Goal: Task Accomplishment & Management: Complete application form

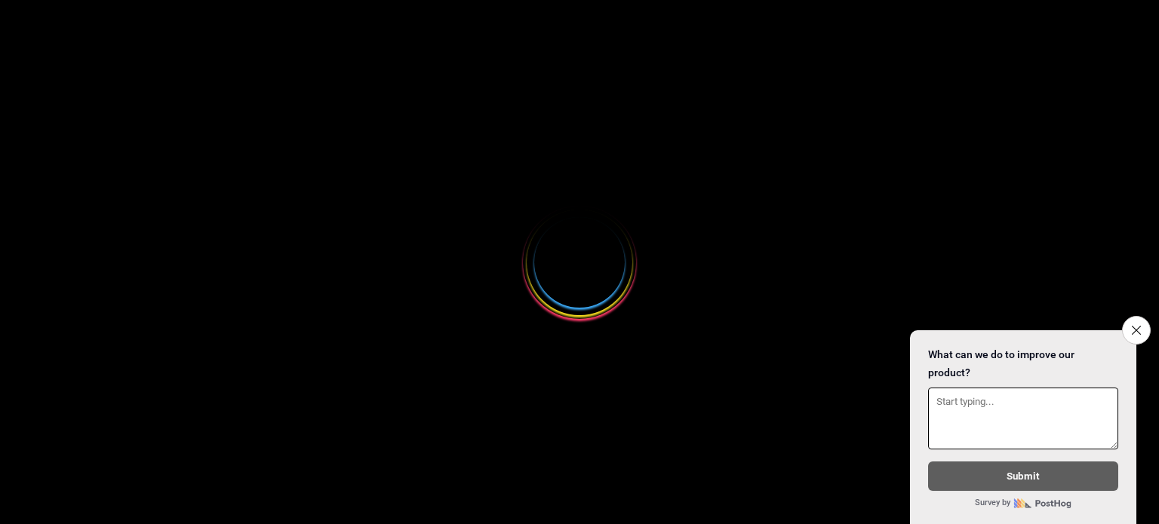
select select
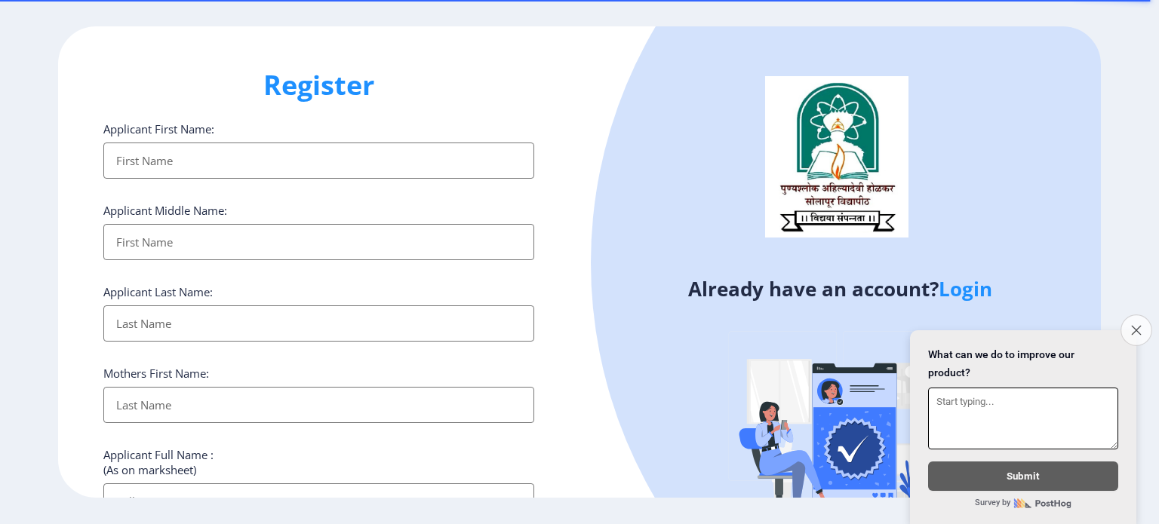
click at [1138, 325] on icon "Close survey" at bounding box center [1136, 330] width 10 height 10
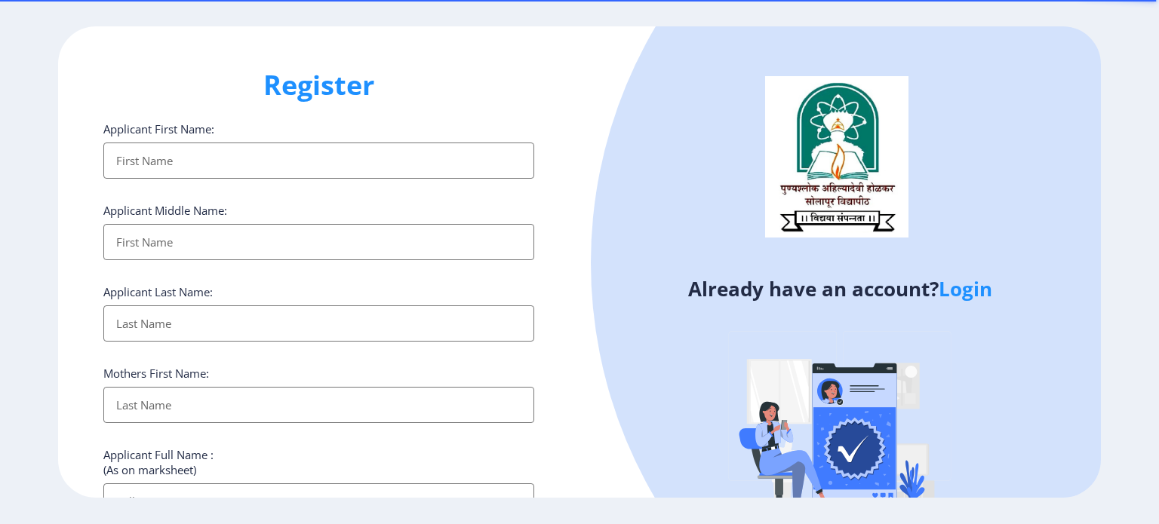
click at [208, 152] on input "Applicant First Name:" at bounding box center [318, 161] width 431 height 36
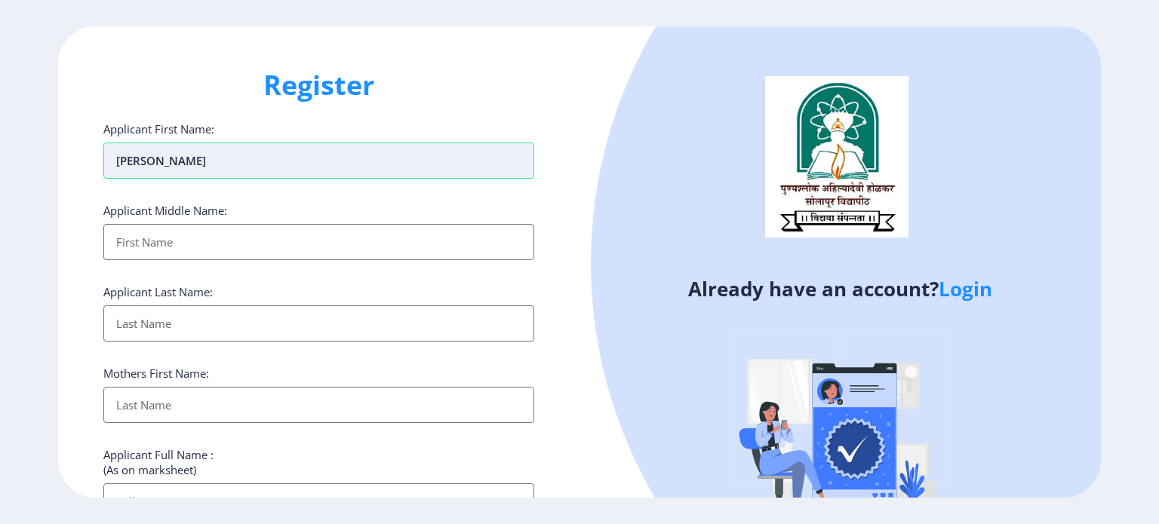
type input "[PERSON_NAME]"
click at [166, 244] on input "Applicant First Name:" at bounding box center [318, 242] width 431 height 36
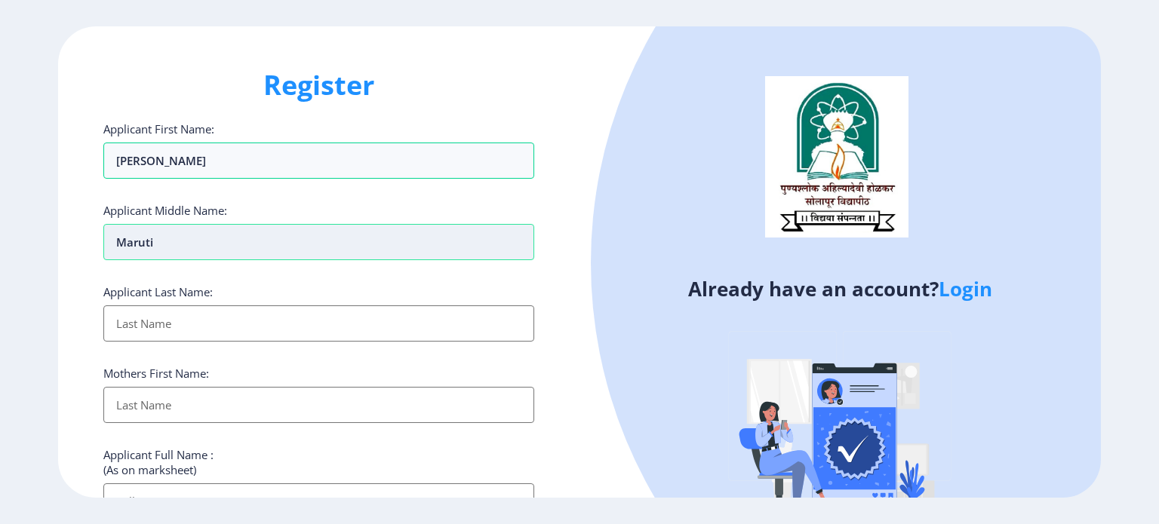
type input "Maruti"
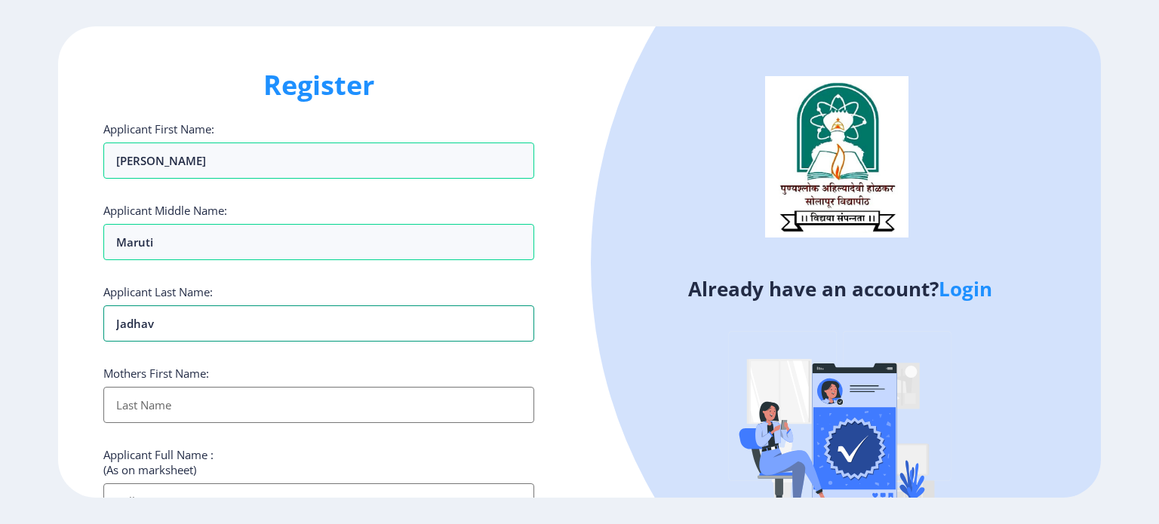
type input "Jadhav"
click at [146, 407] on input "Applicant First Name:" at bounding box center [318, 405] width 431 height 36
type input "[PERSON_NAME]"
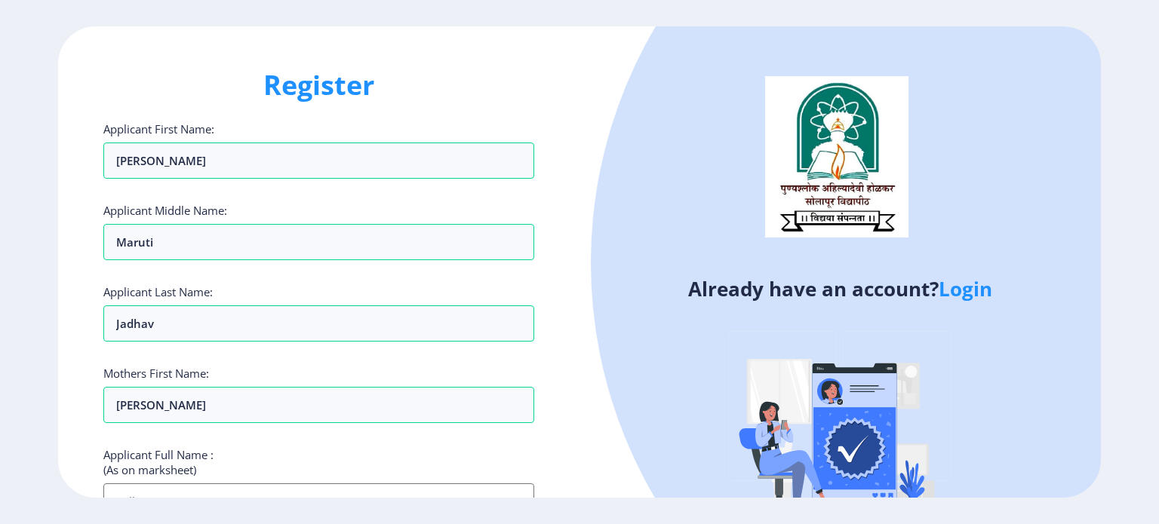
click at [579, 295] on div "Register Applicant First Name: [PERSON_NAME] Middle Name: Maruti Applicant Last…" at bounding box center [318, 262] width 521 height 472
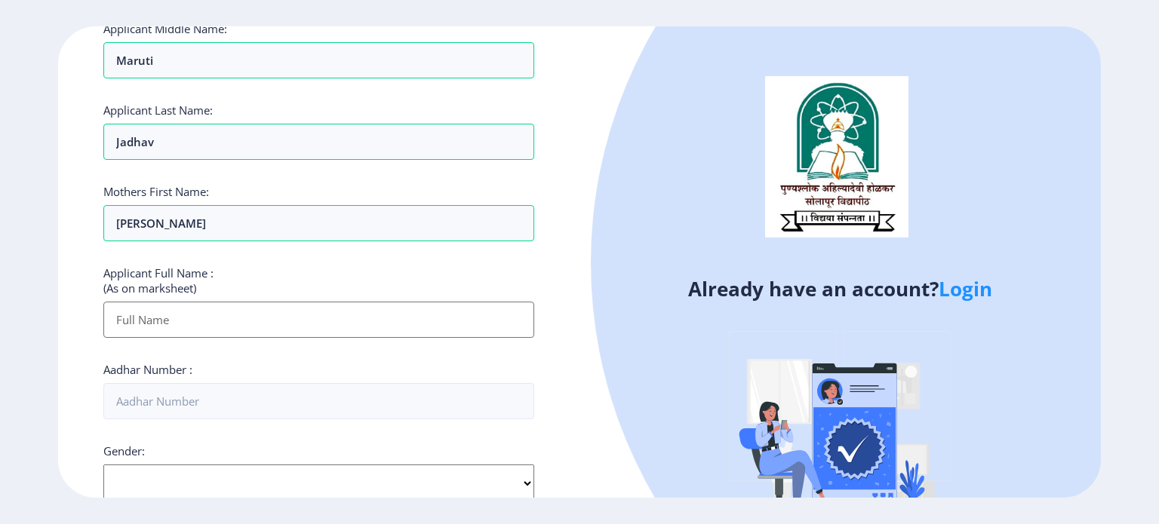
scroll to position [211, 0]
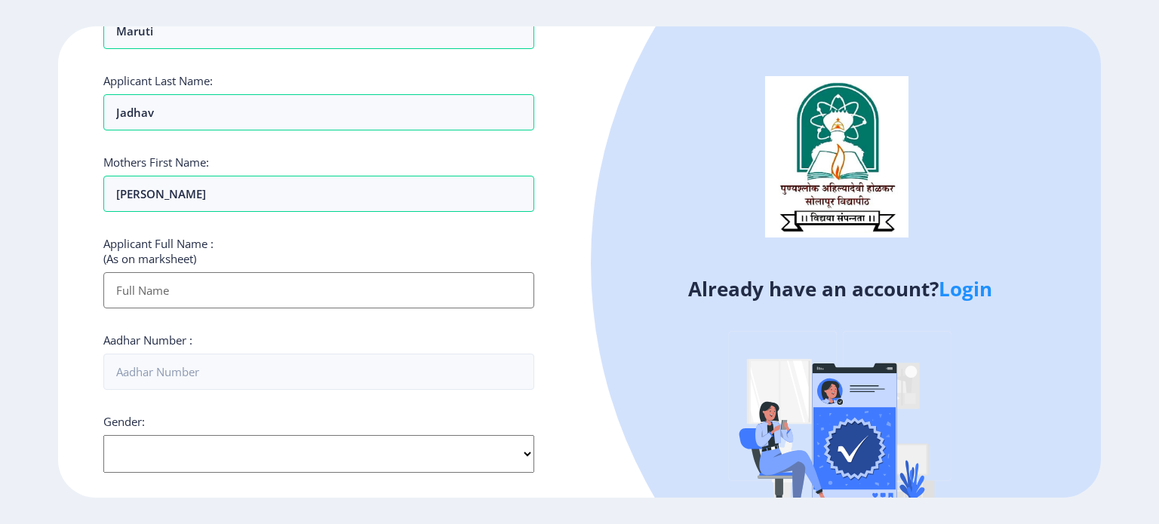
click at [174, 292] on input "Applicant First Name:" at bounding box center [318, 290] width 431 height 36
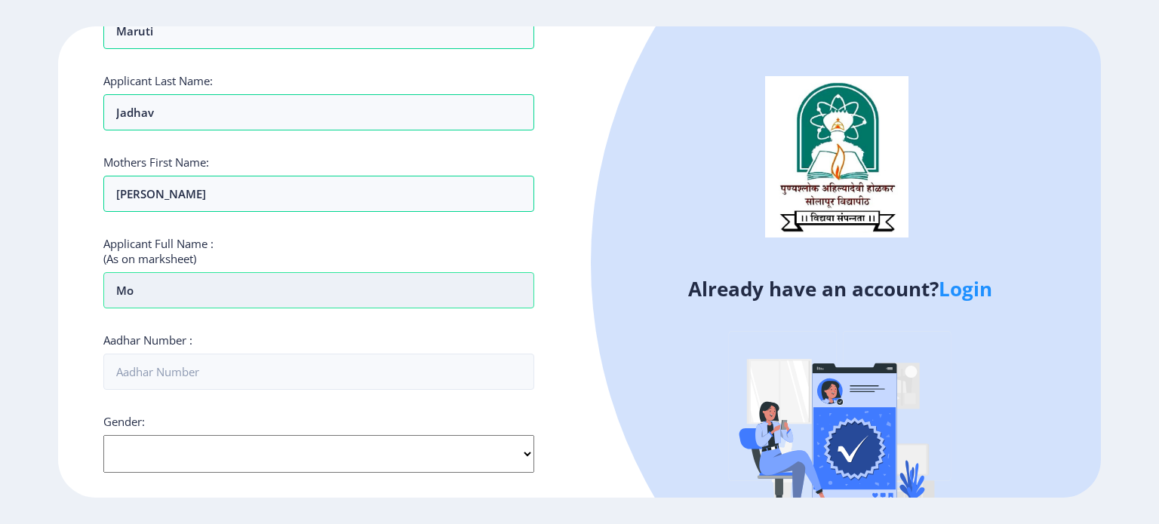
type input "M"
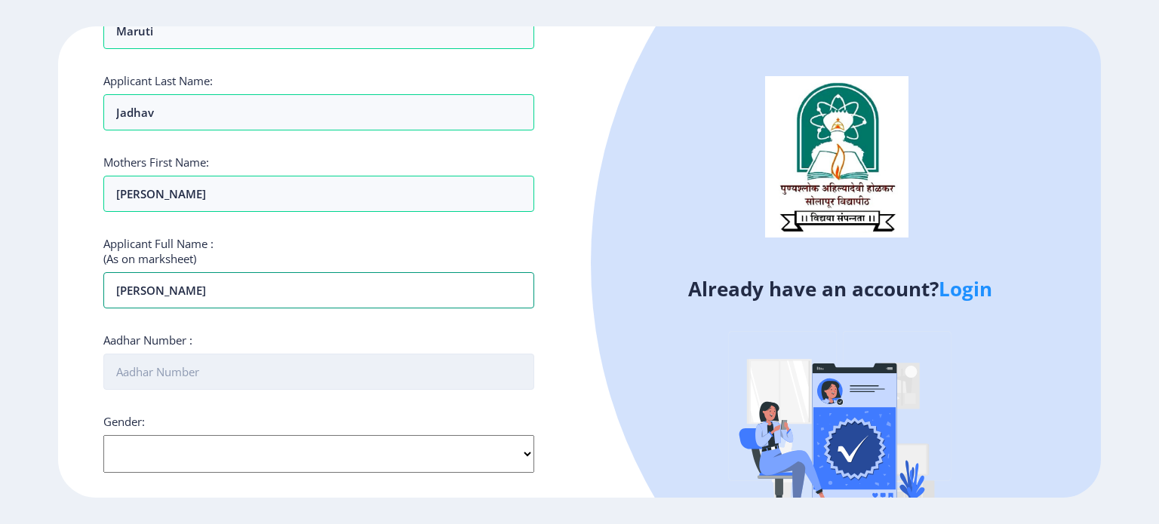
type input "[PERSON_NAME]"
click at [140, 367] on input "Aadhar Number :" at bounding box center [318, 372] width 431 height 36
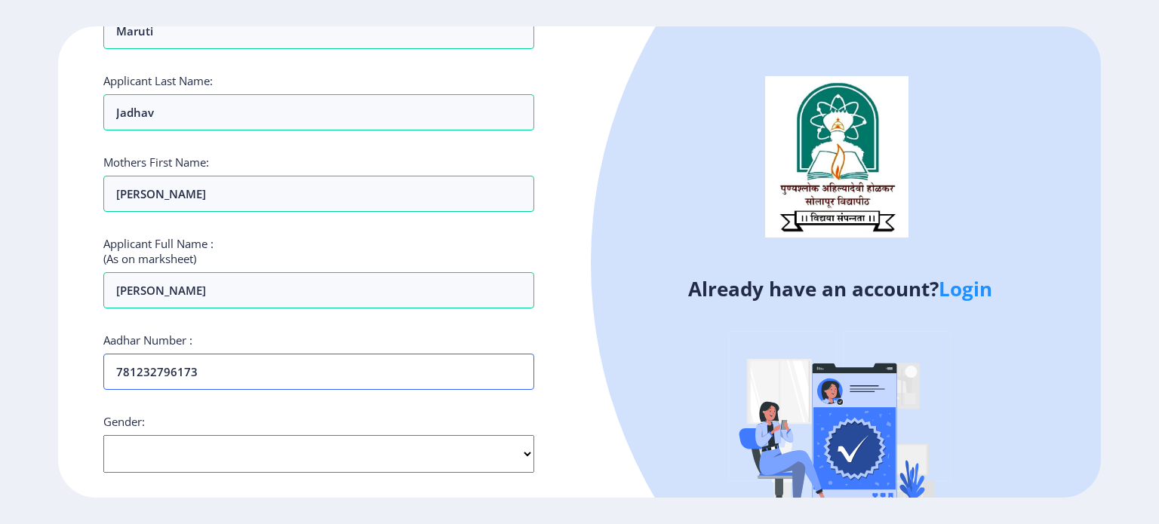
type input "781232796173"
click at [241, 409] on div "Applicant First Name: [PERSON_NAME] Middle Name: Maruti Applicant Last Name: [P…" at bounding box center [318, 364] width 431 height 908
click at [557, 411] on div "Register Applicant First Name: [PERSON_NAME] Middle Name: Maruti Applicant Last…" at bounding box center [318, 262] width 521 height 472
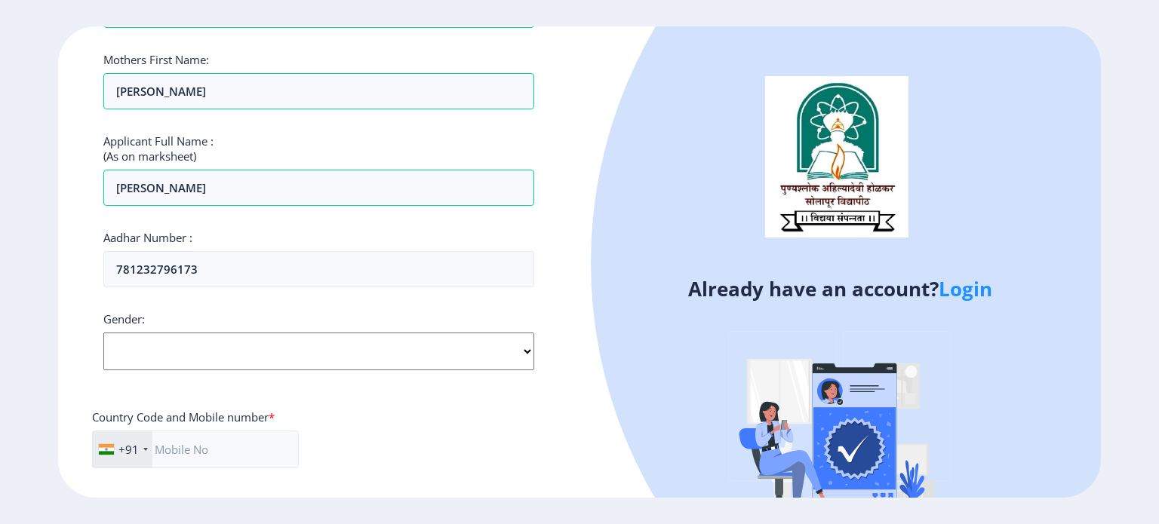
scroll to position [332, 0]
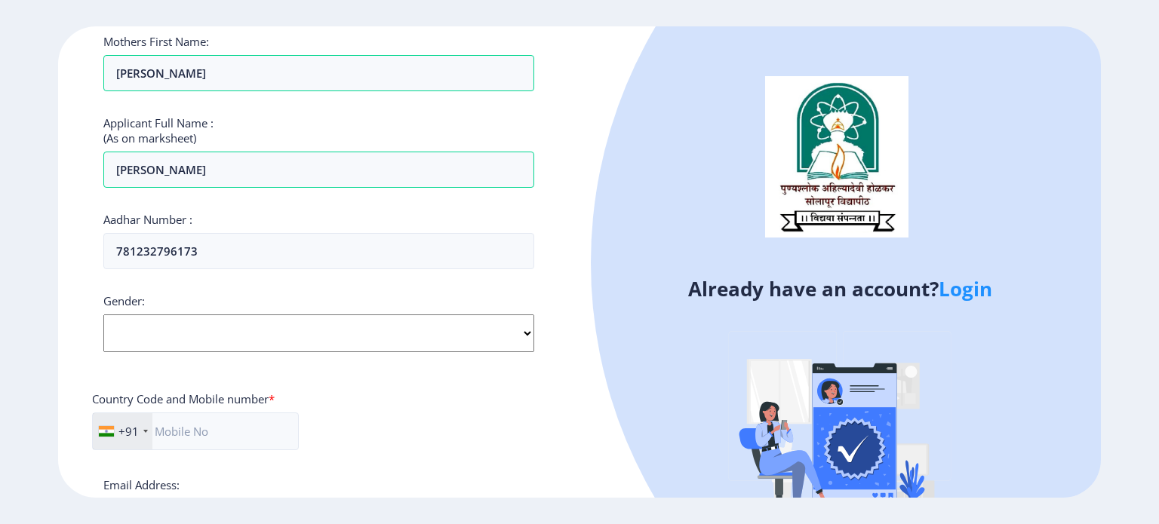
click at [519, 324] on select "Select Gender [DEMOGRAPHIC_DATA] [DEMOGRAPHIC_DATA] Other" at bounding box center [318, 334] width 431 height 38
select select "[DEMOGRAPHIC_DATA]"
click at [103, 315] on select "Select Gender [DEMOGRAPHIC_DATA] [DEMOGRAPHIC_DATA] Other" at bounding box center [318, 334] width 431 height 38
click at [400, 395] on div "Country Code and Mobile number *" at bounding box center [318, 402] width 453 height 21
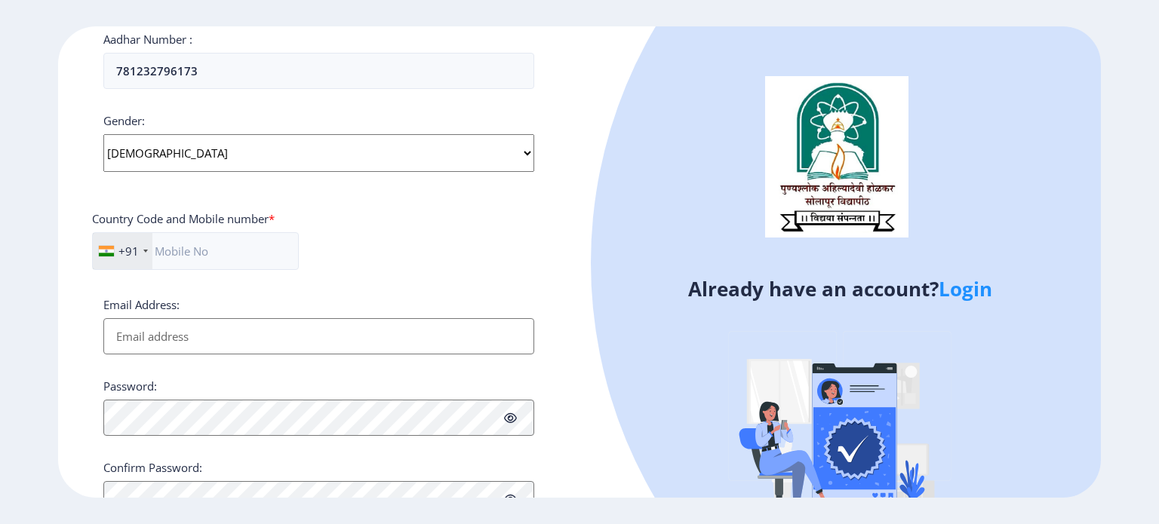
scroll to position [513, 0]
click at [213, 249] on input "text" at bounding box center [195, 251] width 207 height 38
type input "9011052424"
click at [395, 287] on div "Applicant First Name: [PERSON_NAME] Middle Name: Maruti Applicant Last Name: [P…" at bounding box center [318, 62] width 431 height 908
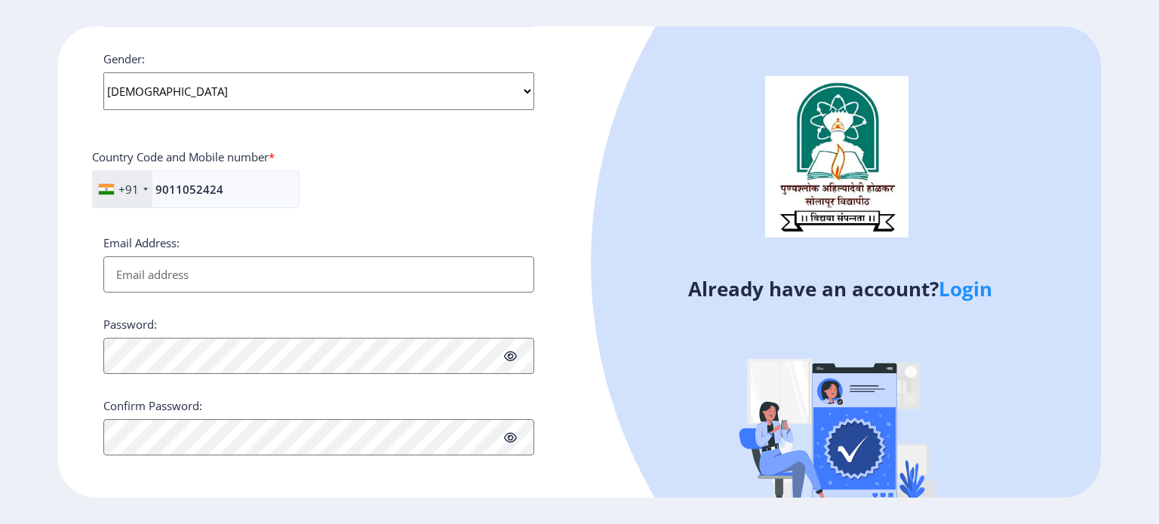
scroll to position [576, 0]
click at [217, 269] on input "Email Address:" at bounding box center [318, 273] width 431 height 36
type input "[EMAIL_ADDRESS][DOMAIN_NAME]"
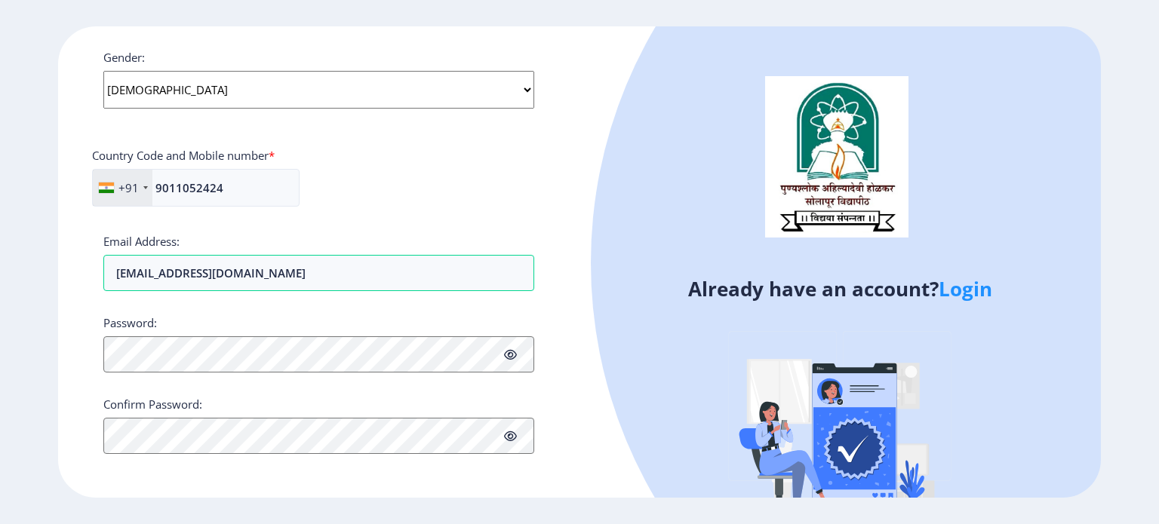
click at [251, 315] on div "Password:" at bounding box center [318, 343] width 431 height 57
click at [569, 369] on div "Register Applicant First Name: [PERSON_NAME] Middle Name: Maruti Applicant Last…" at bounding box center [318, 262] width 521 height 472
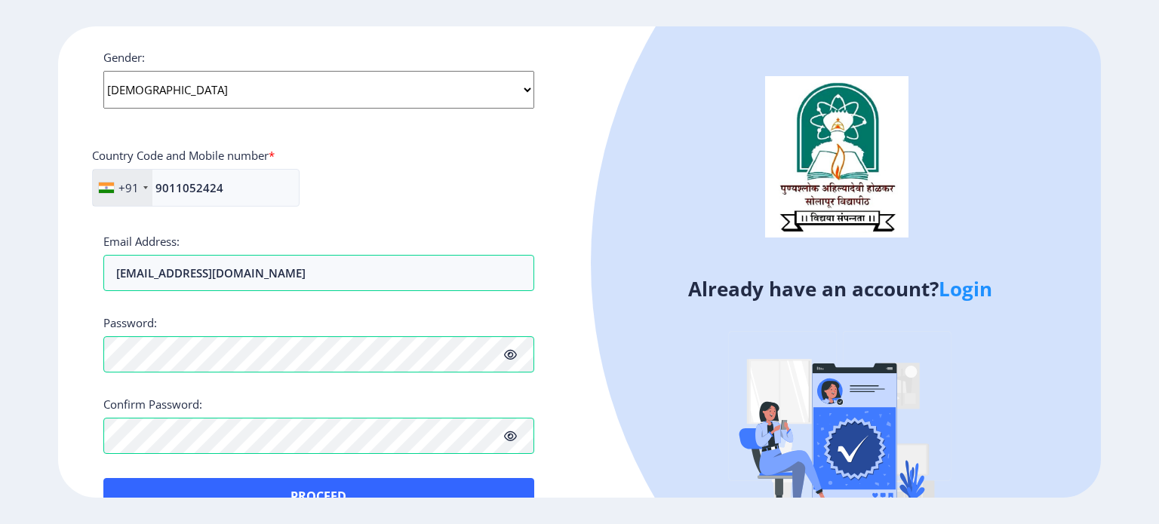
click at [513, 352] on icon at bounding box center [510, 354] width 13 height 11
click at [573, 438] on div "Register Applicant First Name: [PERSON_NAME] Middle Name: Maruti Applicant Last…" at bounding box center [318, 262] width 521 height 472
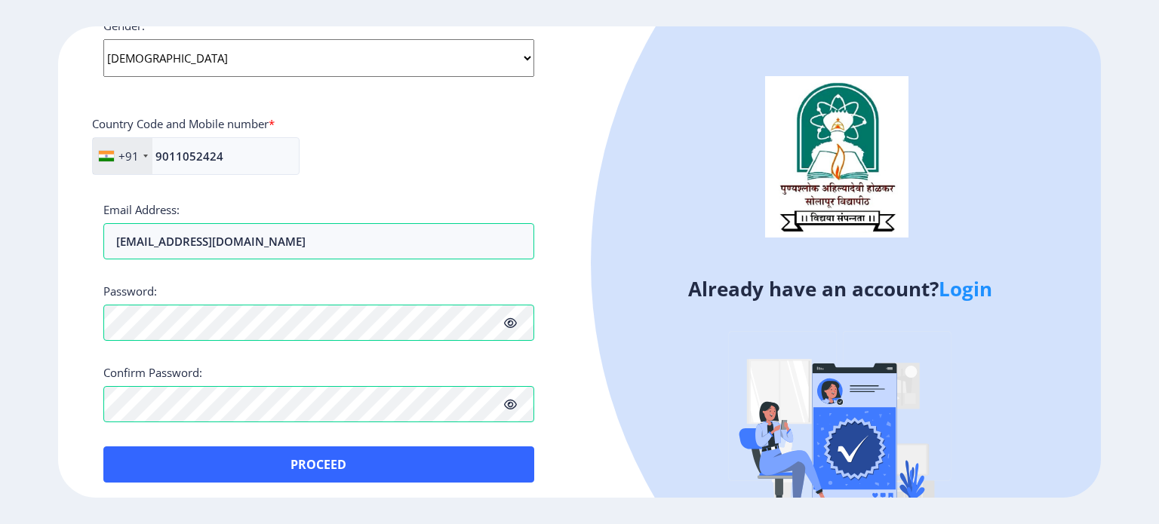
scroll to position [612, 0]
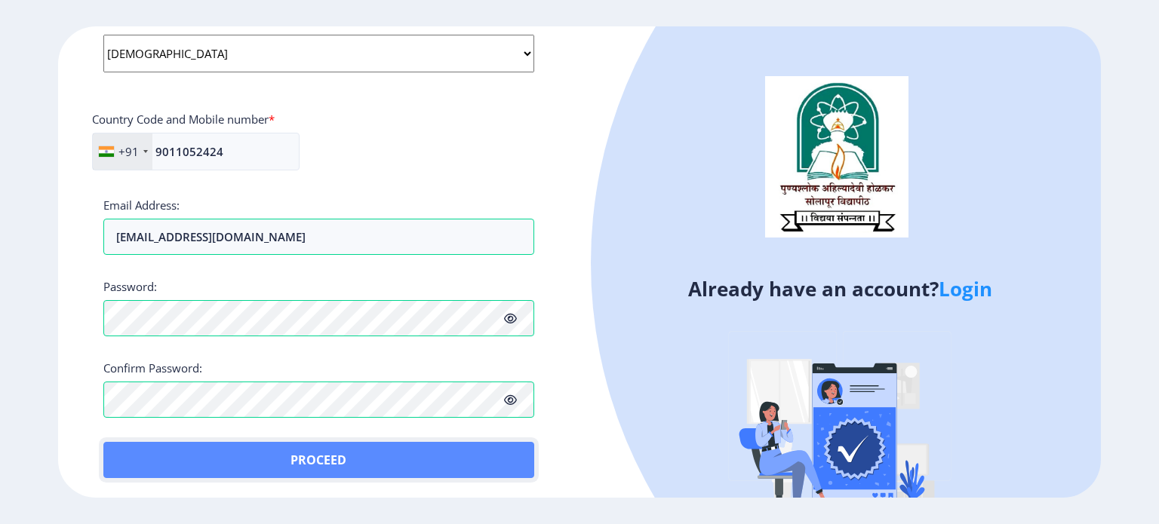
click at [377, 458] on button "Proceed" at bounding box center [318, 460] width 431 height 36
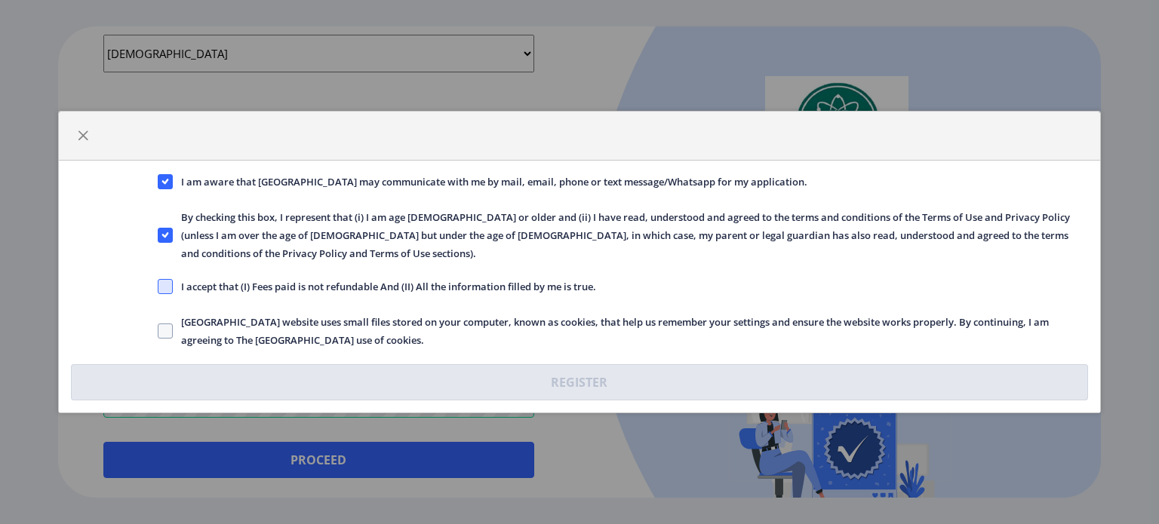
click at [163, 279] on span at bounding box center [165, 286] width 15 height 15
click at [158, 287] on input "I accept that (I) Fees paid is not refundable And (II) All the information fill…" at bounding box center [158, 287] width 1 height 1
checkbox input "true"
click at [160, 328] on span at bounding box center [165, 331] width 15 height 15
click at [158, 331] on input "[GEOGRAPHIC_DATA] website uses small files stored on your computer, known as co…" at bounding box center [158, 331] width 1 height 1
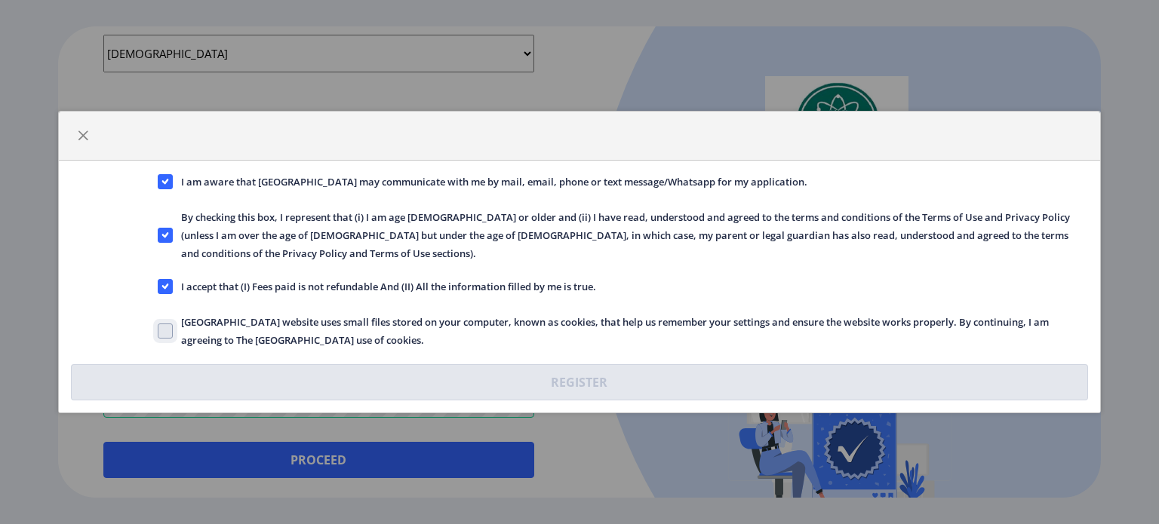
checkbox input "true"
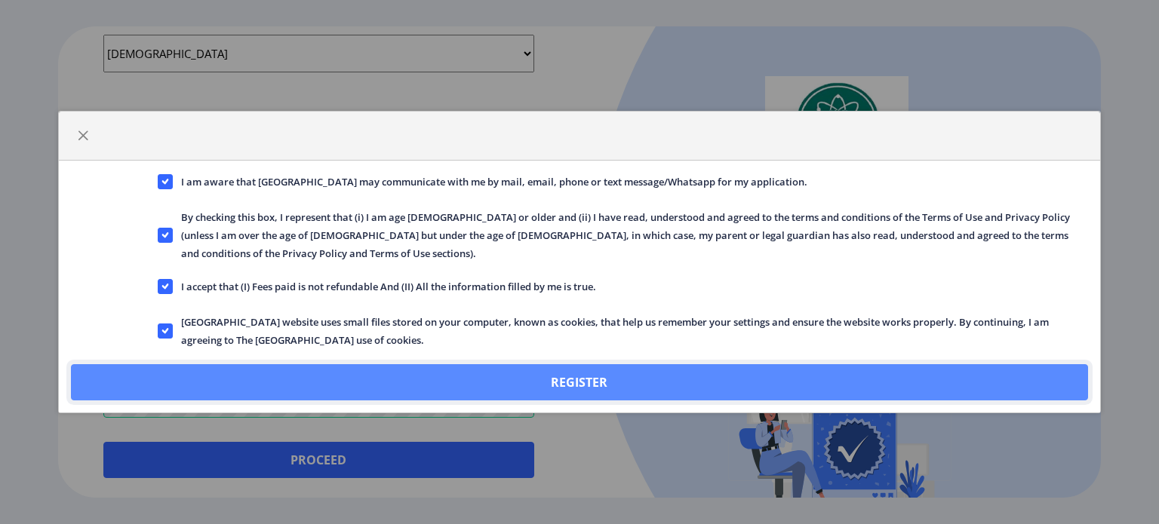
click at [585, 373] on button "Register" at bounding box center [579, 382] width 1017 height 36
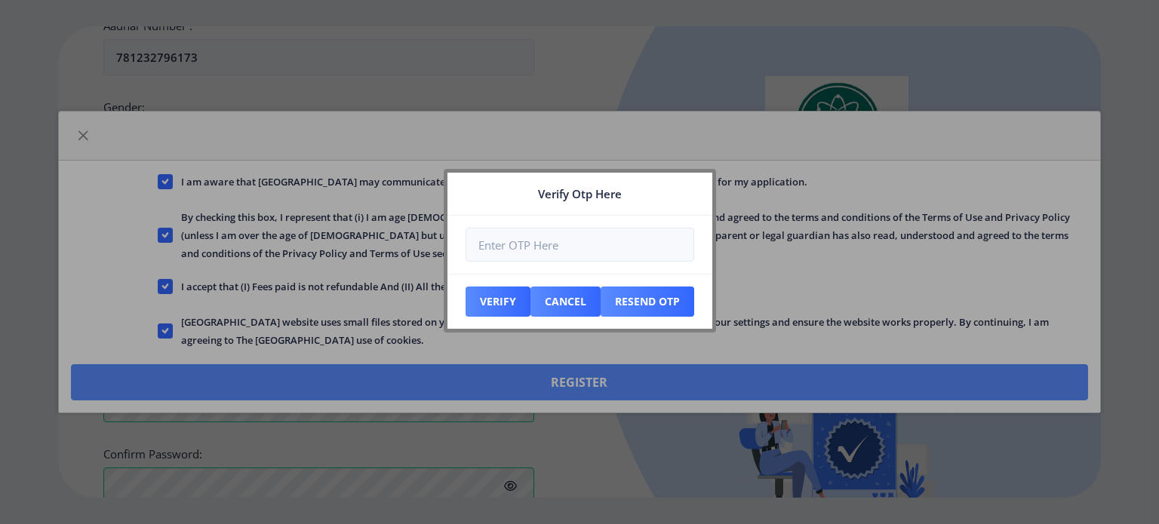
scroll to position [697, 0]
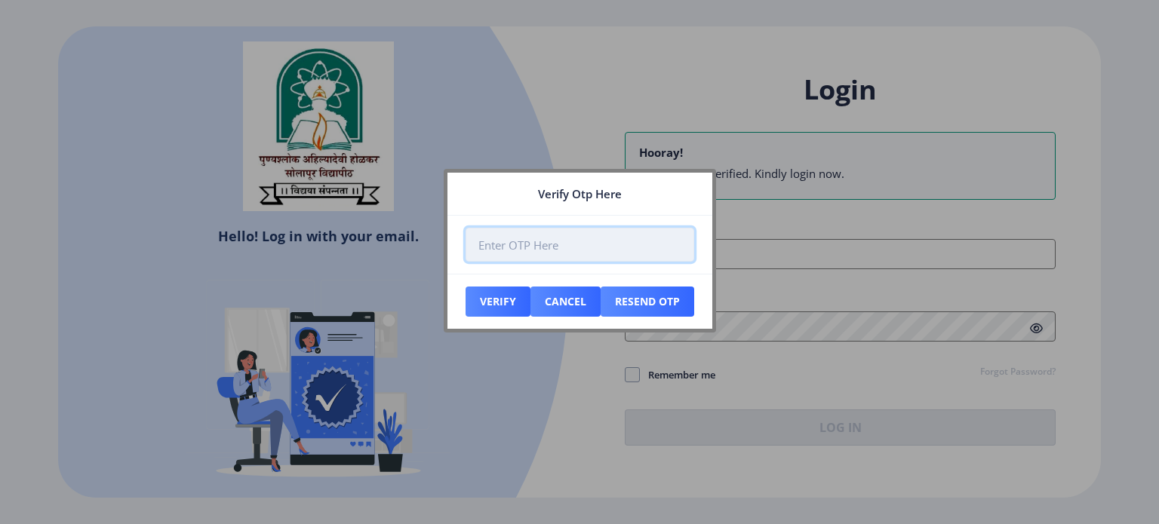
click at [552, 241] on input "number" at bounding box center [579, 245] width 229 height 34
type input "441061"
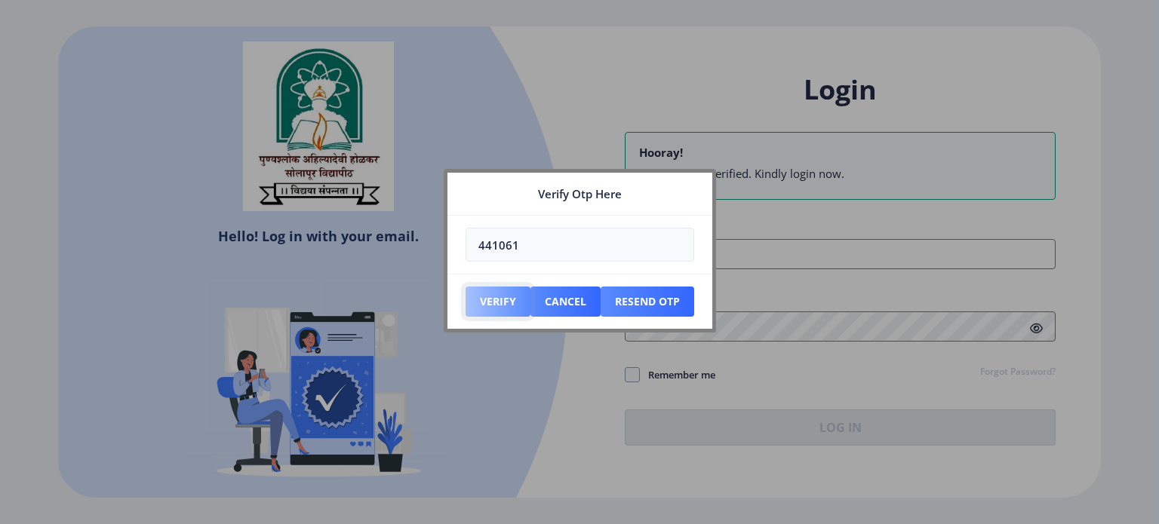
click at [484, 308] on button "Verify" at bounding box center [497, 302] width 65 height 30
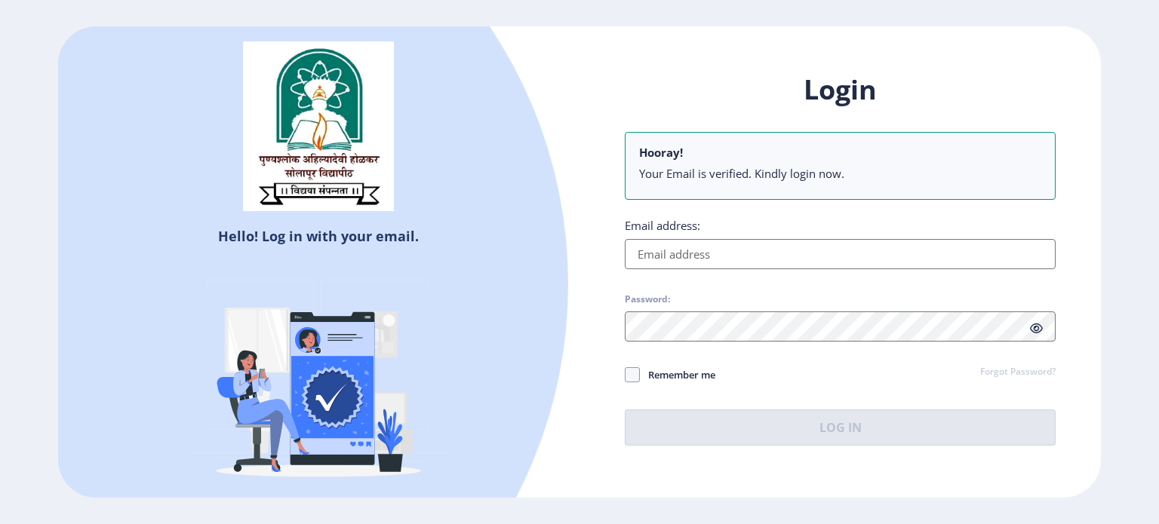
click at [682, 259] on input "Email address:" at bounding box center [840, 254] width 431 height 30
type input "[EMAIL_ADDRESS][DOMAIN_NAME]"
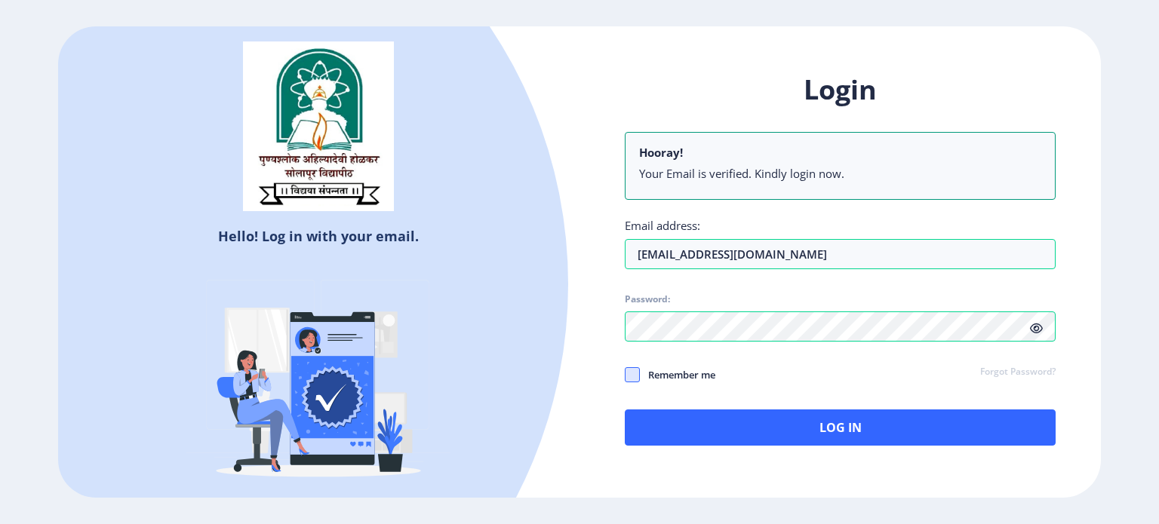
click at [635, 376] on span at bounding box center [632, 374] width 15 height 15
click at [625, 375] on input "Remember me" at bounding box center [625, 374] width 1 height 1
checkbox input "true"
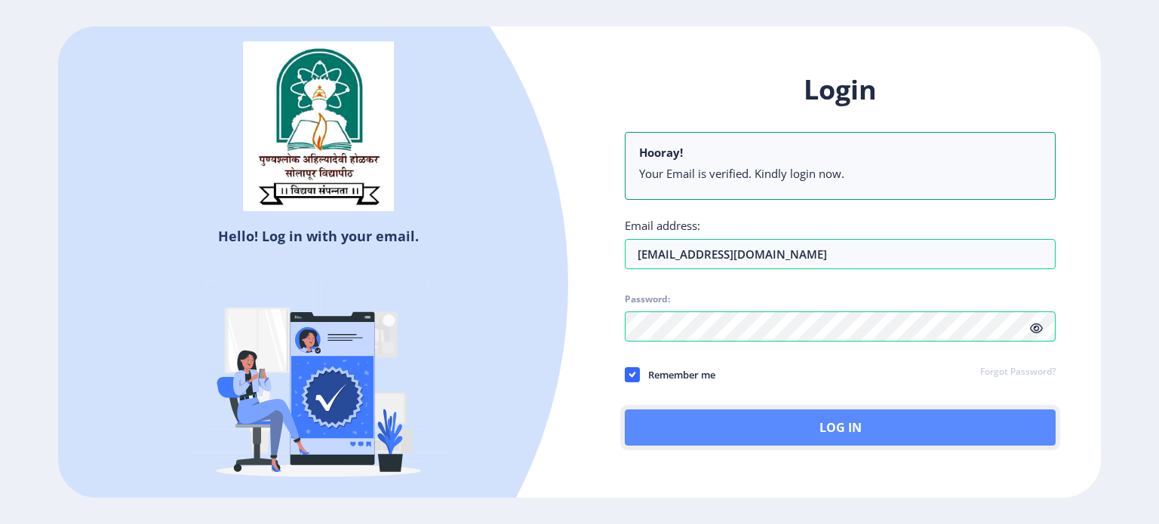
click at [851, 426] on button "Log In" at bounding box center [840, 428] width 431 height 36
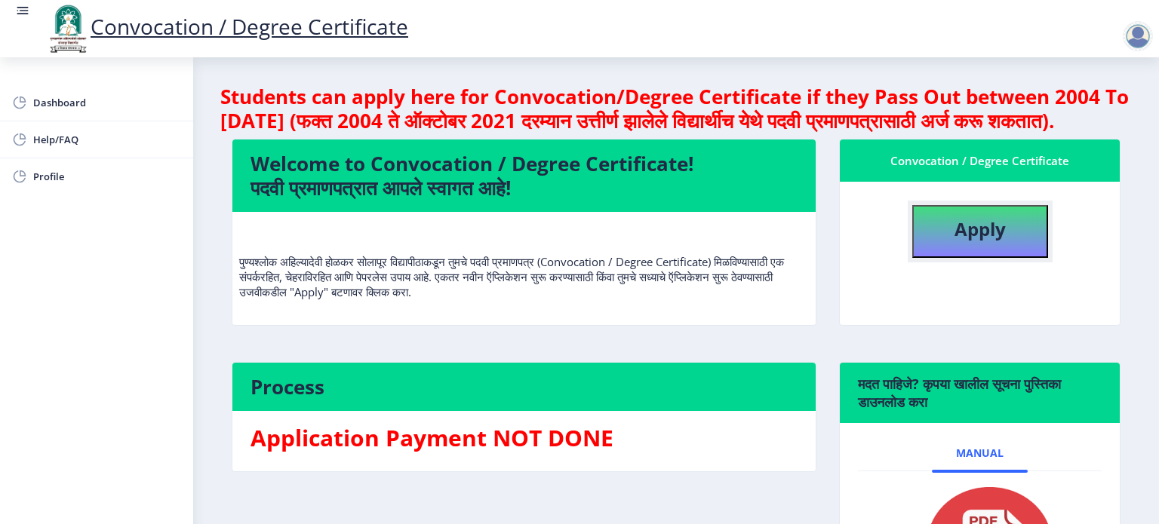
click at [984, 241] on b "Apply" at bounding box center [979, 229] width 51 height 25
select select
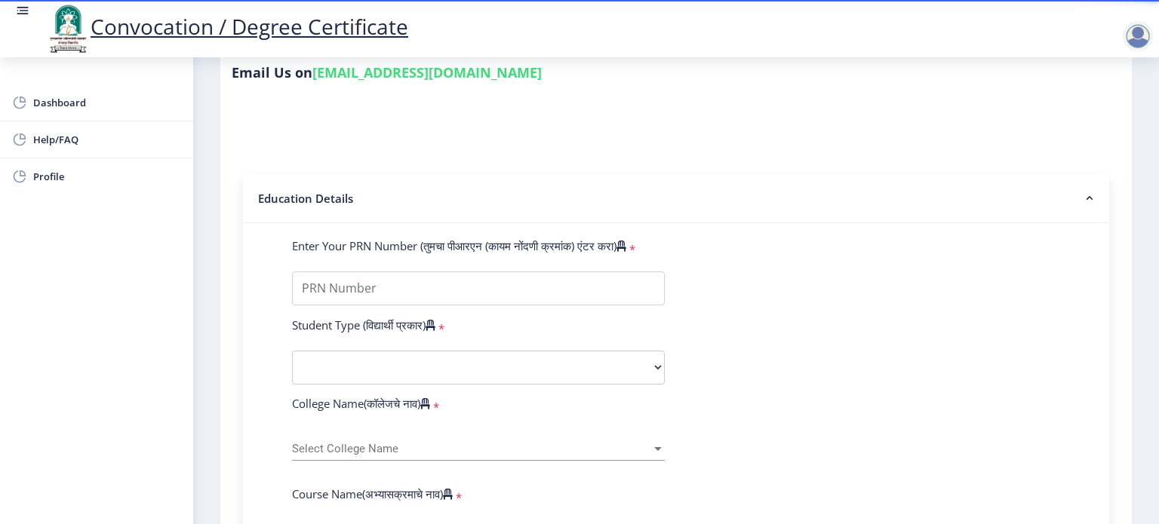
scroll to position [272, 0]
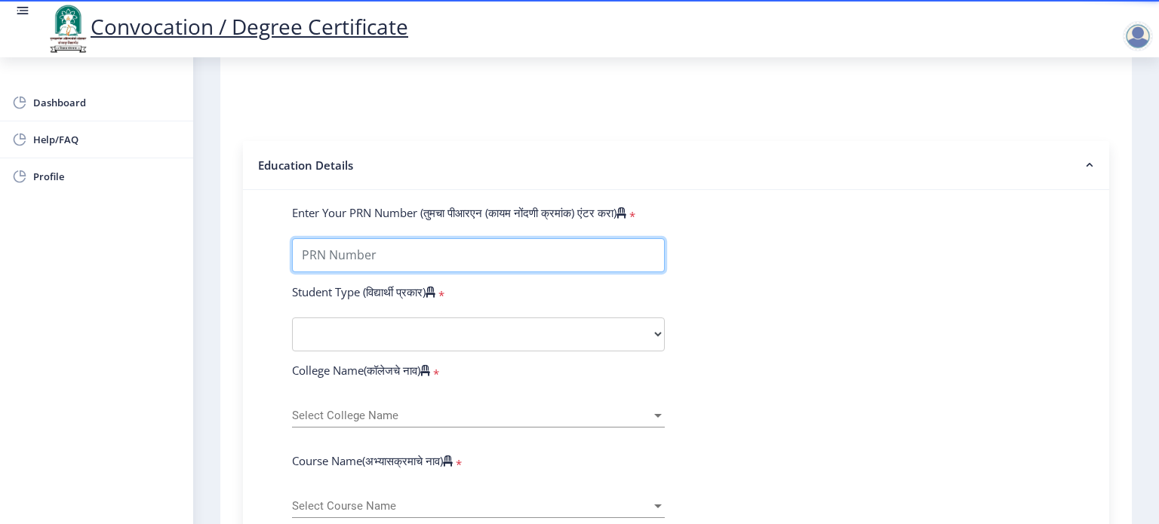
click at [355, 241] on input "Enter Your PRN Number (तुमचा पीआरएन (कायम नोंदणी क्रमांक) एंटर करा)" at bounding box center [478, 255] width 373 height 34
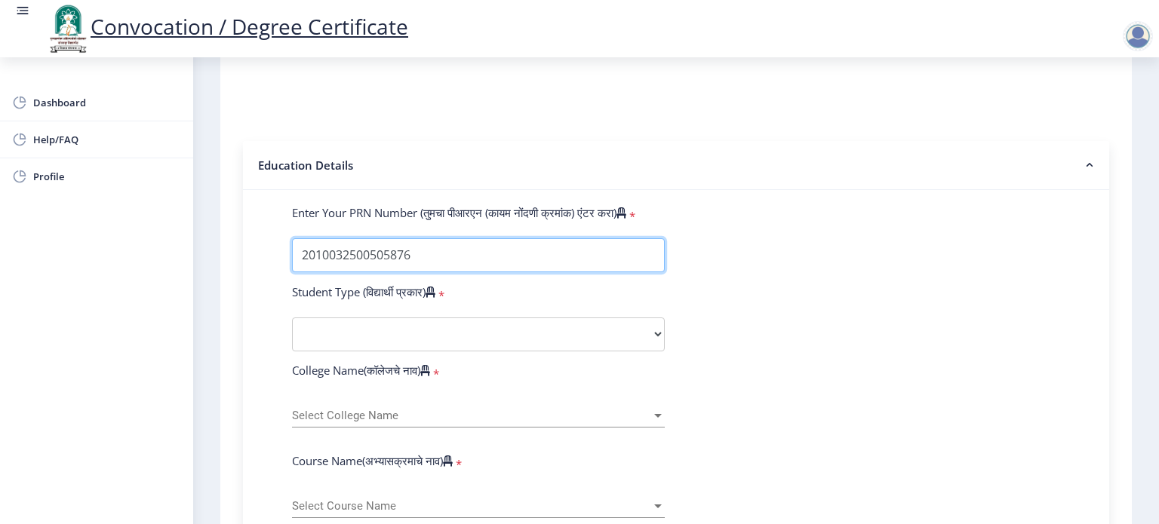
type input "2010032500505876"
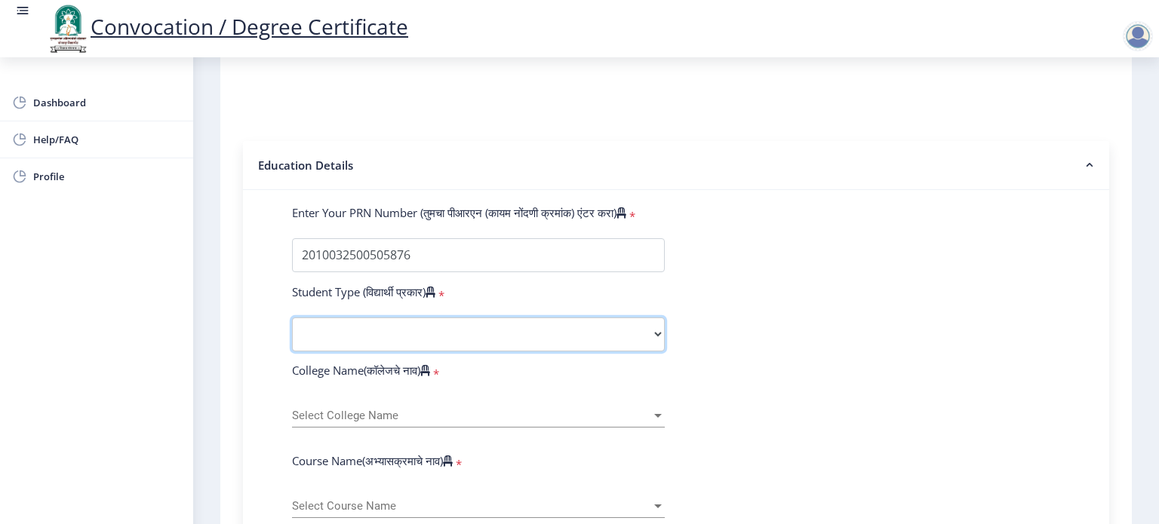
click at [335, 322] on select "Select Student Type Regular External" at bounding box center [478, 335] width 373 height 34
select select "Regular"
click at [292, 318] on select "Select Student Type Regular External" at bounding box center [478, 335] width 373 height 34
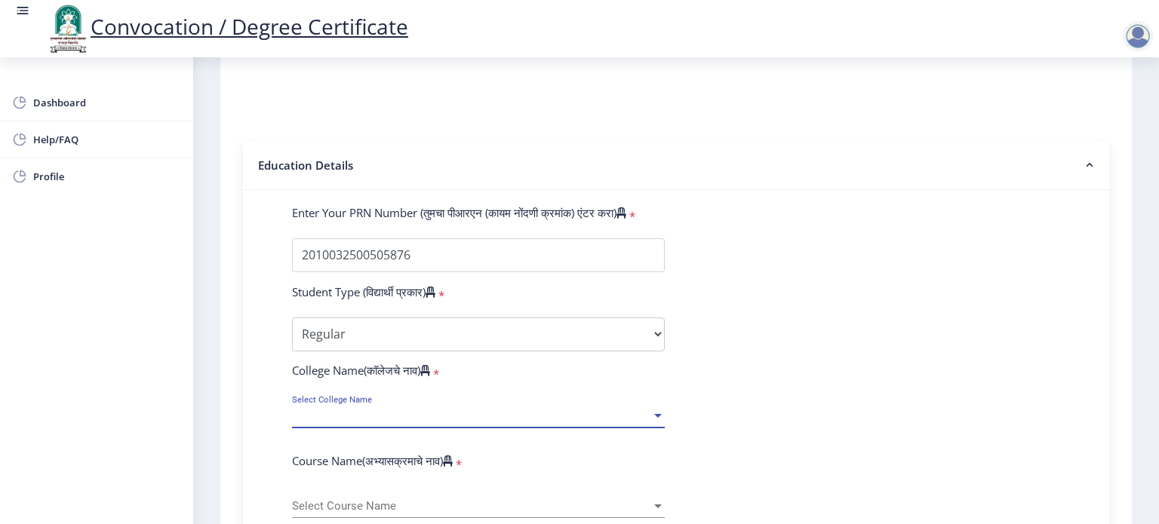
click at [655, 414] on div at bounding box center [658, 416] width 8 height 4
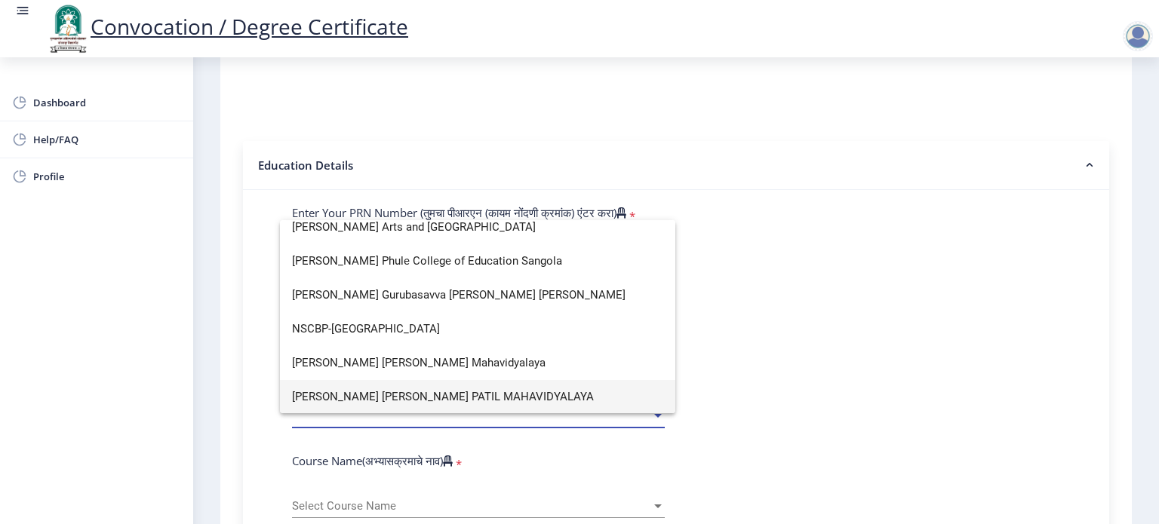
scroll to position [0, 0]
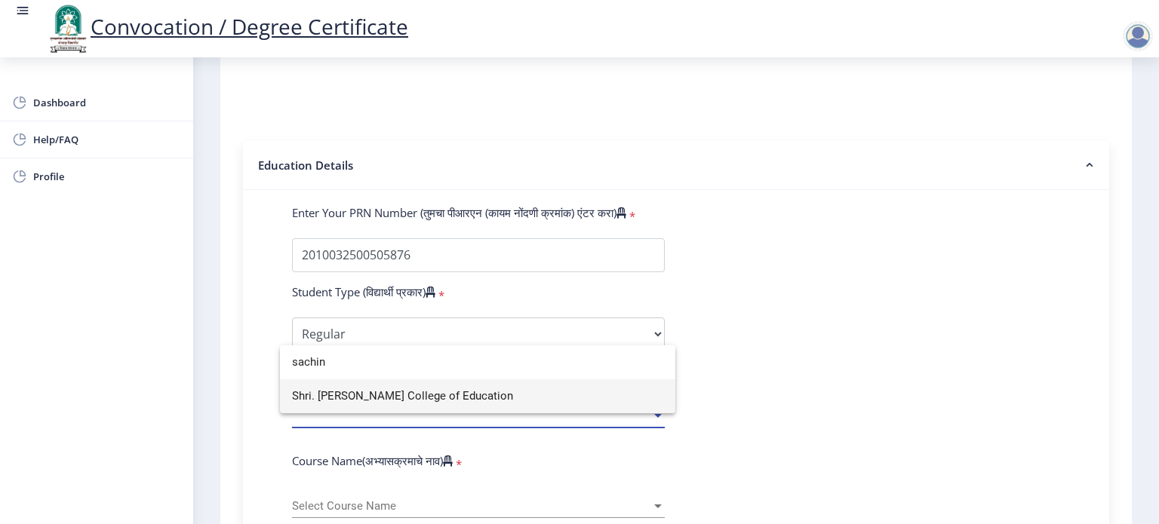
type input "sachin"
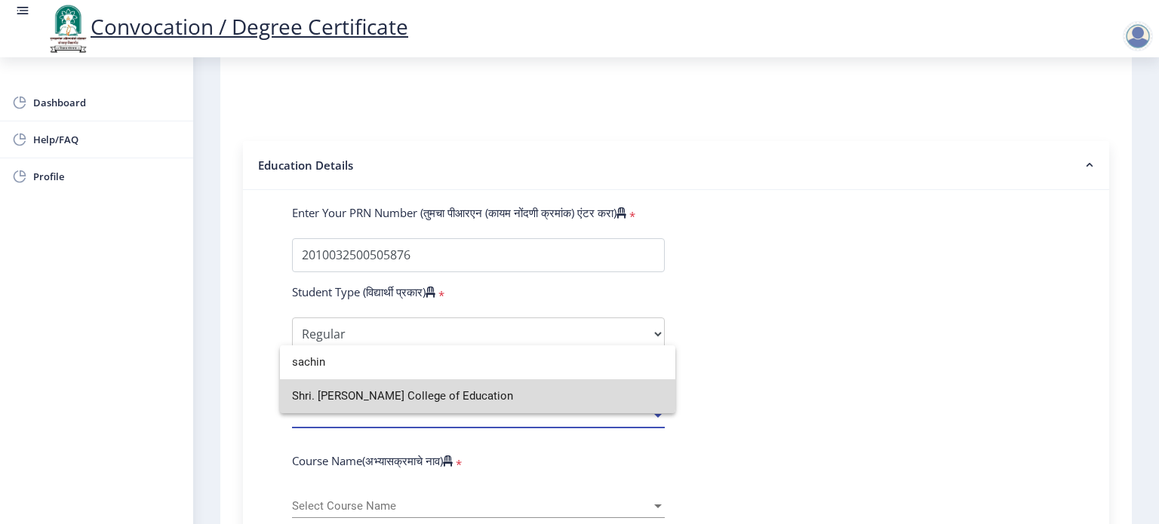
click at [465, 392] on span "Shri. [PERSON_NAME] College of Education" at bounding box center [477, 396] width 371 height 34
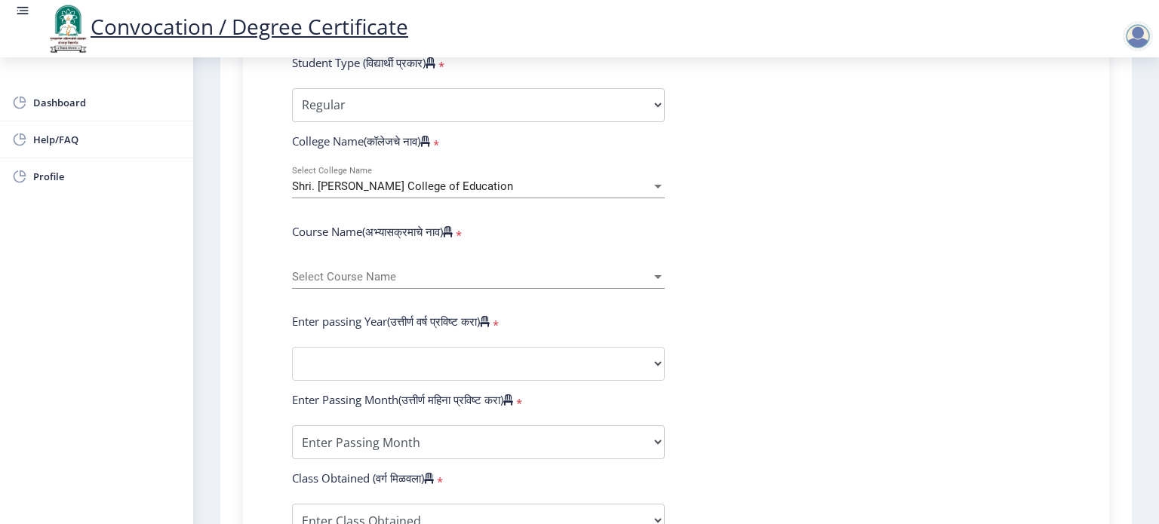
scroll to position [513, 0]
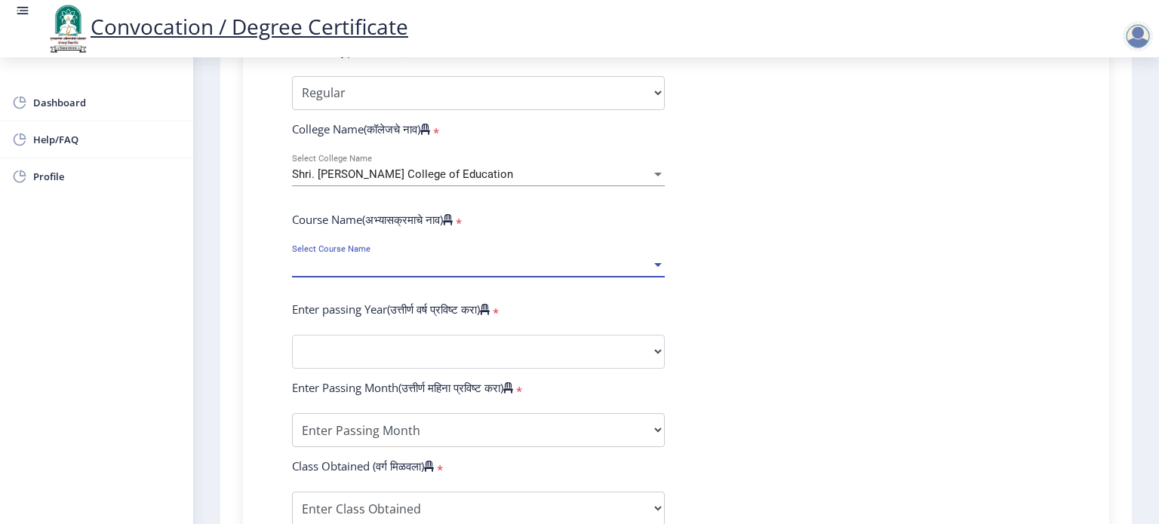
click at [656, 263] on div at bounding box center [658, 265] width 8 height 4
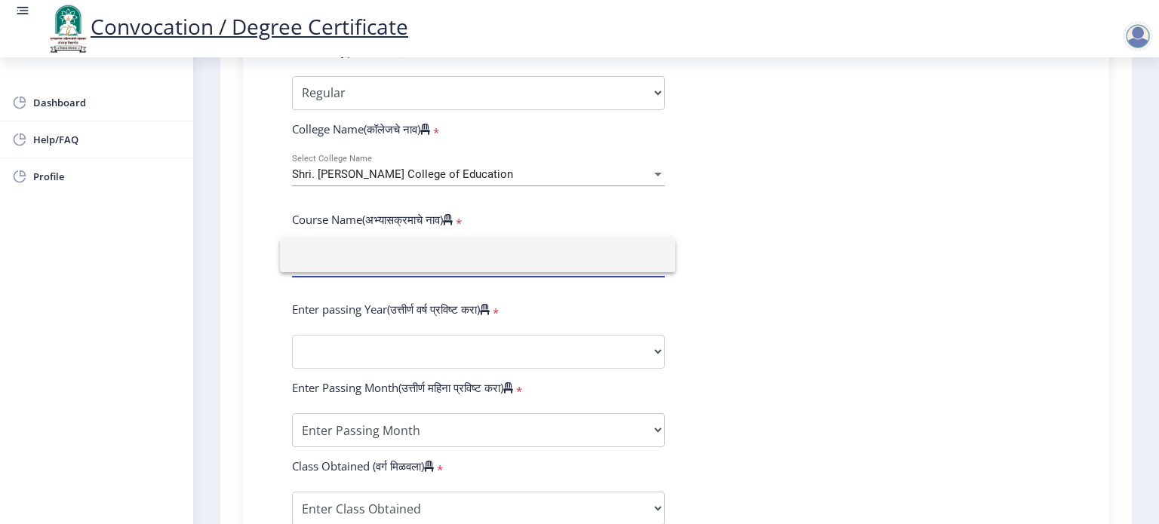
click at [719, 236] on div at bounding box center [579, 262] width 1159 height 524
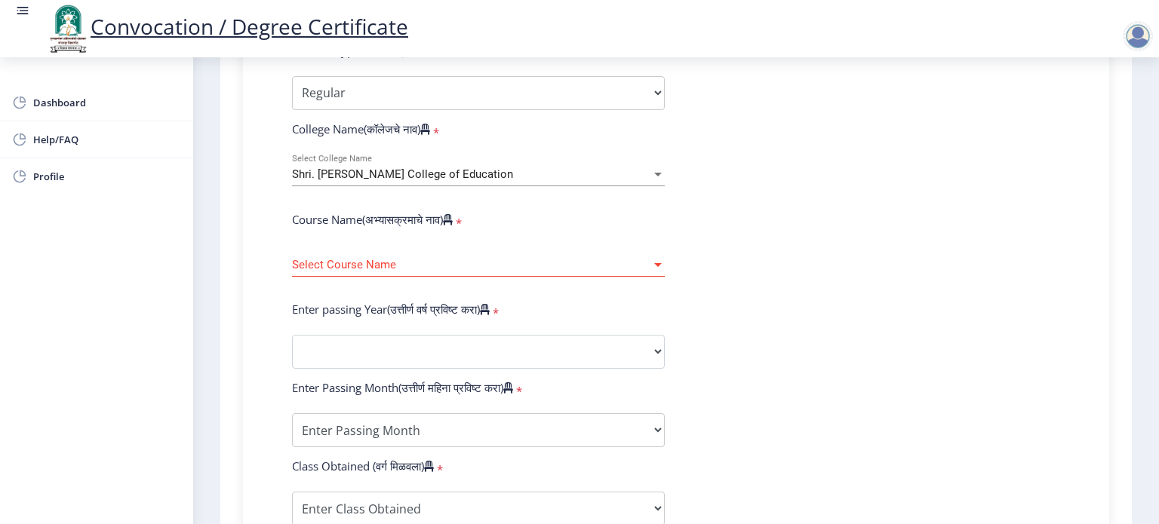
click at [422, 212] on label "Course Name(अभ्यासक्रमाचे नाव)" at bounding box center [372, 219] width 161 height 15
click at [453, 214] on icon at bounding box center [448, 219] width 10 height 11
click at [317, 263] on div "Select Course Name Select Course Name" at bounding box center [478, 261] width 373 height 32
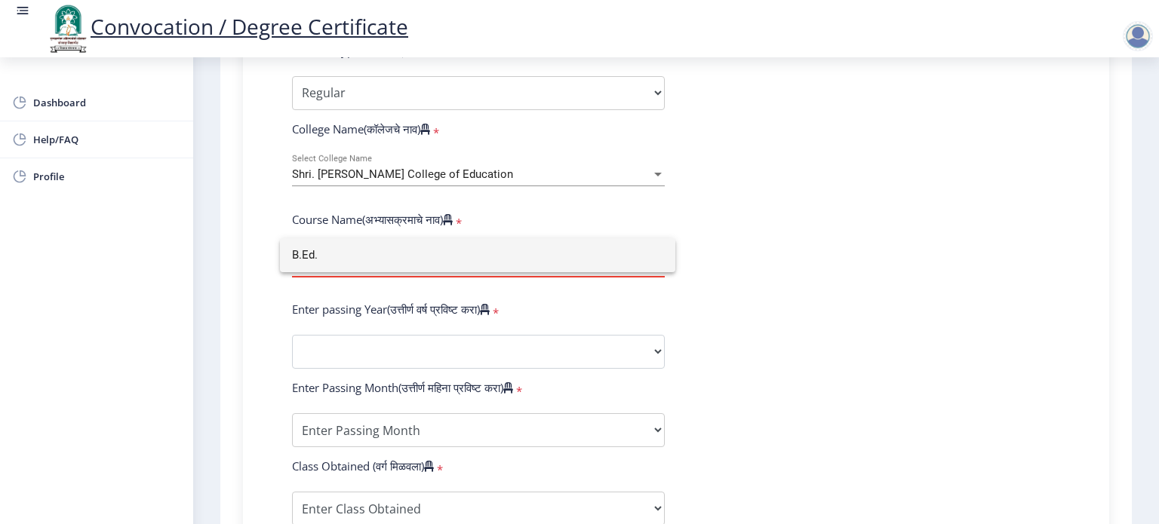
type input "B.Ed."
click at [697, 302] on div at bounding box center [579, 262] width 1159 height 524
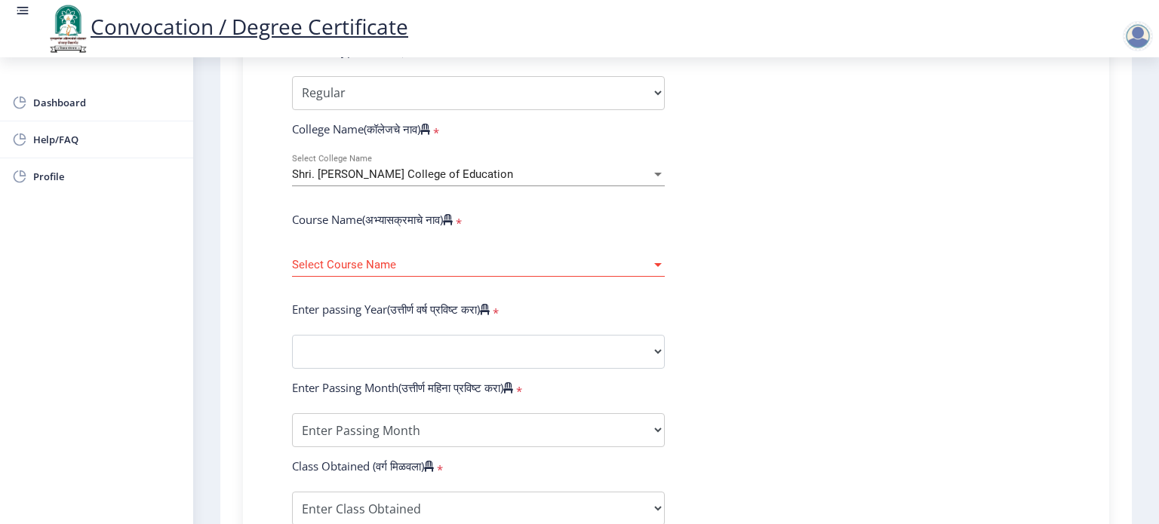
click at [527, 212] on div "Course Name(अभ्यासक्रमाचे नाव) *" at bounding box center [478, 222] width 395 height 21
click at [733, 121] on form "Enter Your PRN Number (तुमचा पीआरएन (कायम नोंदणी क्रमांक) एंटर करा) * Student T…" at bounding box center [676, 364] width 791 height 800
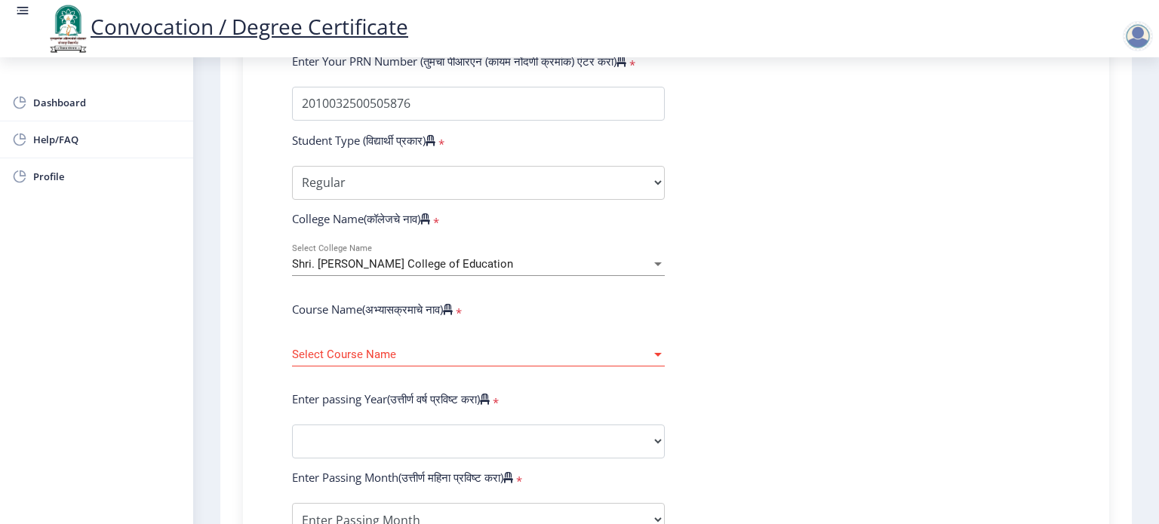
scroll to position [422, 0]
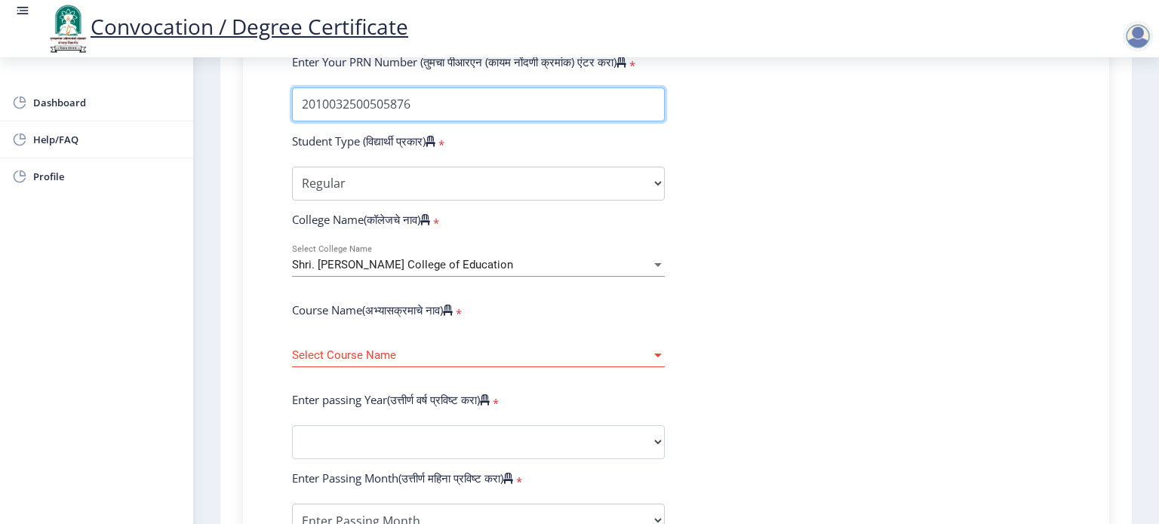
click at [424, 88] on input "Enter Your PRN Number (तुमचा पीआरएन (कायम नोंदणी क्रमांक) एंटर करा)" at bounding box center [478, 105] width 373 height 34
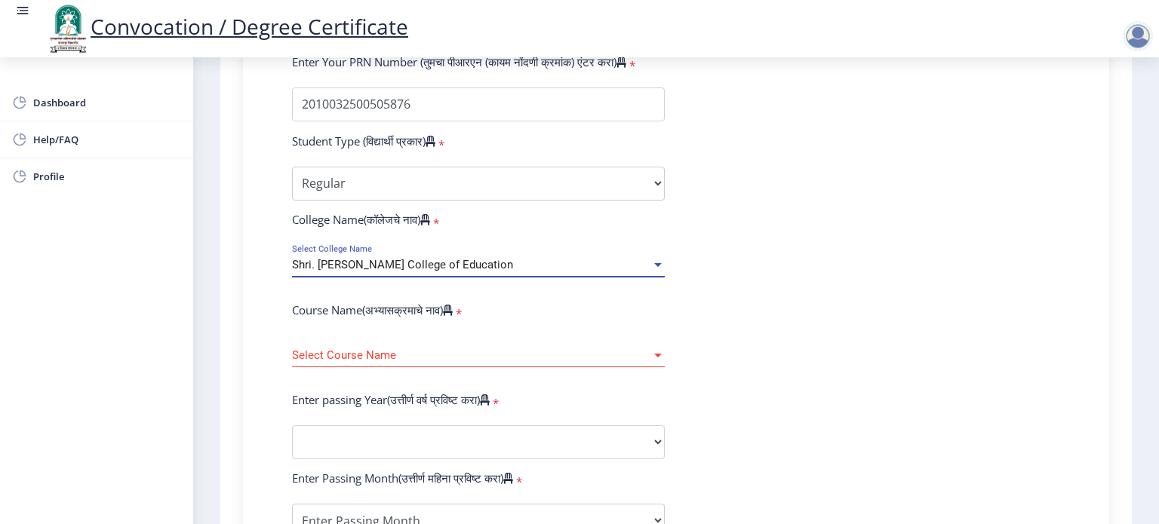
click at [484, 258] on span "Shri. [PERSON_NAME] College of Education" at bounding box center [402, 265] width 221 height 14
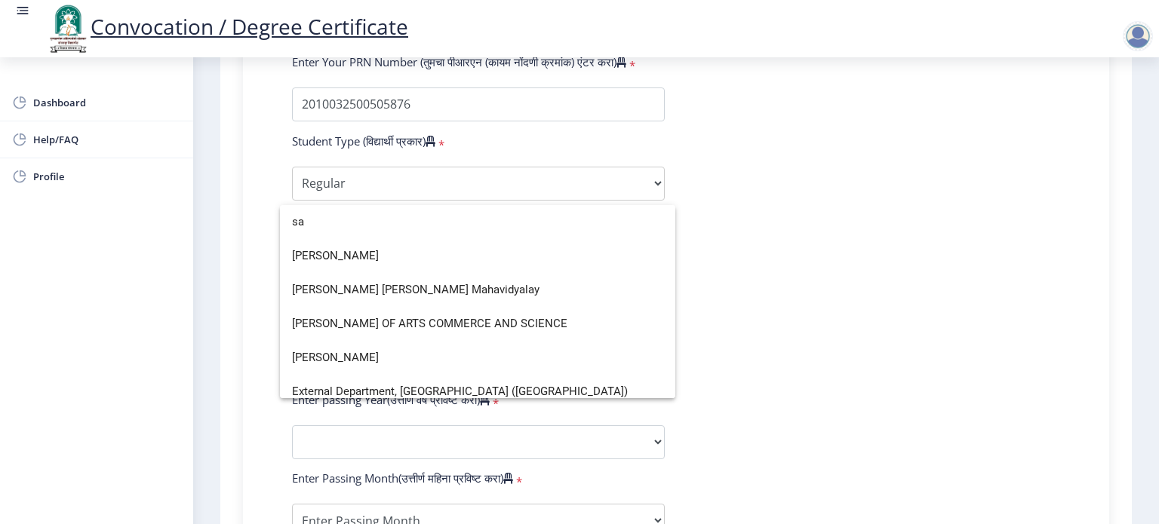
type input "s"
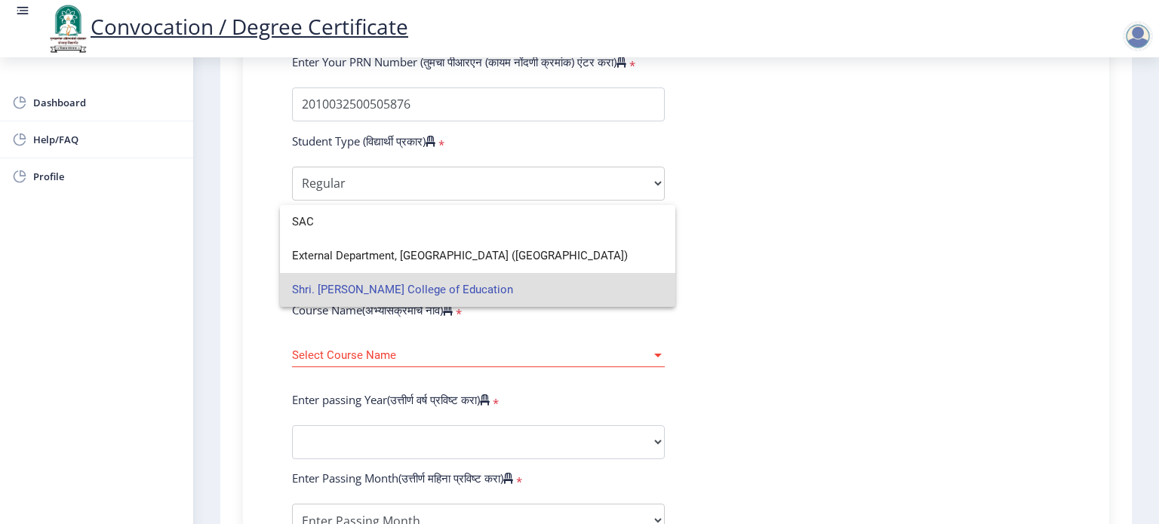
scroll to position [0, 0]
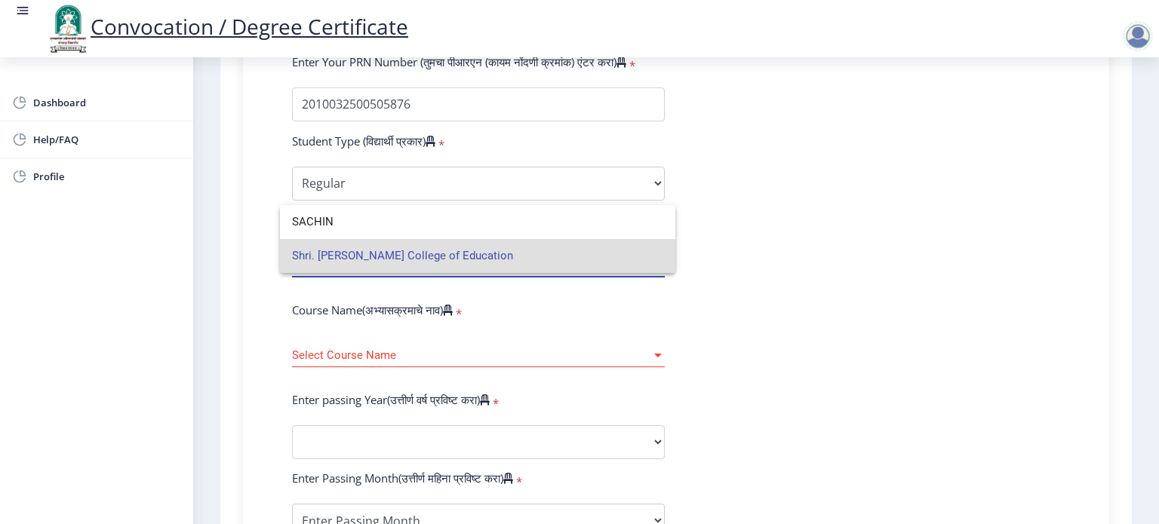
type input "SACHIN"
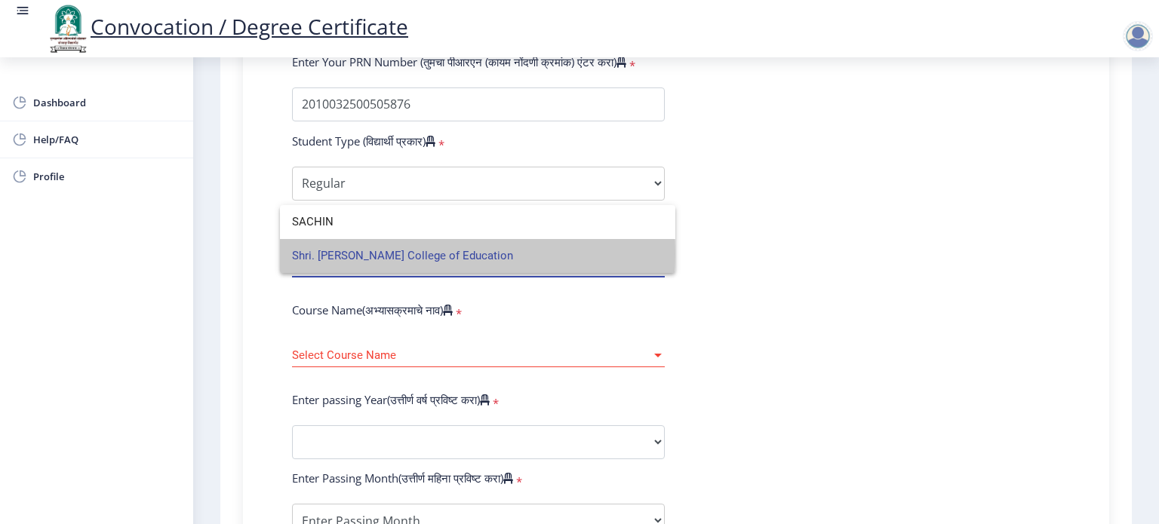
click at [412, 254] on span "Shri. [PERSON_NAME] College of Education" at bounding box center [477, 256] width 371 height 34
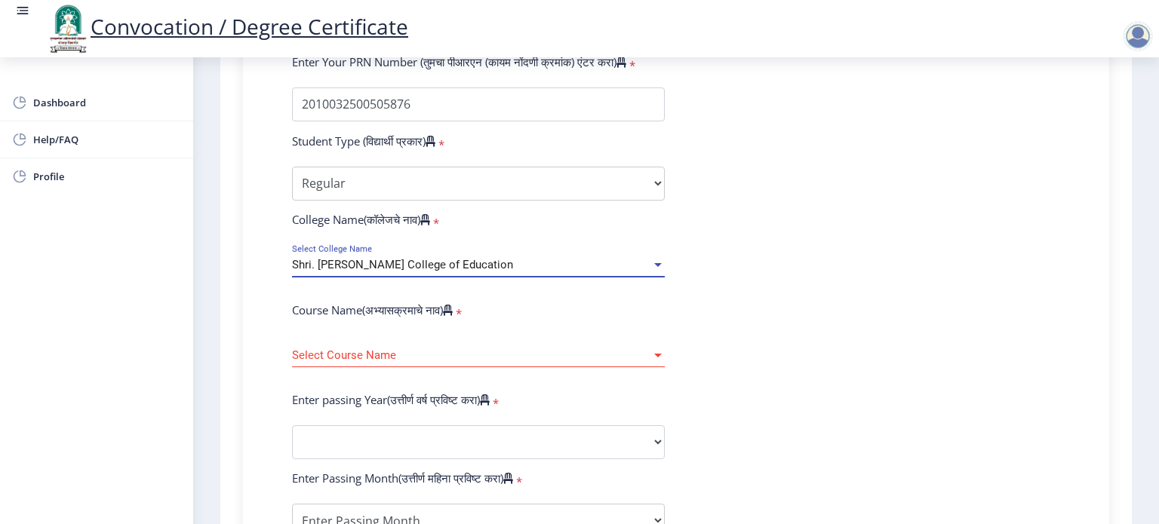
click at [412, 258] on span "Shri. [PERSON_NAME] College of Education" at bounding box center [402, 265] width 221 height 14
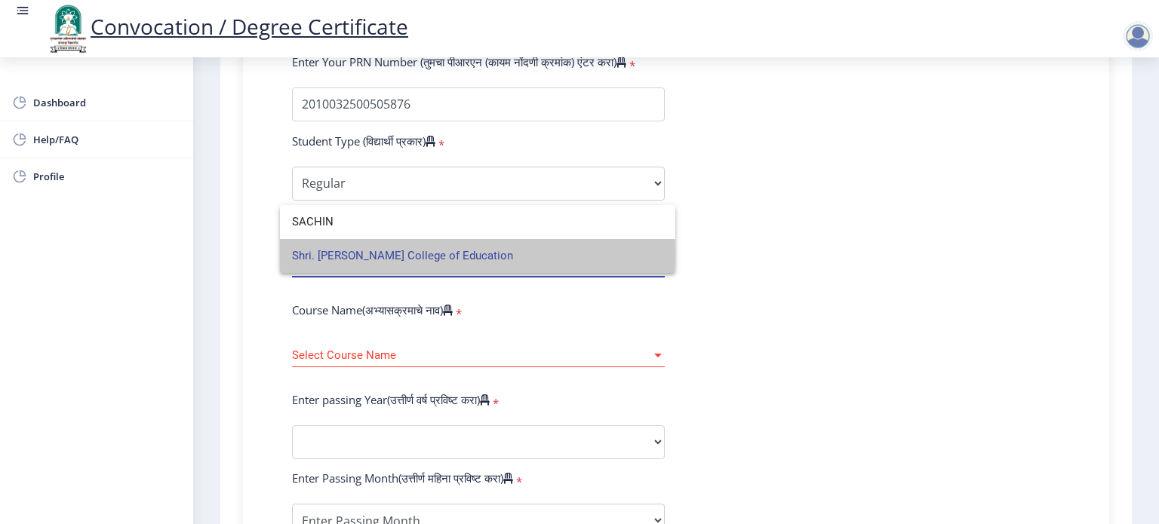
click at [412, 254] on span "Shri. [PERSON_NAME] College of Education" at bounding box center [477, 256] width 371 height 34
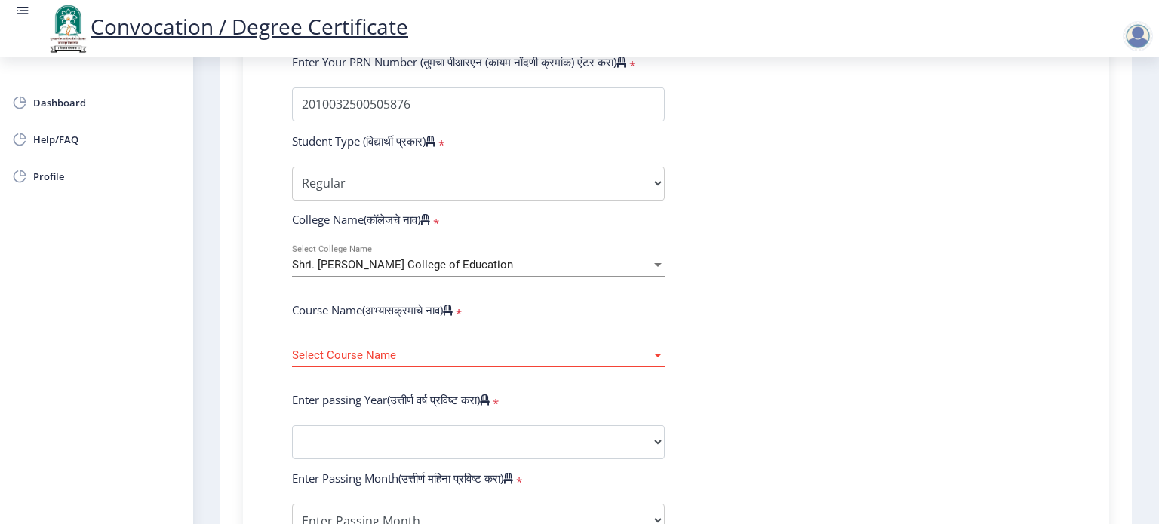
click at [564, 281] on div "Shri. [PERSON_NAME] College of Education Select College Name" at bounding box center [478, 268] width 373 height 46
click at [370, 304] on label "Course Name(अभ्यासक्रमाचे नाव)" at bounding box center [372, 310] width 161 height 15
click at [349, 349] on span "Select Course Name" at bounding box center [471, 355] width 359 height 13
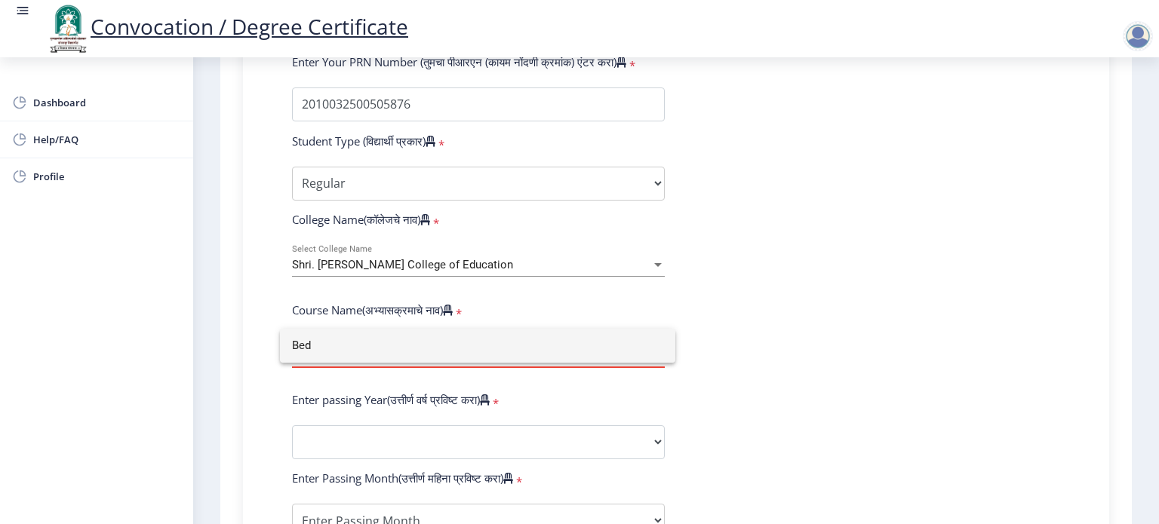
type input "Bed"
click at [850, 321] on div at bounding box center [579, 262] width 1159 height 524
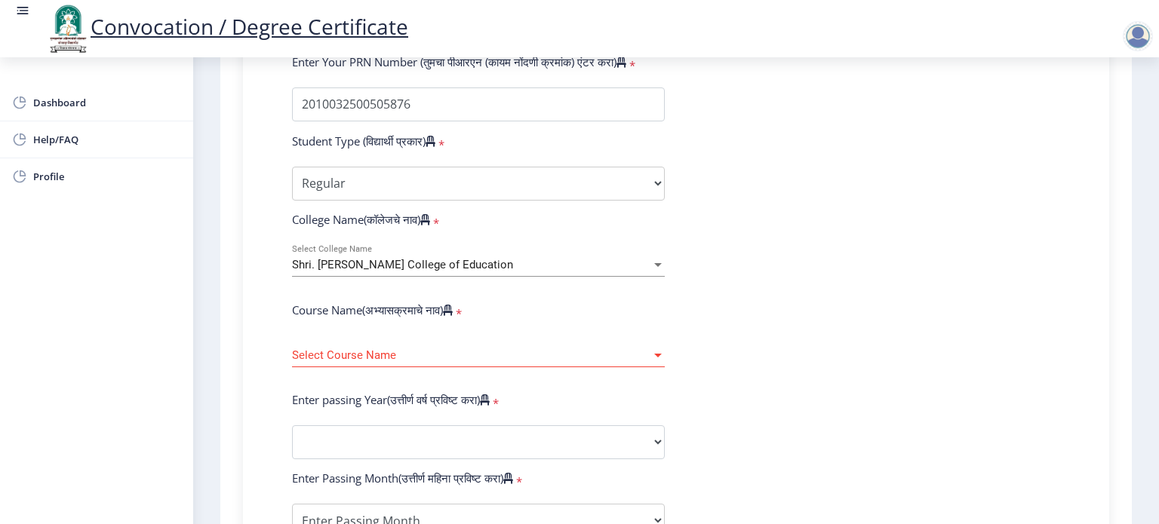
click at [656, 354] on div at bounding box center [658, 356] width 8 height 4
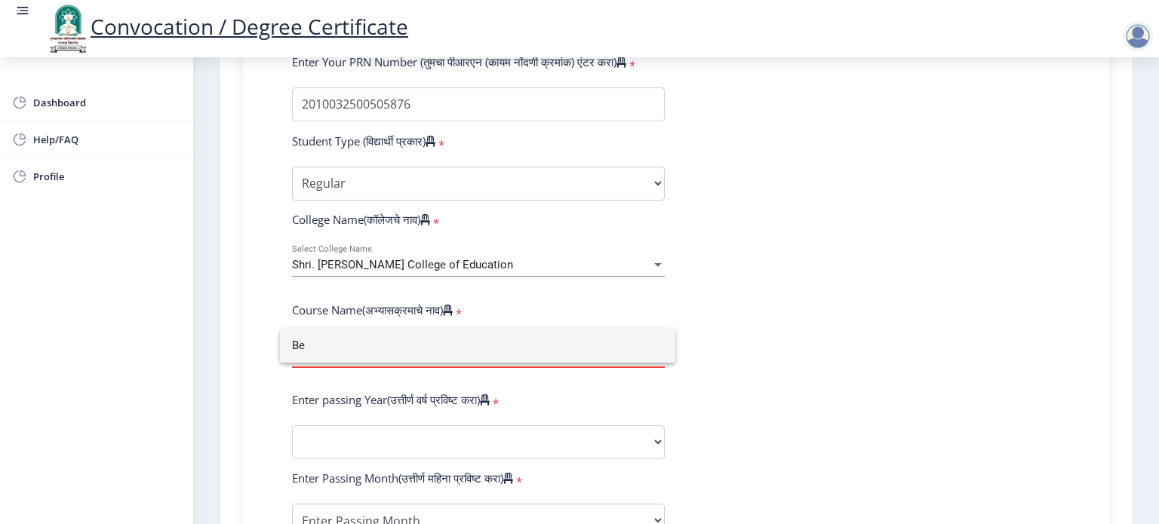
type input "B"
click at [700, 331] on div at bounding box center [579, 262] width 1159 height 524
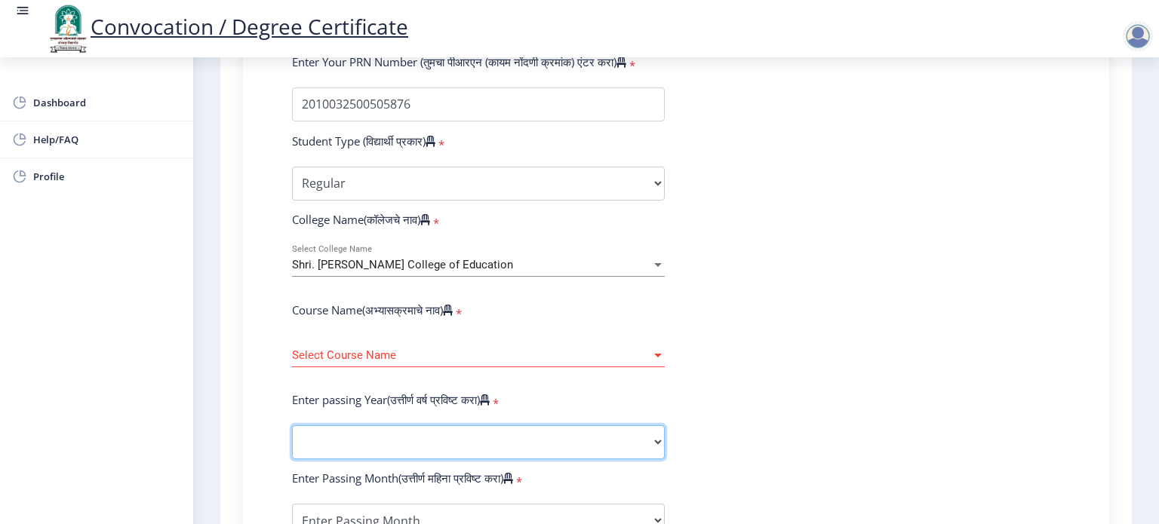
click at [655, 436] on select "2025 2024 2023 2022 2021 2020 2019 2018 2017 2016 2015 2014 2013 2012 2011 2010…" at bounding box center [478, 442] width 373 height 34
select select "2011"
click at [292, 425] on select "2025 2024 2023 2022 2021 2020 2019 2018 2017 2016 2015 2014 2013 2012 2011 2010…" at bounding box center [478, 442] width 373 height 34
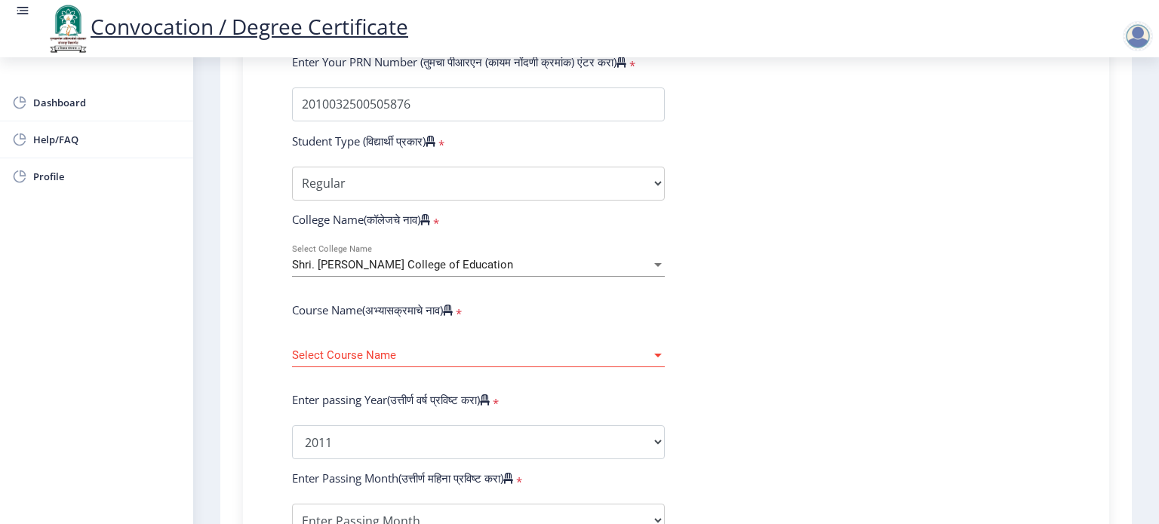
click at [746, 346] on form "Enter Your PRN Number (तुमचा पीआरएन (कायम नोंदणी क्रमांक) एंटर करा) * Student T…" at bounding box center [676, 454] width 791 height 800
click at [410, 303] on label "Course Name(अभ्यासक्रमाचे नाव)" at bounding box center [372, 310] width 161 height 15
click at [462, 306] on span "*" at bounding box center [457, 313] width 9 height 15
click at [453, 305] on icon at bounding box center [448, 310] width 10 height 11
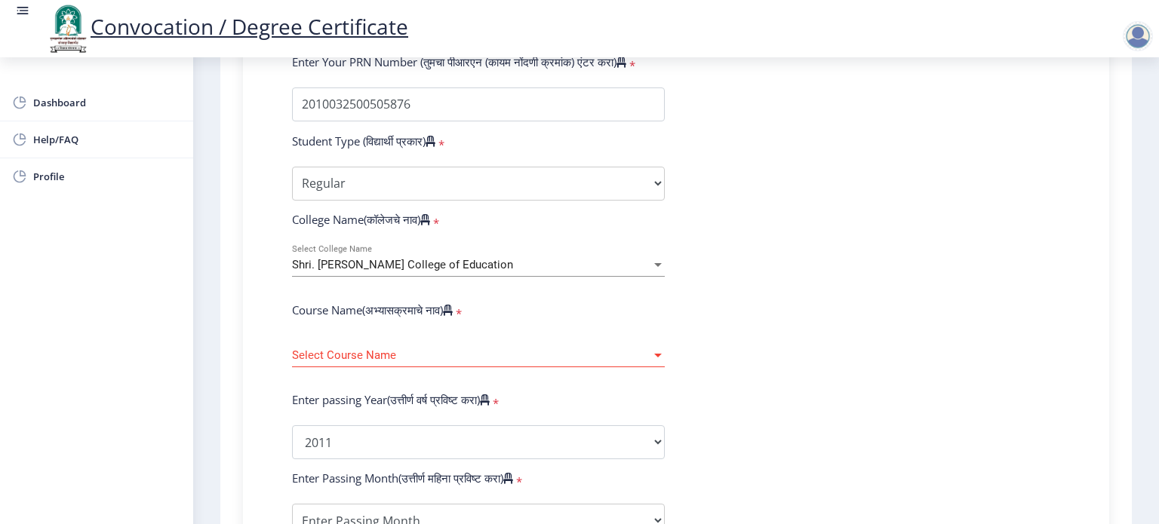
click at [656, 354] on div at bounding box center [658, 356] width 8 height 4
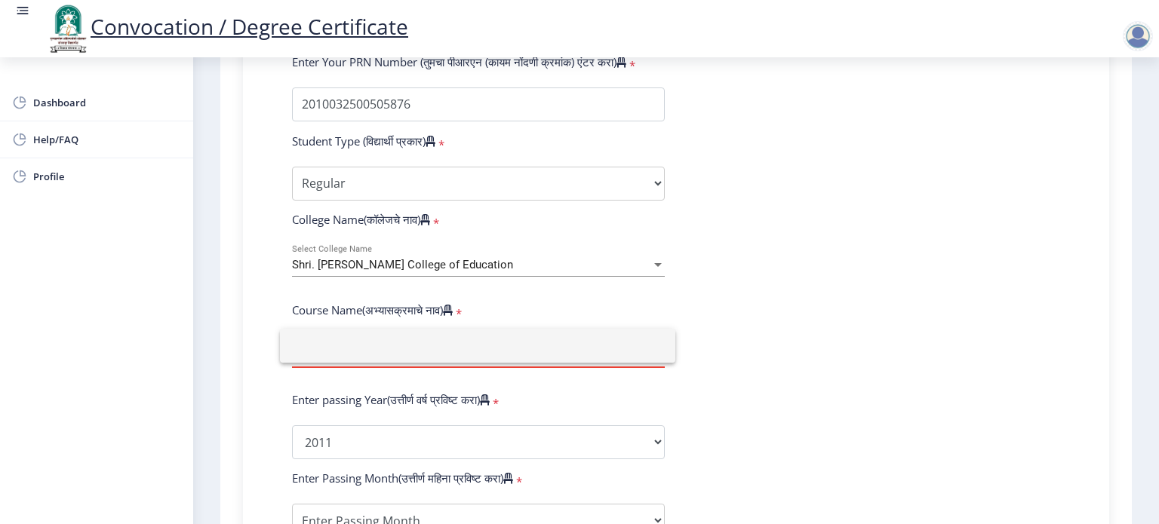
click at [703, 339] on div at bounding box center [579, 262] width 1159 height 524
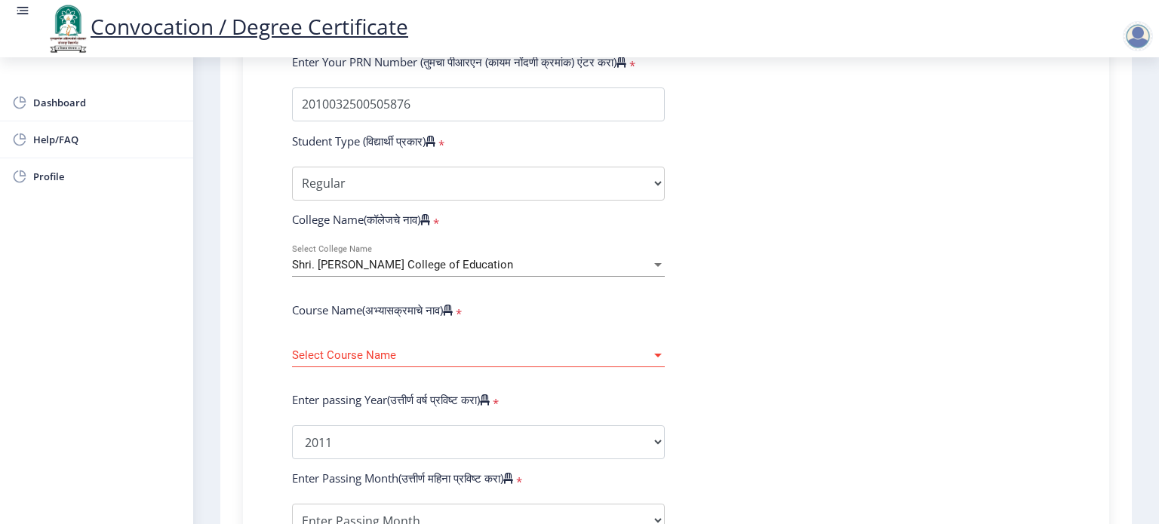
click at [803, 220] on form "Enter Your PRN Number (तुमचा पीआरएन (कायम नोंदणी क्रमांक) एंटर करा) * Student T…" at bounding box center [676, 454] width 791 height 800
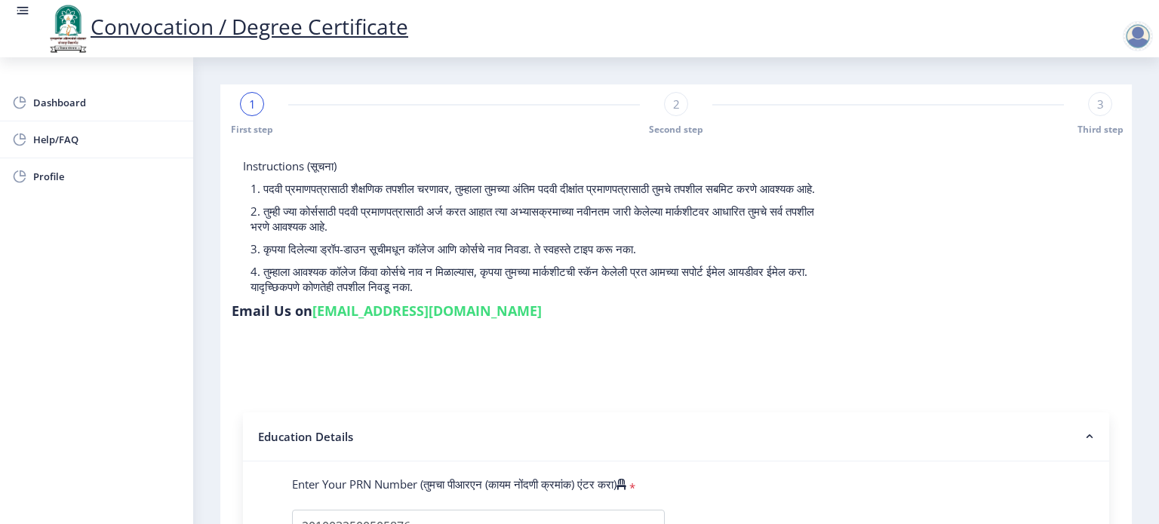
drag, startPoint x: 425, startPoint y: 286, endPoint x: 561, endPoint y: 283, distance: 135.8
click at [561, 283] on p "4. तुम्हाला आवश्यक कॉलेज किंवा कोर्सचे नाव न मिळाल्यास, कृपया तुमच्या मार्कशीटच…" at bounding box center [535, 279] width 570 height 30
drag, startPoint x: 632, startPoint y: 284, endPoint x: 717, endPoint y: 322, distance: 93.2
click at [711, 284] on p "4. तुम्हाला आवश्यक कॉलेज किंवा कोर्सचे नाव न मिळाल्यास, कृपया तुमच्या मार्कशीटच…" at bounding box center [535, 279] width 570 height 30
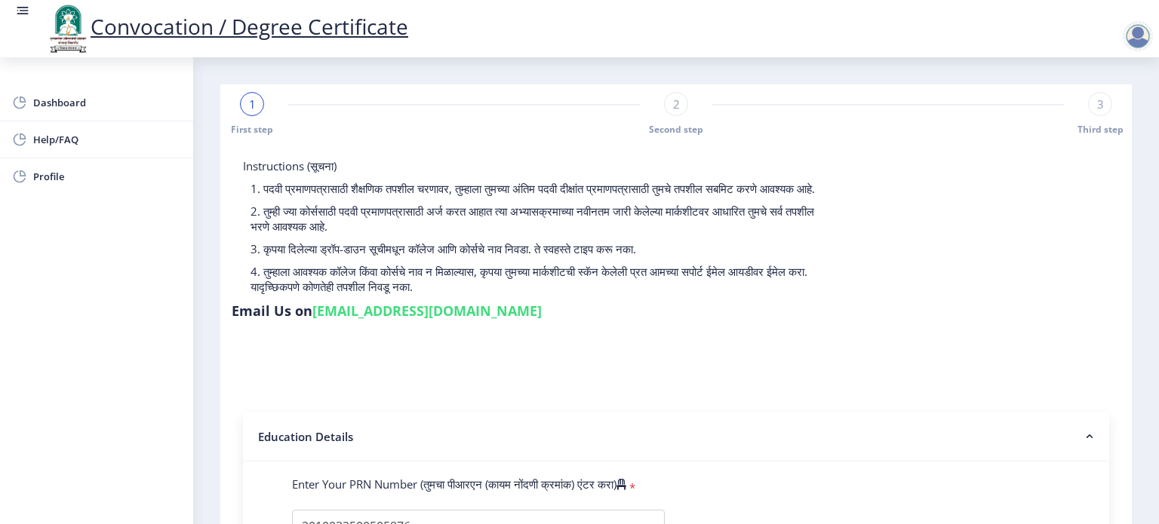
drag, startPoint x: 365, startPoint y: 300, endPoint x: 524, endPoint y: 300, distance: 158.4
click at [524, 294] on p "4. तुम्हाला आवश्यक कॉलेज किंवा कोर्सचे नाव न मिळाल्यास, कृपया तुमच्या मार्कशीटच…" at bounding box center [535, 279] width 570 height 30
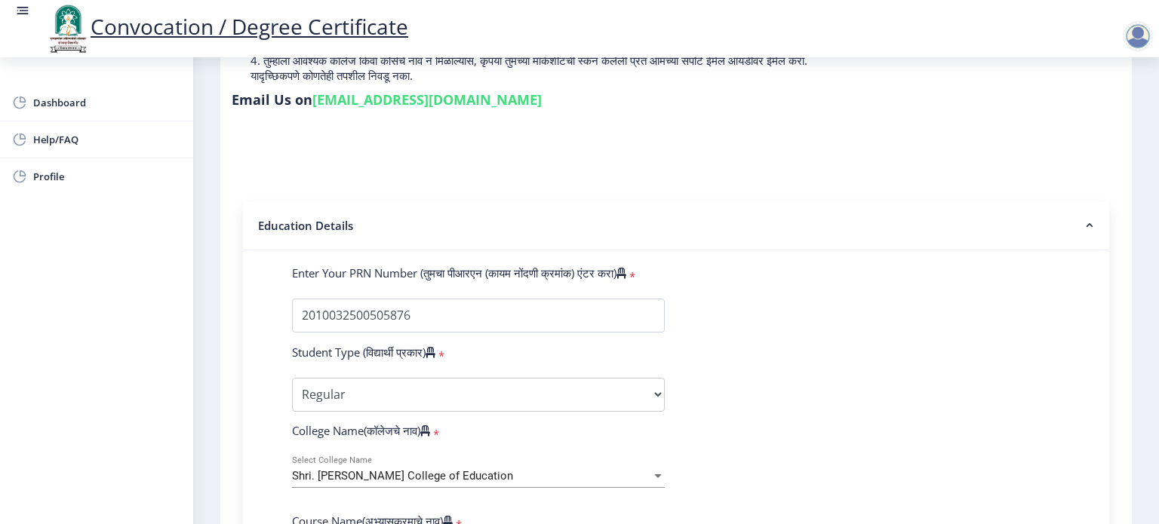
scroll to position [75, 0]
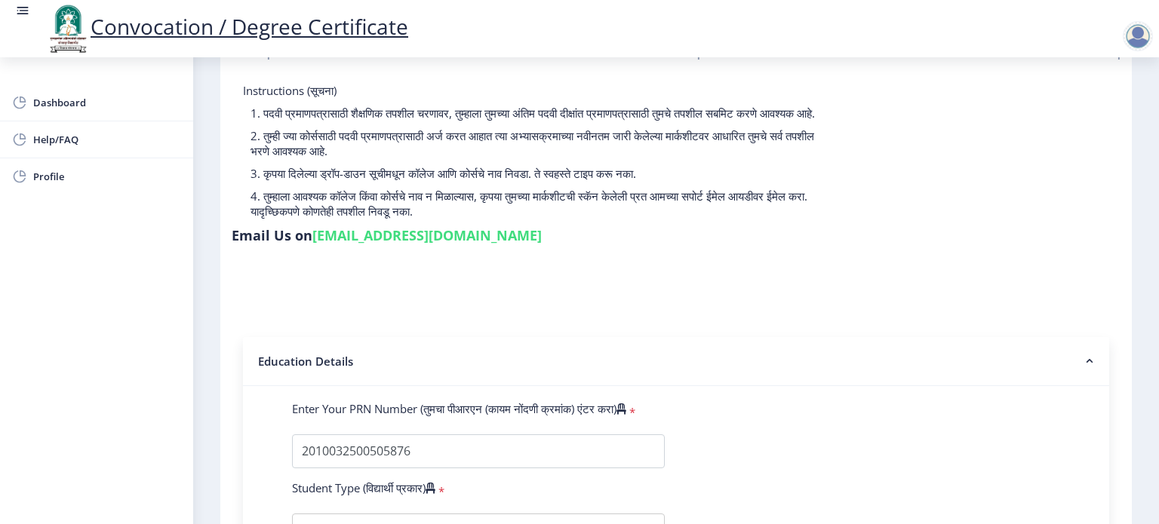
drag, startPoint x: 362, startPoint y: 211, endPoint x: 780, endPoint y: 207, distance: 418.0
click at [780, 207] on p "4. तुम्हाला आवश्यक कॉलेज किंवा कोर्सचे नाव न मिळाल्यास, कृपया तुमच्या मार्कशीटच…" at bounding box center [535, 204] width 570 height 30
drag, startPoint x: 555, startPoint y: 232, endPoint x: 619, endPoint y: 232, distance: 63.4
click at [619, 219] on p "4. तुम्हाला आवश्यक कॉलेज किंवा कोर्सचे नाव न मिळाल्यास, कृपया तुमच्या मार्कशीटच…" at bounding box center [535, 204] width 570 height 30
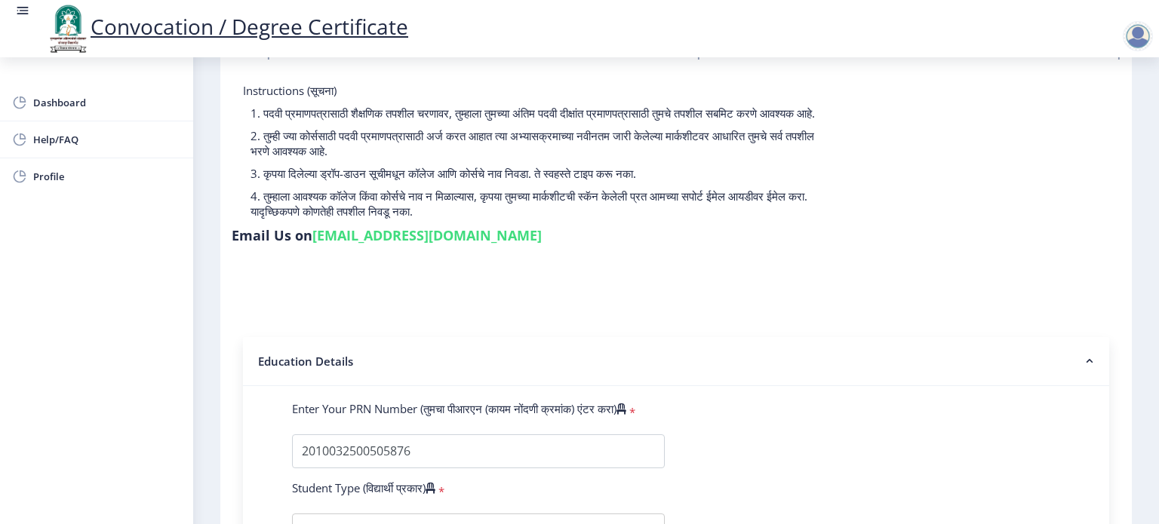
click at [619, 226] on div "Instructions (सूचना) 1. पदवी प्रमाणपत्रासाठी शैक्षणिक तपशील चरणावर, तुम्हाला तु…" at bounding box center [528, 154] width 592 height 143
drag, startPoint x: 911, startPoint y: 92, endPoint x: 1080, endPoint y: 94, distance: 169.0
click at [1080, 94] on div "Instructions (सूचना) 1. पदवी प्रमाणपत्रासाठी शैक्षणिक तपशील चरणावर, तुम्हाला तु…" at bounding box center [676, 166] width 889 height 167
click at [687, 219] on p "4. तुम्हाला आवश्यक कॉलेज किंवा कोर्सचे नाव न मिळाल्यास, कृपया तुमच्या मार्कशीटच…" at bounding box center [535, 204] width 570 height 30
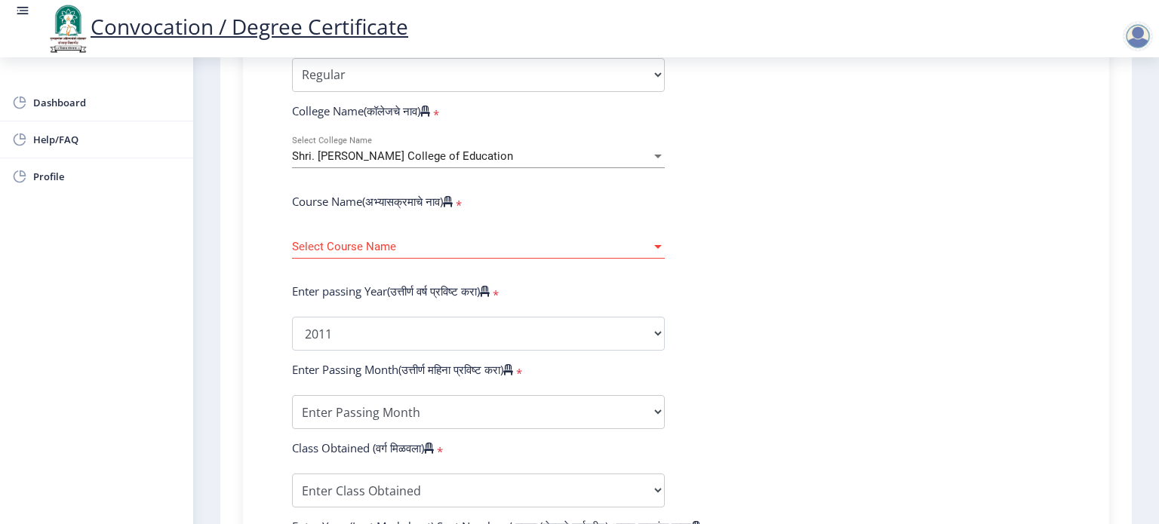
scroll to position [558, 0]
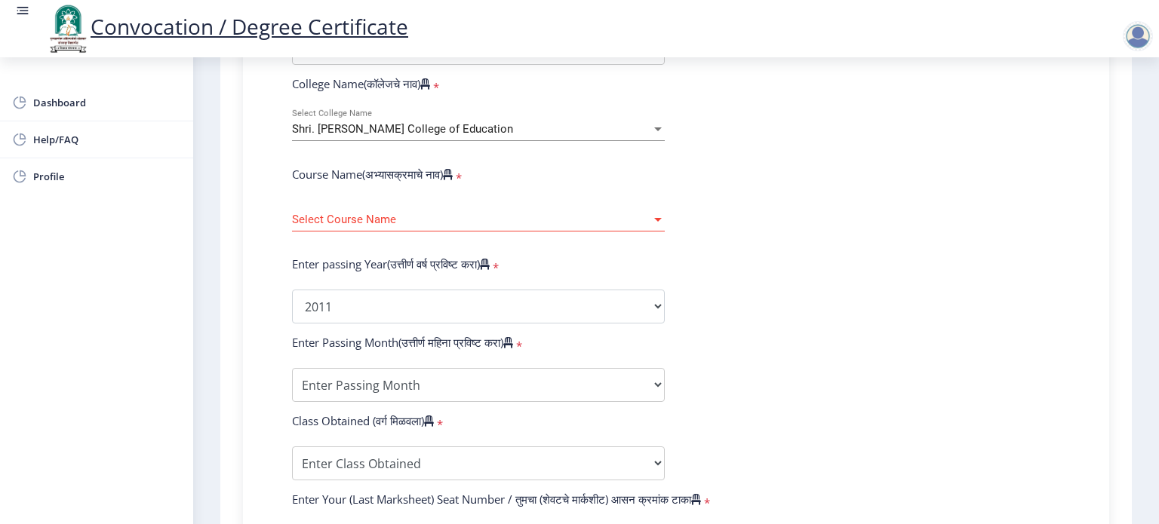
click at [490, 259] on icon at bounding box center [485, 264] width 10 height 11
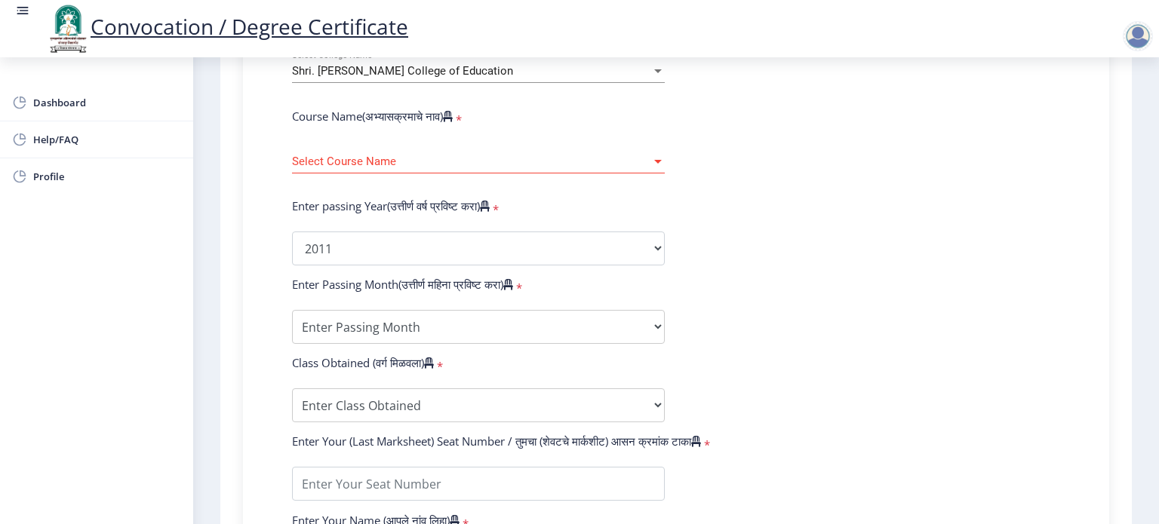
scroll to position [709, 0]
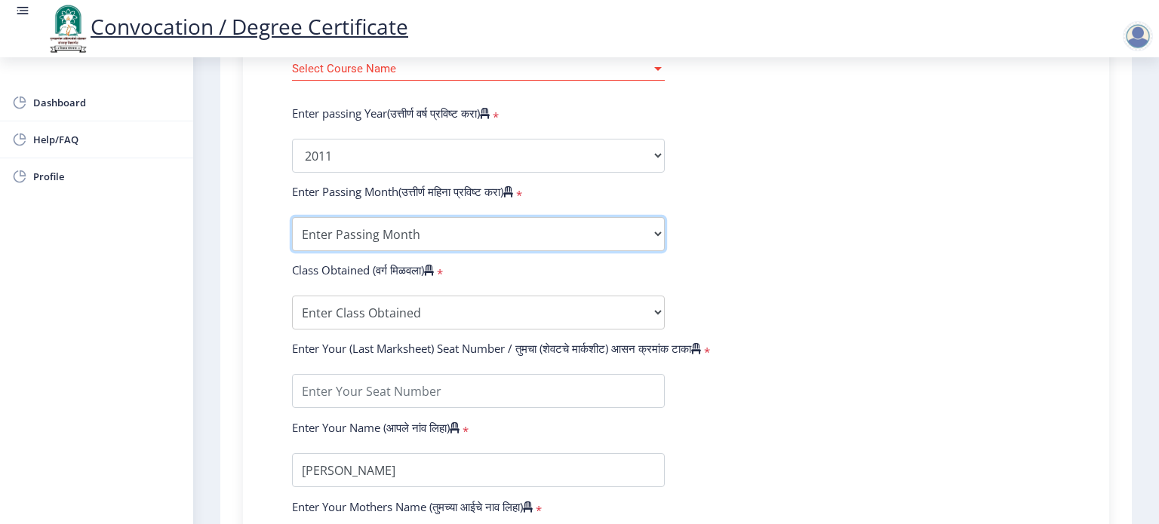
click at [656, 224] on select "Enter Passing Month March April May October November December" at bounding box center [478, 234] width 373 height 34
select select "May"
click at [292, 217] on select "Enter Passing Month March April May October November December" at bounding box center [478, 234] width 373 height 34
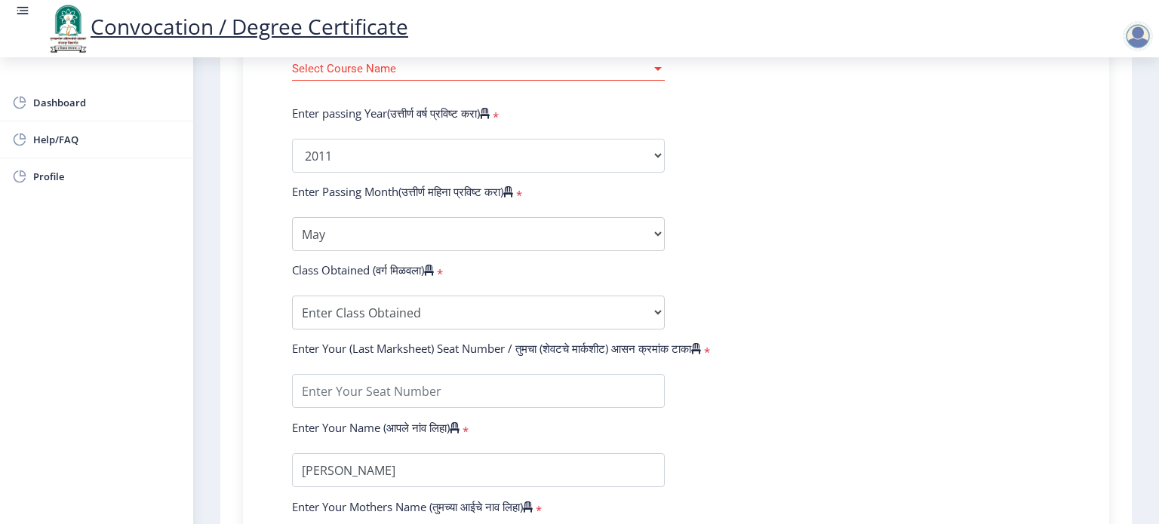
click at [825, 238] on form "Enter Your PRN Number (तुमचा पीआरएन (कायम नोंदणी क्रमांक) एंटर करा) * Student T…" at bounding box center [676, 168] width 791 height 800
click at [653, 304] on select "Enter Class Obtained FIRST CLASS WITH DISTINCTION FIRST CLASS HIGHER SECOND CLA…" at bounding box center [478, 313] width 373 height 34
select select "FIRST CLASS"
click at [292, 296] on select "Enter Class Obtained FIRST CLASS WITH DISTINCTION FIRST CLASS HIGHER SECOND CLA…" at bounding box center [478, 313] width 373 height 34
click at [821, 251] on form "Enter Your PRN Number (तुमचा पीआरएन (कायम नोंदणी क्रमांक) एंटर करा) * Student T…" at bounding box center [676, 168] width 791 height 800
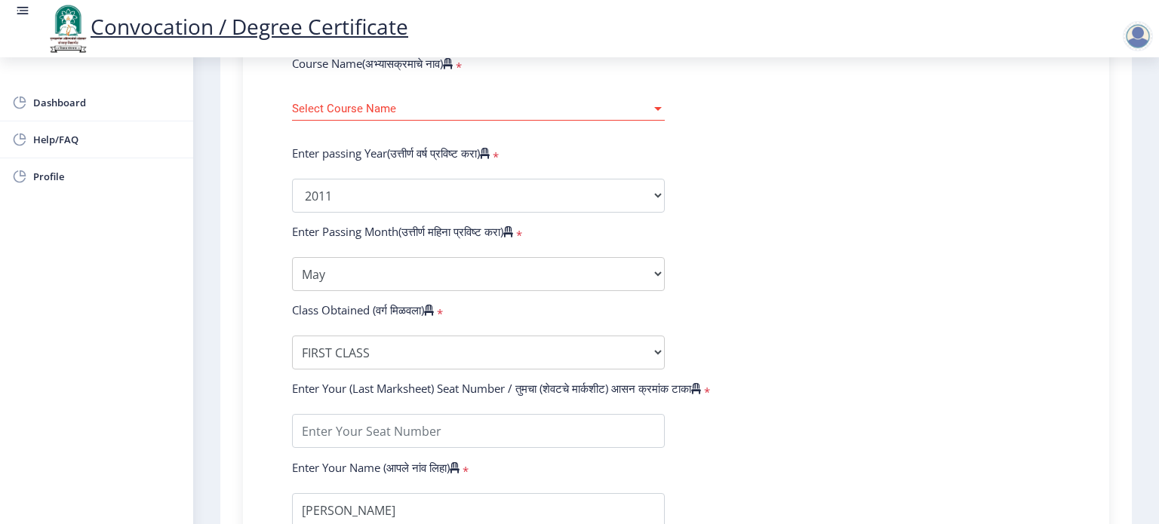
scroll to position [634, 0]
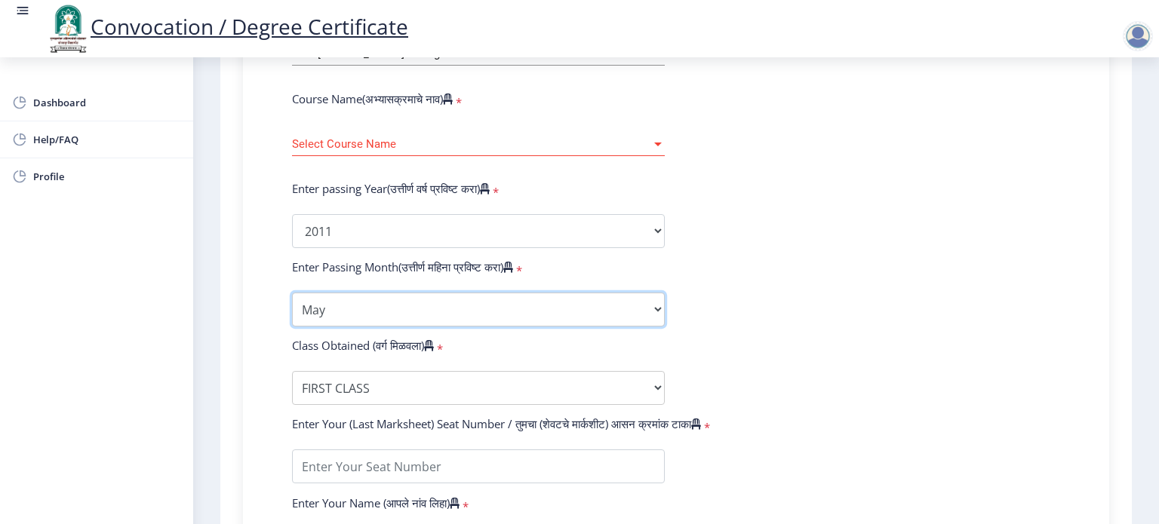
click at [649, 296] on select "Enter Passing Month March April May October November December" at bounding box center [478, 310] width 373 height 34
click at [690, 352] on form "Enter Your PRN Number (तुमचा पीआरएन (कायम नोंदणी क्रमांक) एंटर करा) * Student T…" at bounding box center [676, 243] width 791 height 800
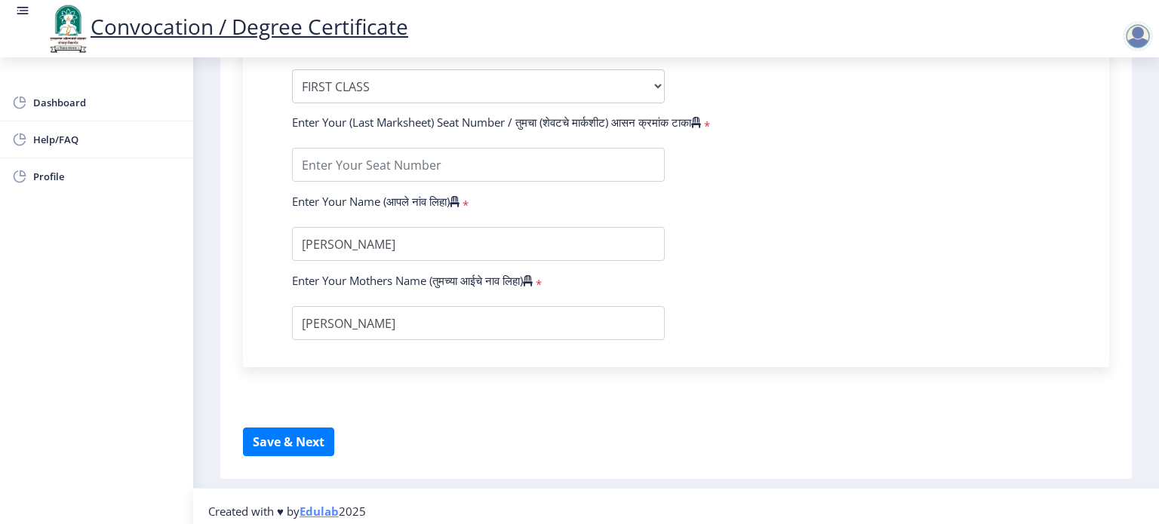
scroll to position [860, 0]
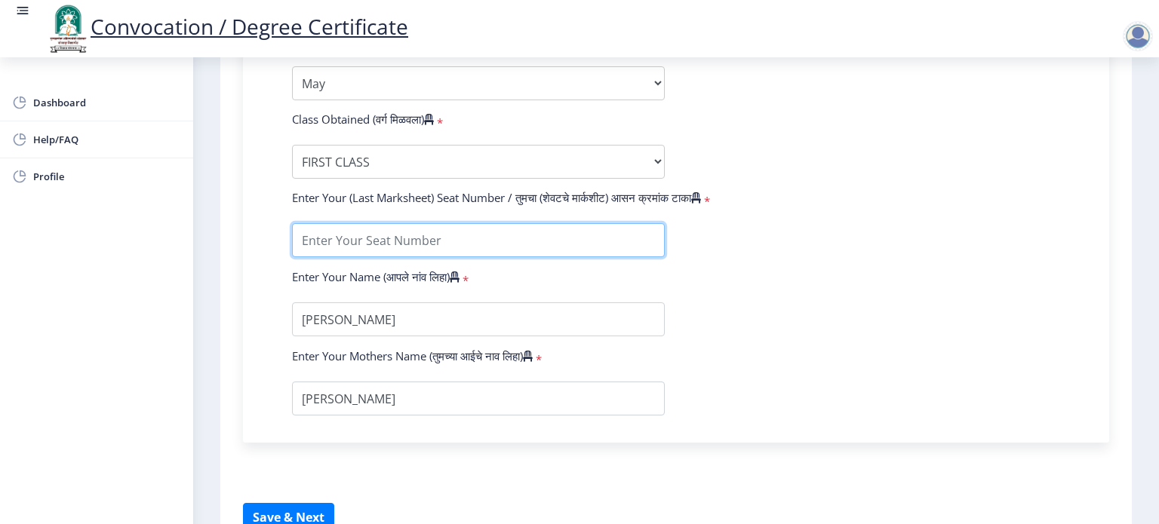
click at [346, 232] on input "textarea" at bounding box center [478, 240] width 373 height 34
type input "01352"
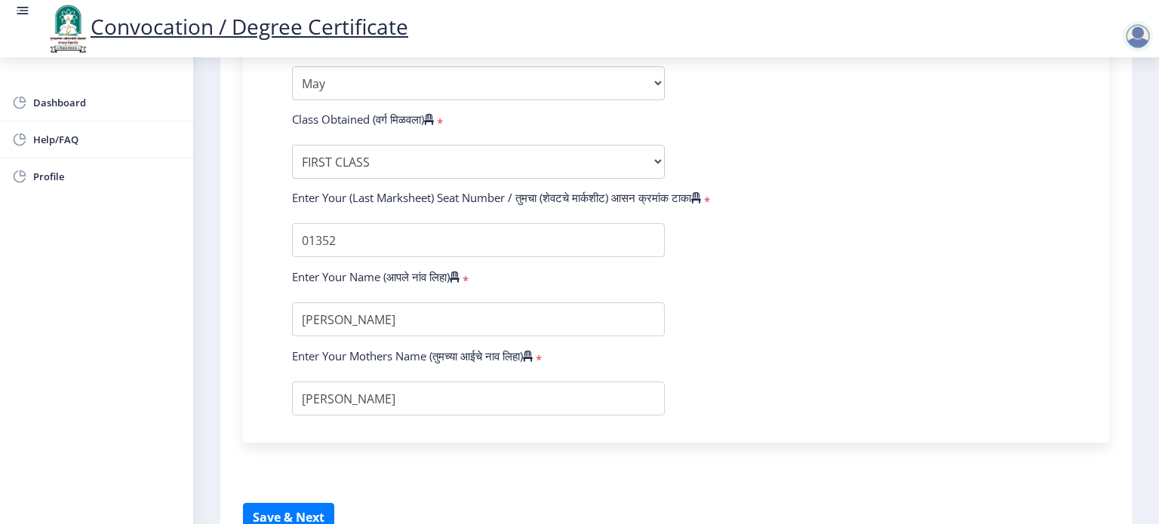
click at [820, 340] on form "Enter Your PRN Number (तुमचा पीआरएन (कायम नोंदणी क्रमांक) एंटर करा) * Student T…" at bounding box center [676, 17] width 791 height 800
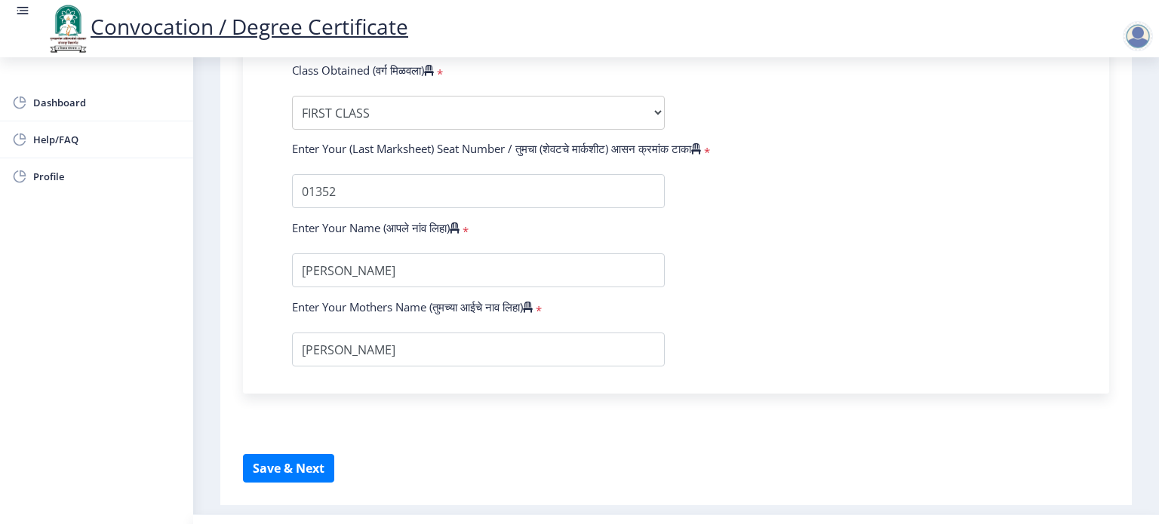
scroll to position [935, 0]
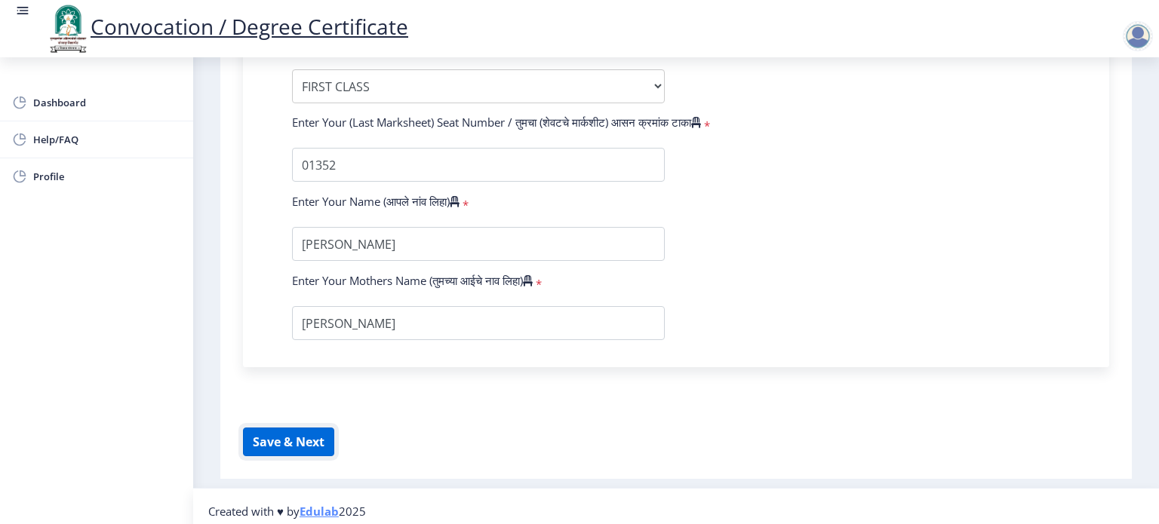
click at [286, 435] on button "Save & Next" at bounding box center [288, 442] width 91 height 29
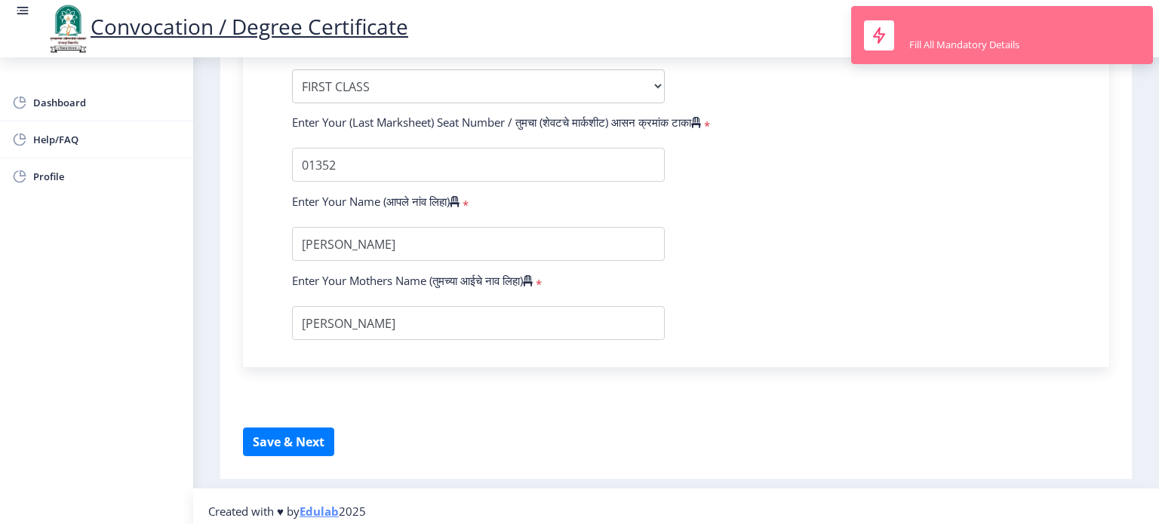
click at [933, 42] on div "Fill All Mandatory Details" at bounding box center [964, 45] width 110 height 14
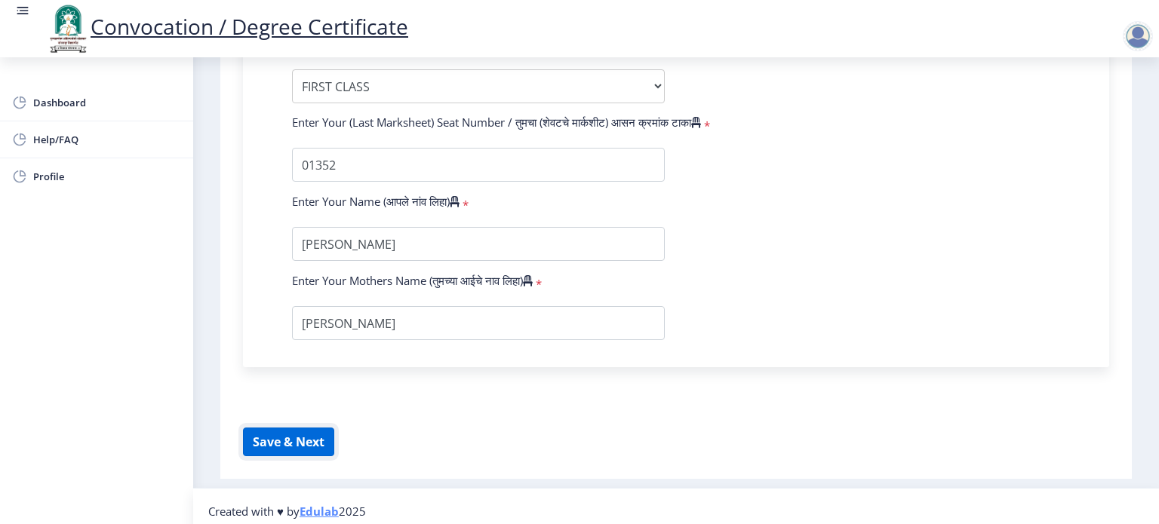
click at [319, 431] on button "Save & Next" at bounding box center [288, 442] width 91 height 29
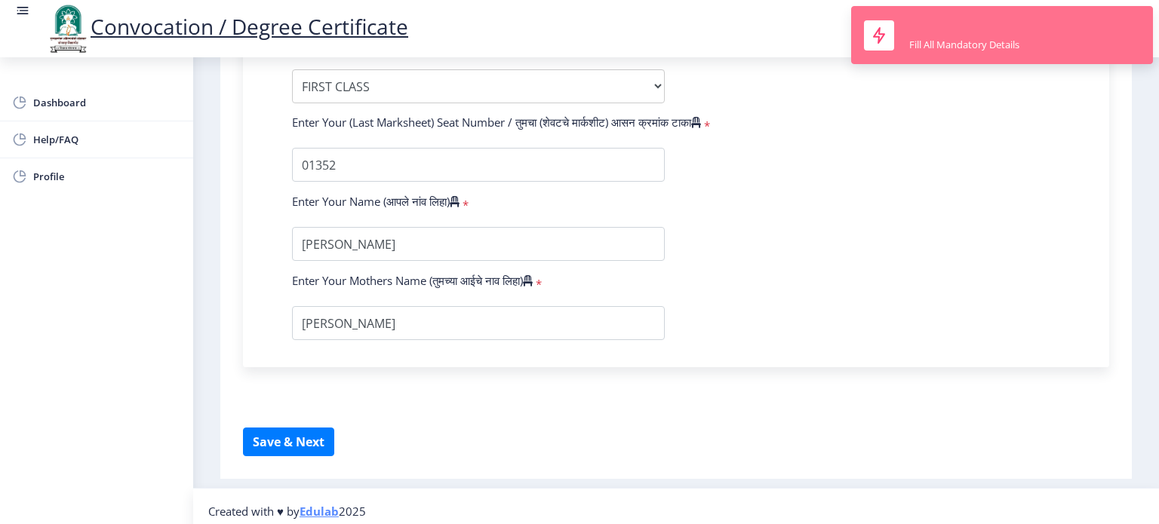
click at [986, 38] on div "Fill All Mandatory Details" at bounding box center [964, 45] width 110 height 14
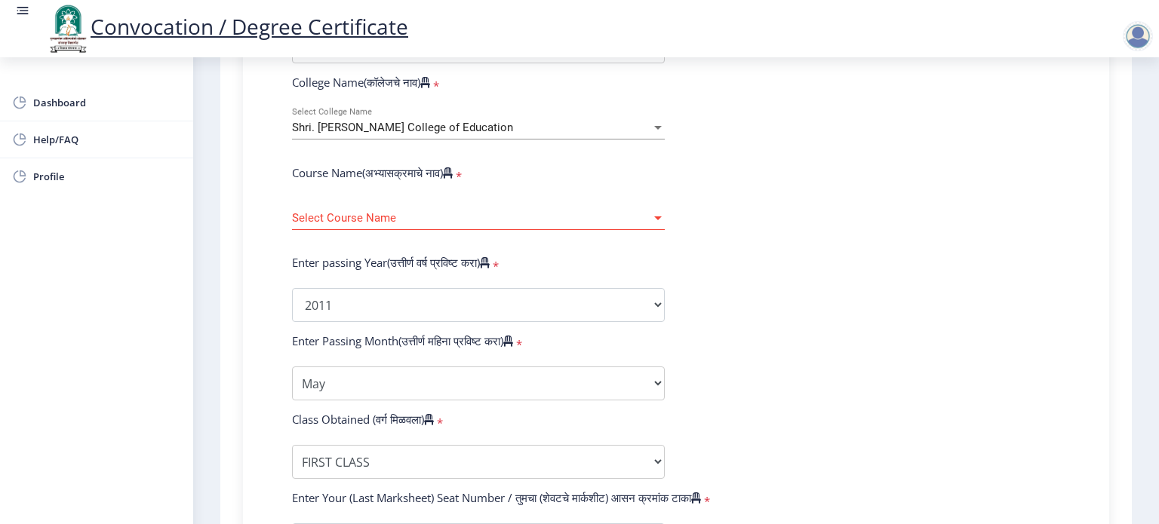
scroll to position [483, 0]
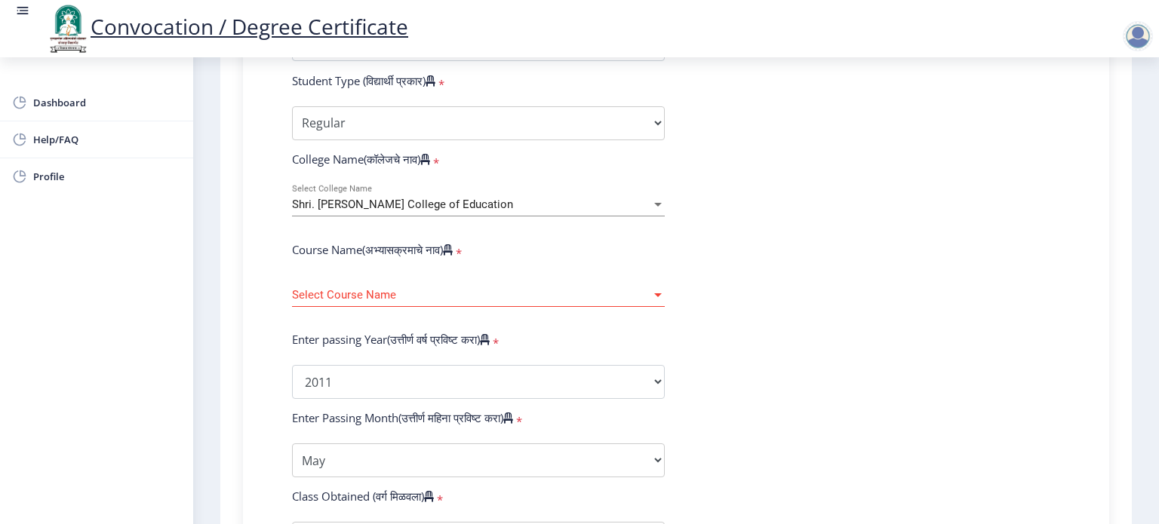
click at [372, 289] on span "Select Course Name" at bounding box center [471, 295] width 359 height 13
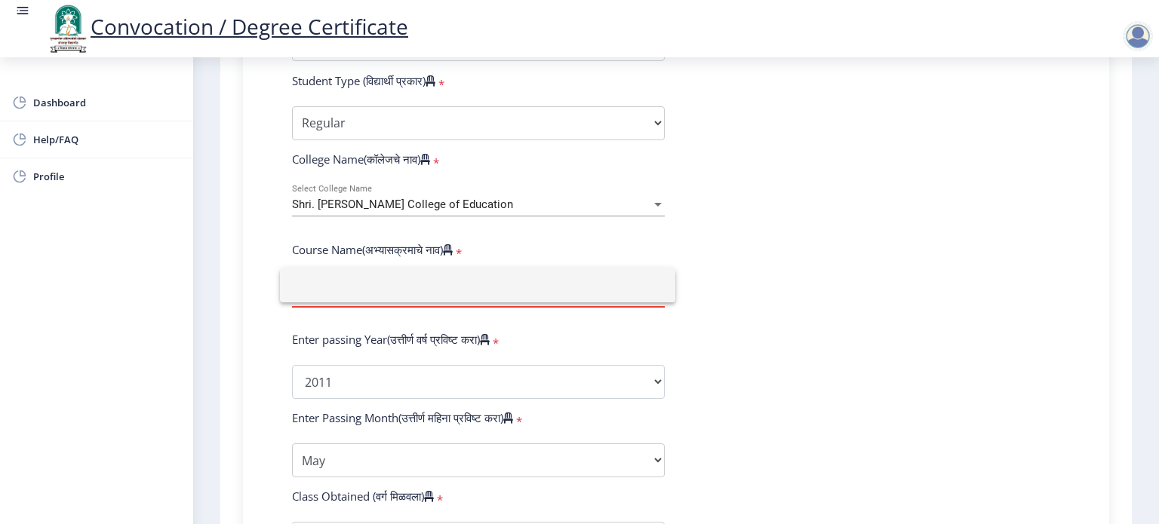
type input "b"
type input "B. Ed."
click at [730, 315] on div at bounding box center [579, 262] width 1159 height 524
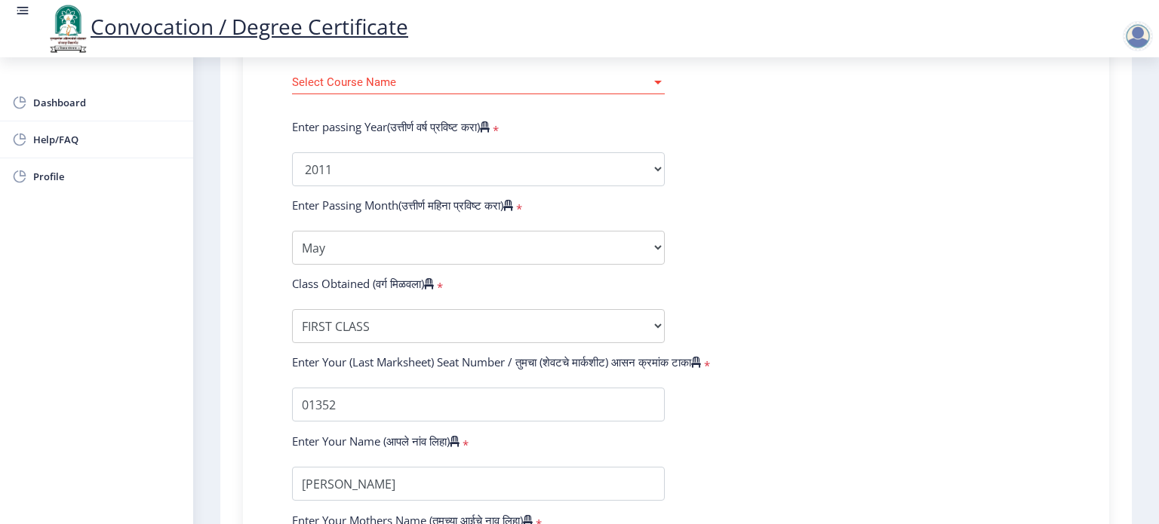
scroll to position [935, 0]
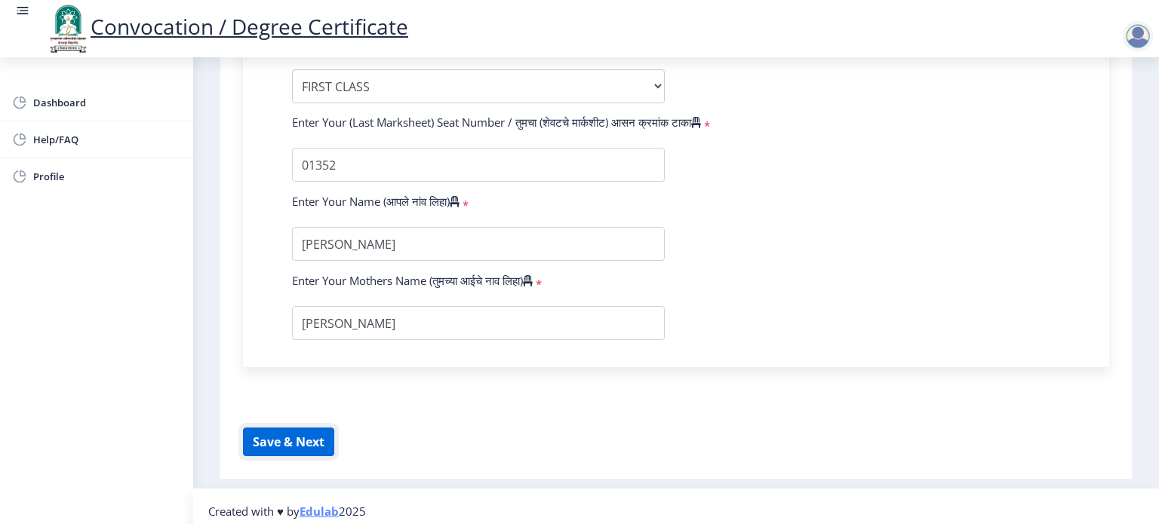
click at [287, 431] on button "Save & Next" at bounding box center [288, 442] width 91 height 29
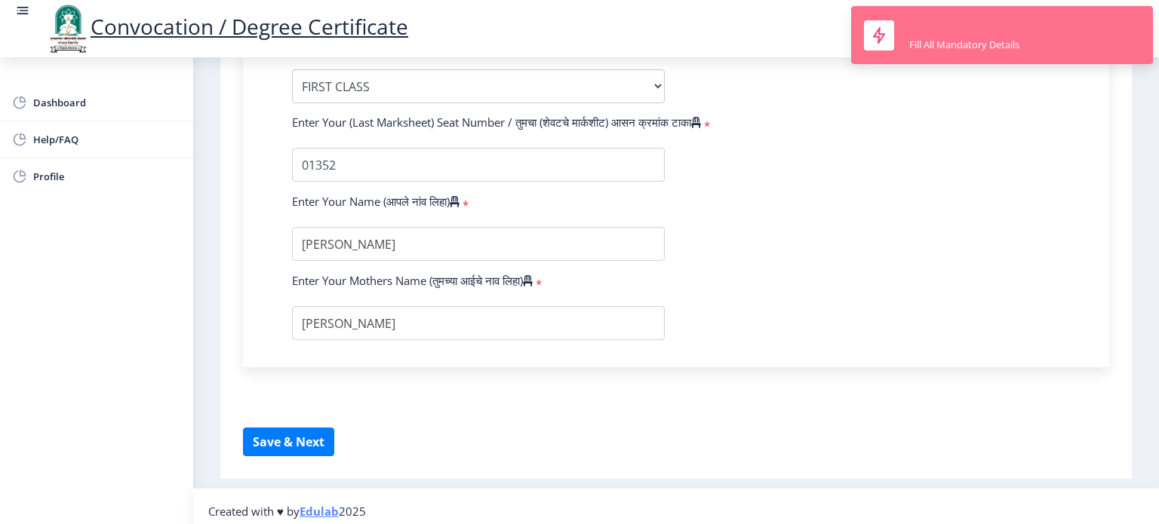
click at [963, 45] on div "Fill All Mandatory Details" at bounding box center [964, 45] width 110 height 14
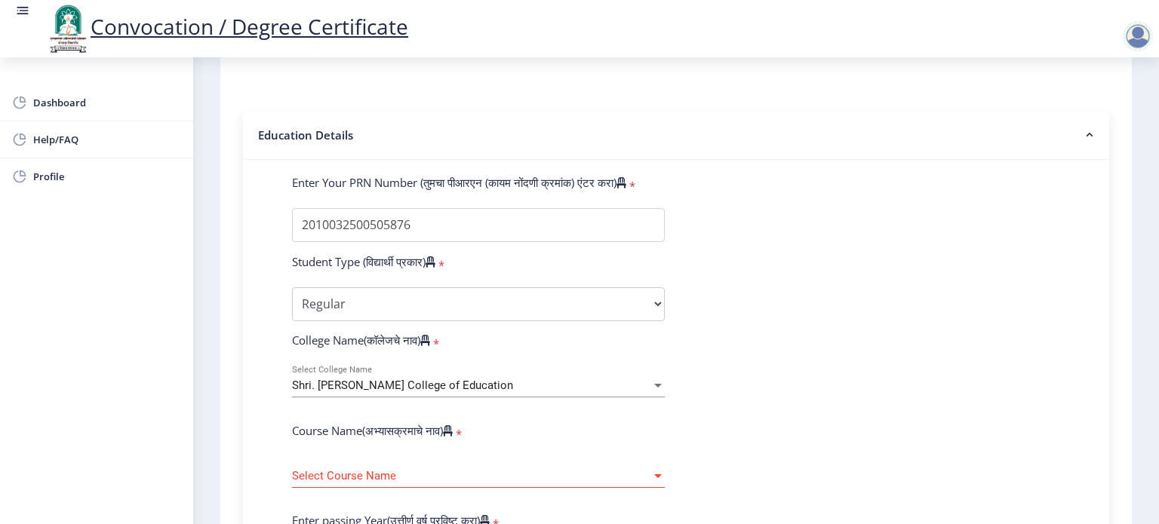
scroll to position [0, 0]
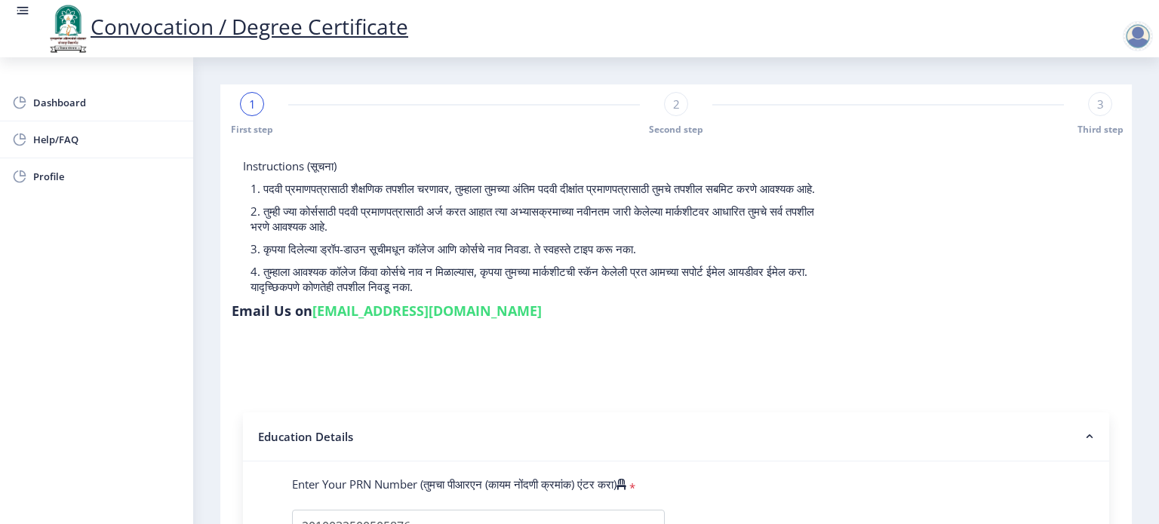
click at [676, 102] on span "2" at bounding box center [676, 104] width 7 height 15
select select "Regular"
select select "2011"
select select "May"
select select "FIRST CLASS"
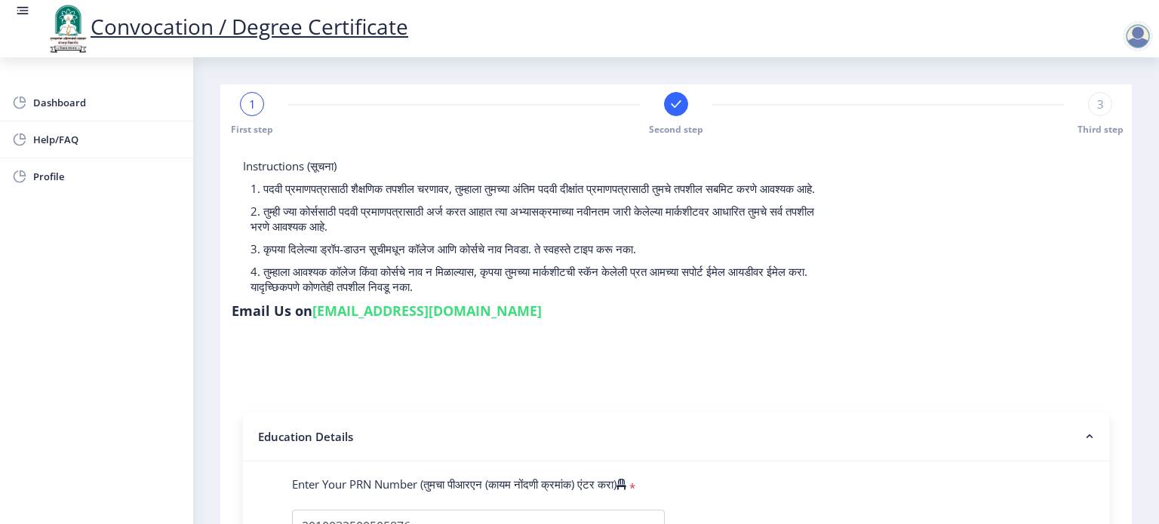
click at [1138, 42] on div at bounding box center [1138, 36] width 30 height 30
click at [57, 175] on span "Profile" at bounding box center [107, 176] width 148 height 18
select select
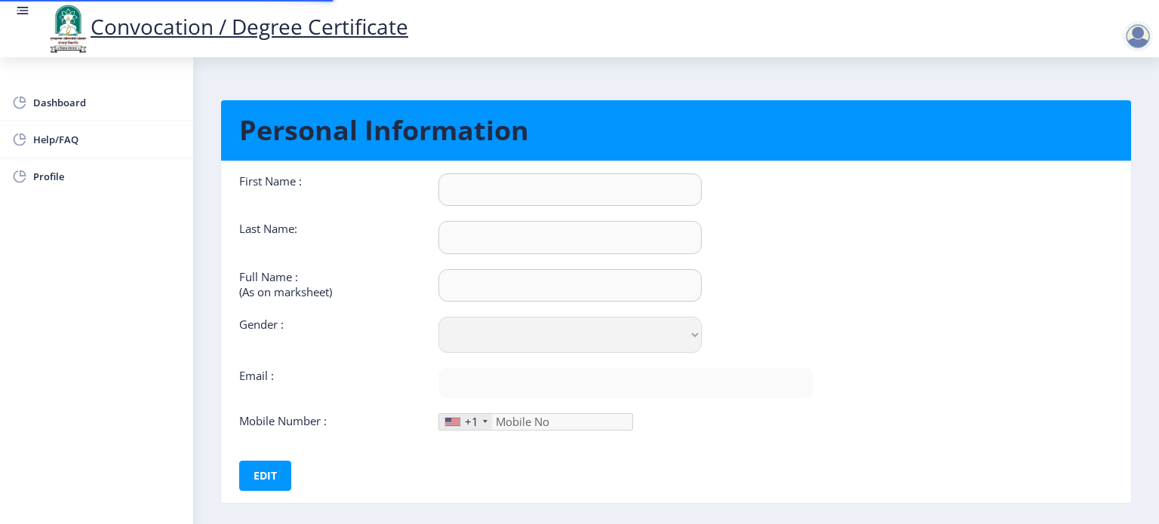
type input "[PERSON_NAME]"
type input "Jadhav"
type input "[PERSON_NAME]"
select select "[DEMOGRAPHIC_DATA]"
type input "[EMAIL_ADDRESS][DOMAIN_NAME]"
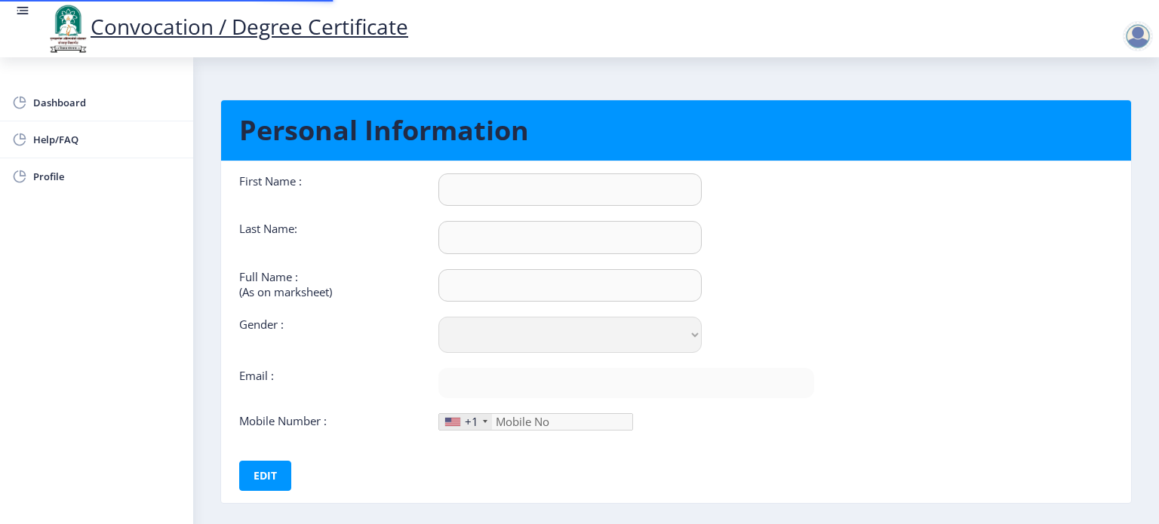
type input "9011052424"
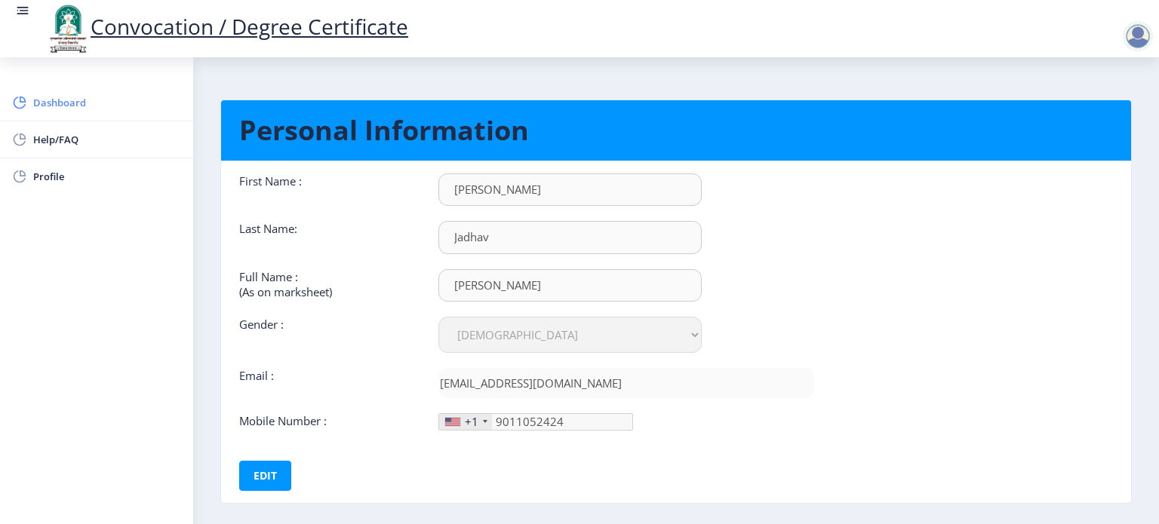
click at [45, 100] on span "Dashboard" at bounding box center [107, 103] width 148 height 18
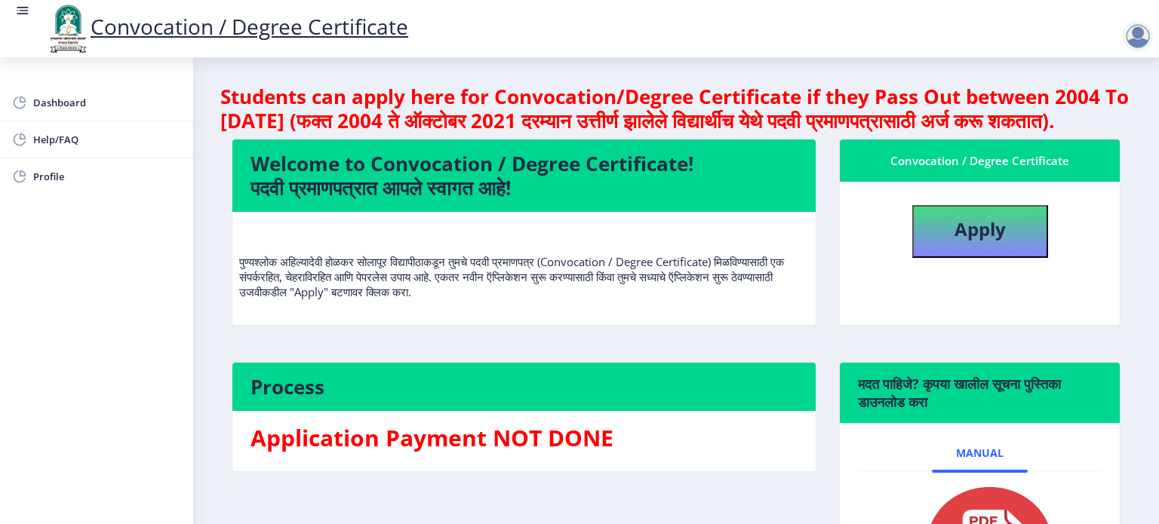
click at [915, 170] on div "Convocation / Degree Certificate" at bounding box center [980, 161] width 244 height 18
drag, startPoint x: 521, startPoint y: 306, endPoint x: 727, endPoint y: 306, distance: 206.7
click at [727, 299] on p "पुण्यश्लोक अहिल्यादेवी होळकर सोलापूर विद्यापीठाकडून तुमचे पदवी प्रमाणपत्र (Conv…" at bounding box center [524, 261] width 570 height 75
click at [723, 312] on div "पुण्यश्लोक अहिल्यादेवी होळकर सोलापूर विद्यापीठाकडून तुमचे पदवी प्रमाणपत्र (Conv…" at bounding box center [524, 268] width 570 height 88
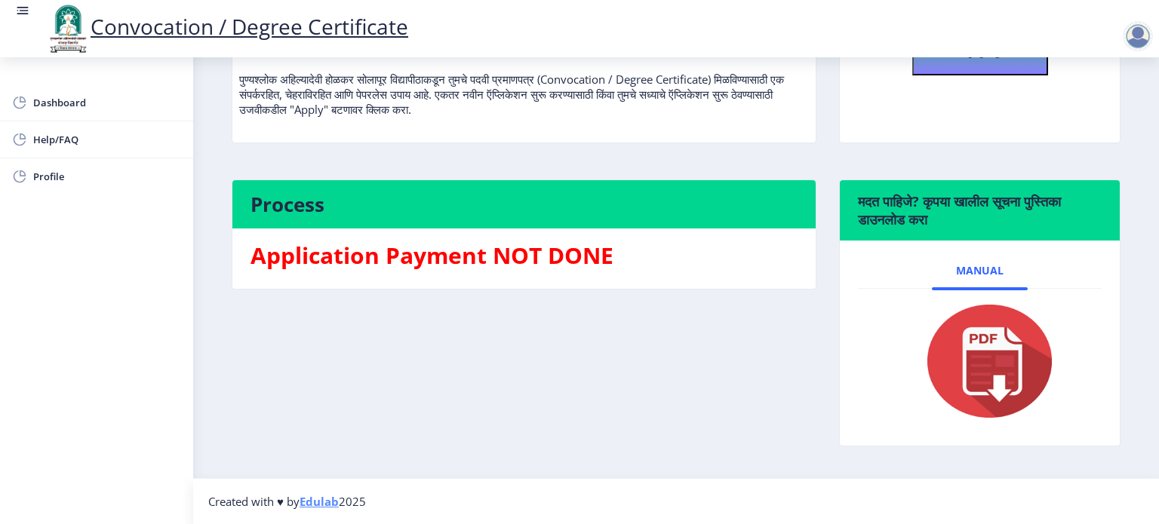
scroll to position [205, 0]
drag, startPoint x: 512, startPoint y: 260, endPoint x: 646, endPoint y: 278, distance: 134.7
click at [646, 278] on nb-card-body "Application Payment NOT DONE" at bounding box center [523, 259] width 583 height 60
drag, startPoint x: 646, startPoint y: 278, endPoint x: 952, endPoint y: 375, distance: 321.4
click at [647, 278] on nb-card-body "Application Payment NOT DONE" at bounding box center [523, 259] width 583 height 60
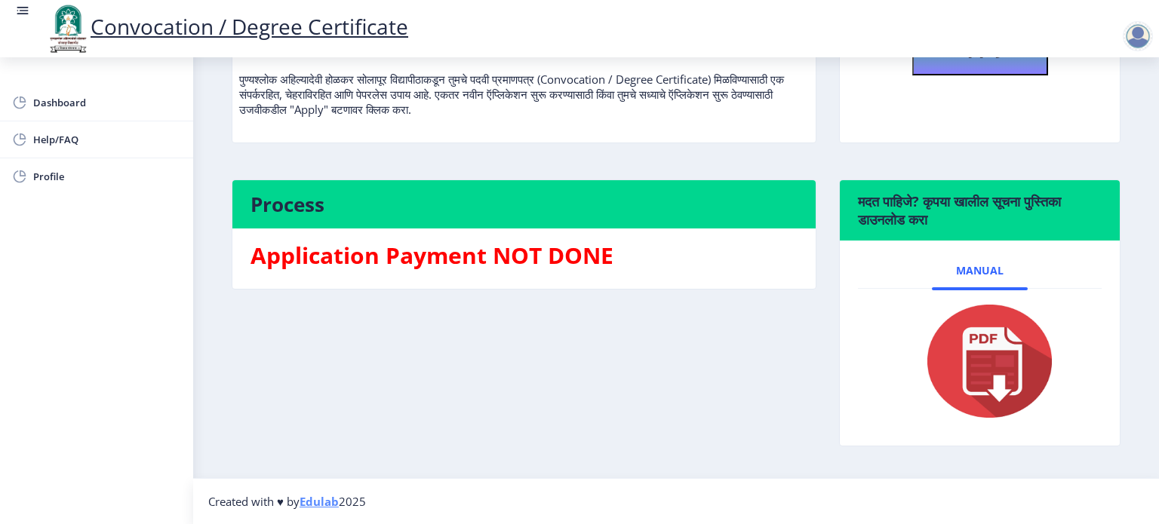
click at [987, 345] on img at bounding box center [980, 361] width 151 height 121
drag, startPoint x: 901, startPoint y: 223, endPoint x: 908, endPoint y: 223, distance: 7.6
click at [901, 223] on h6 "मदत पाहिजे? कृपया खालील सूचना पुस्तिका डाउनलोड करा" at bounding box center [980, 210] width 244 height 36
click at [52, 99] on span "Dashboard" at bounding box center [107, 103] width 148 height 18
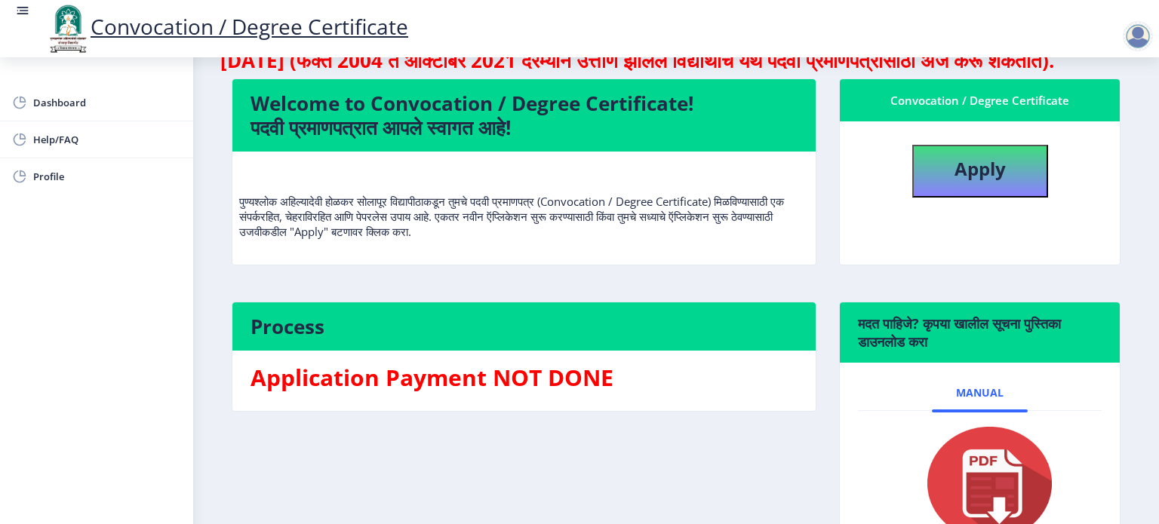
scroll to position [0, 0]
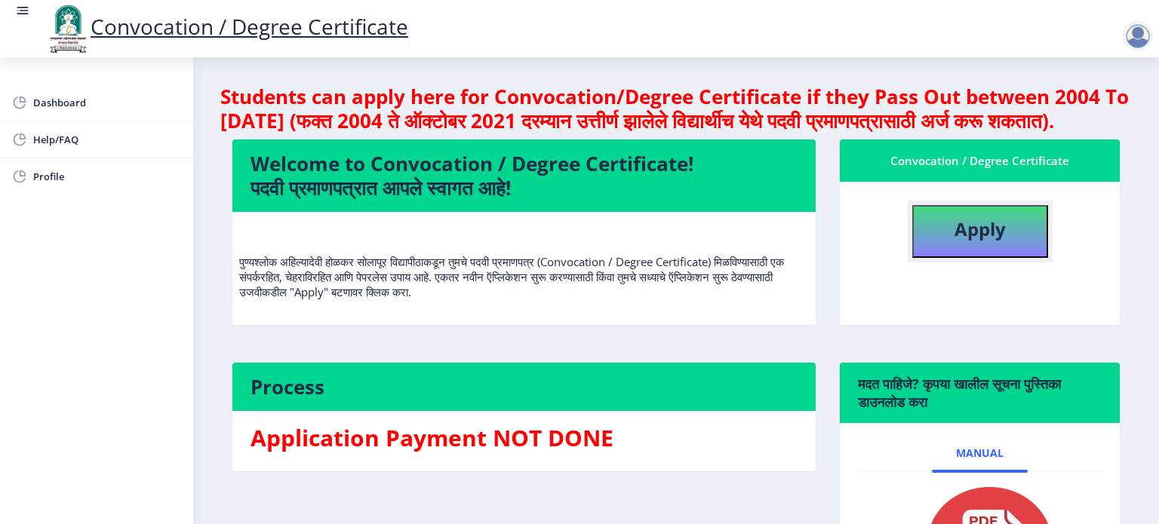
click at [975, 241] on b "Apply" at bounding box center [979, 229] width 51 height 25
select select
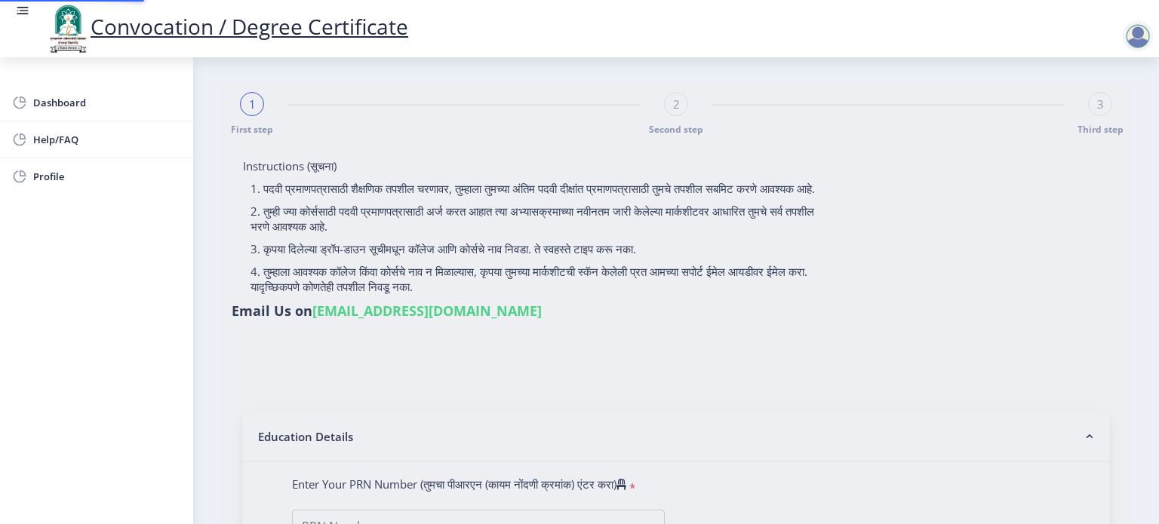
type input "[PERSON_NAME]"
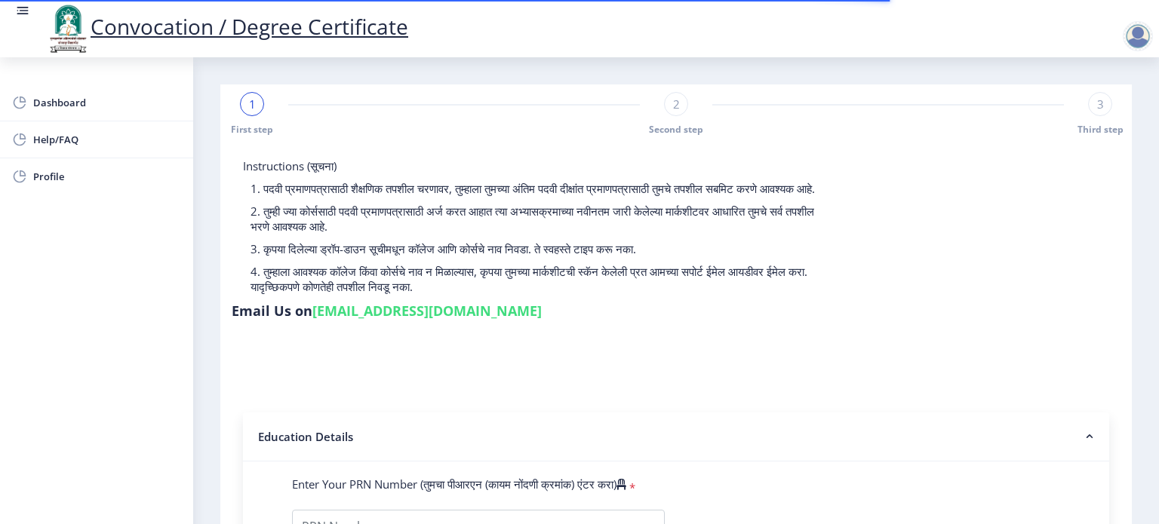
drag, startPoint x: 905, startPoint y: 166, endPoint x: 1074, endPoint y: 172, distance: 169.1
click at [542, 302] on link "[EMAIL_ADDRESS][DOMAIN_NAME]" at bounding box center [426, 311] width 229 height 18
click at [404, 290] on p "4. तुम्हाला आवश्यक कॉलेज किंवा कोर्सचे नाव न मिळाल्यास, कृपया तुमच्या मार्कशीटच…" at bounding box center [535, 279] width 570 height 30
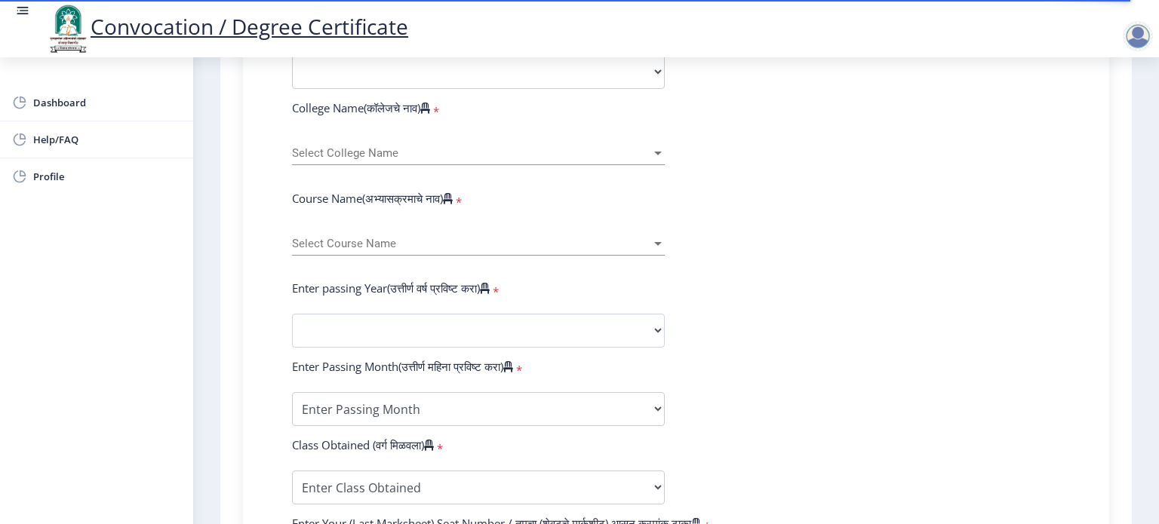
scroll to position [528, 0]
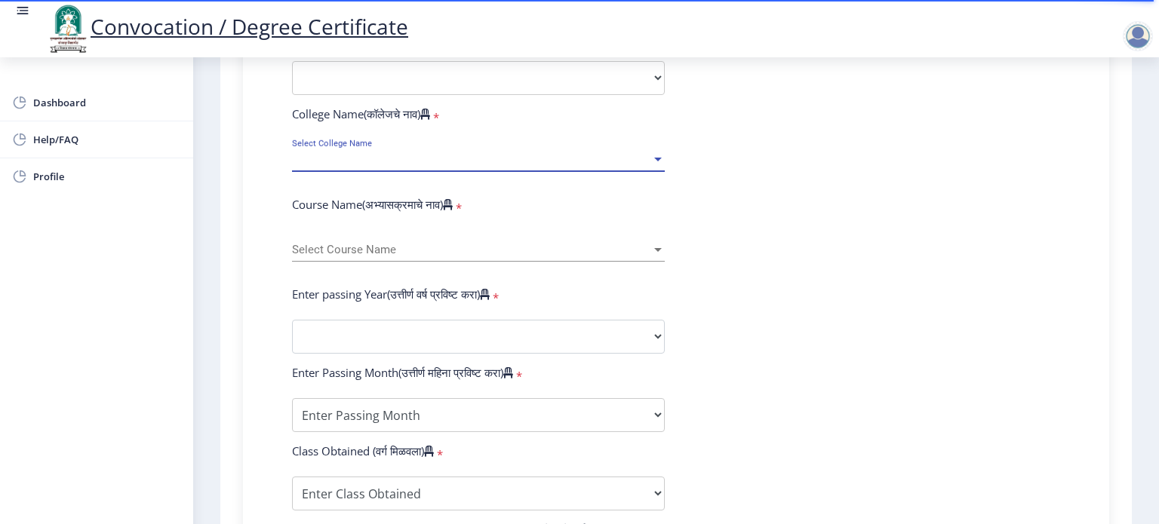
click at [654, 158] on div at bounding box center [658, 160] width 8 height 4
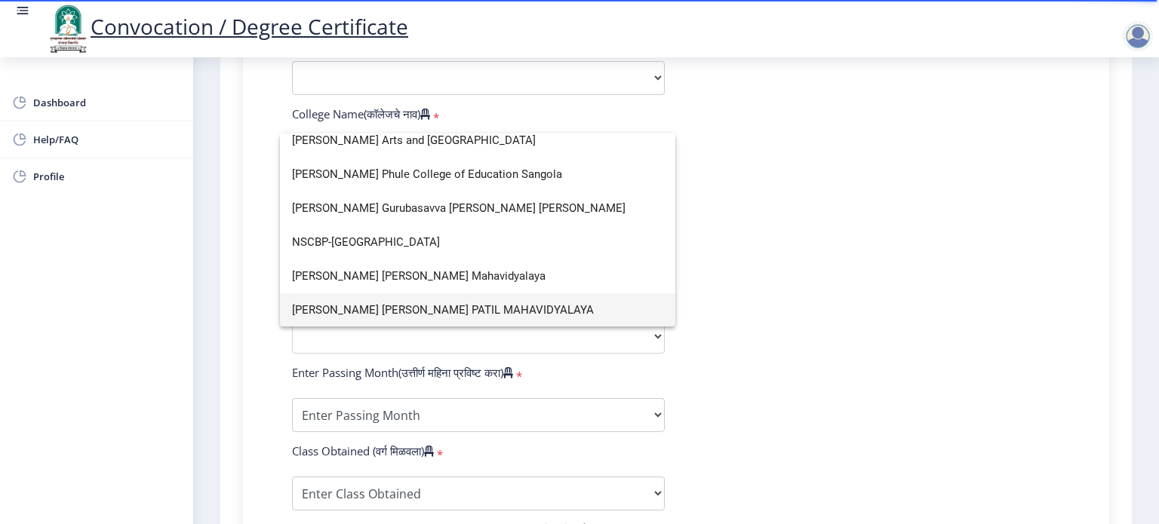
scroll to position [0, 0]
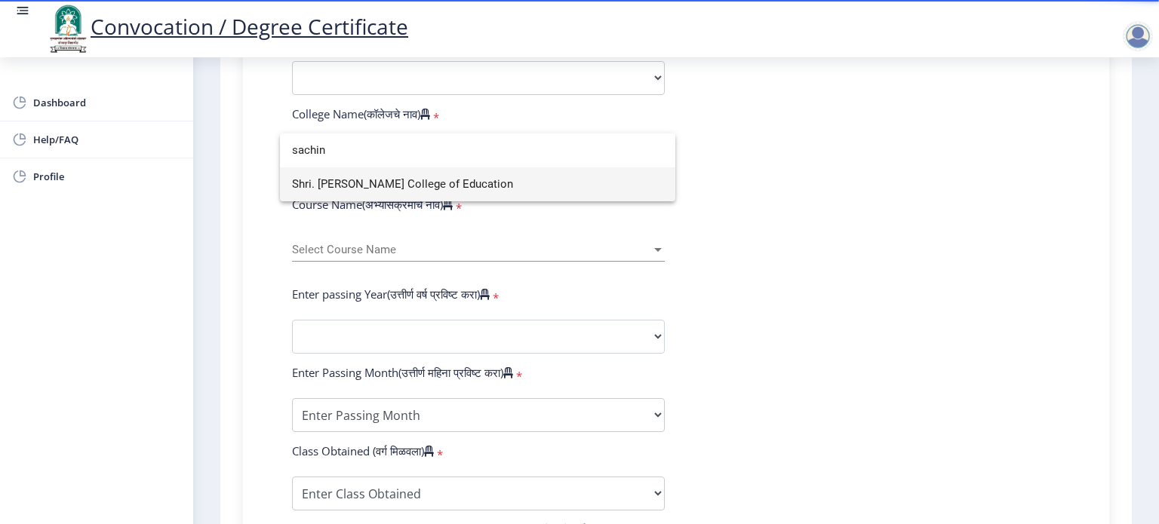
type input "sachin"
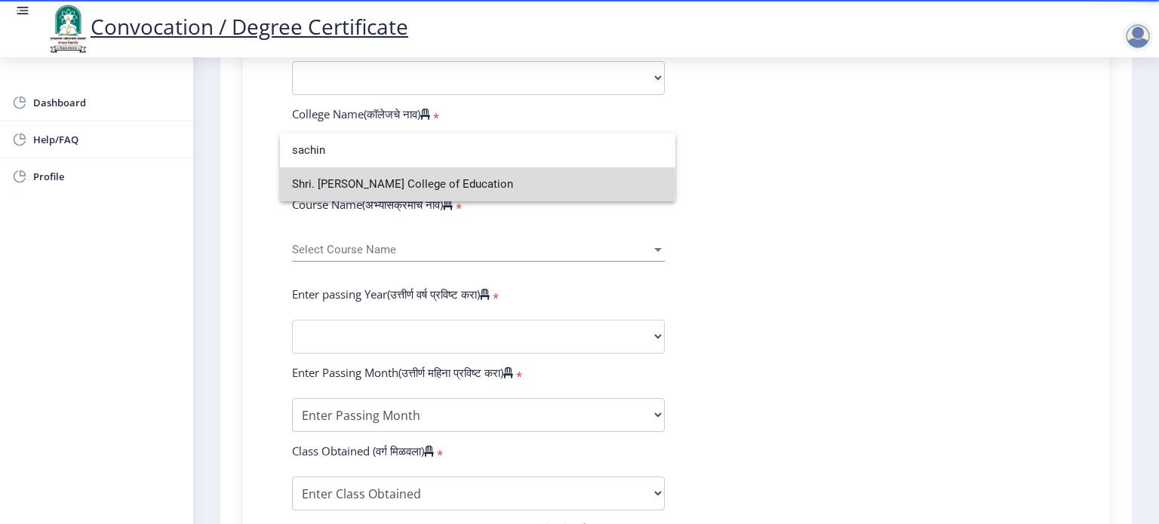
click at [432, 184] on span "Shri. [PERSON_NAME] College of Education" at bounding box center [477, 184] width 371 height 34
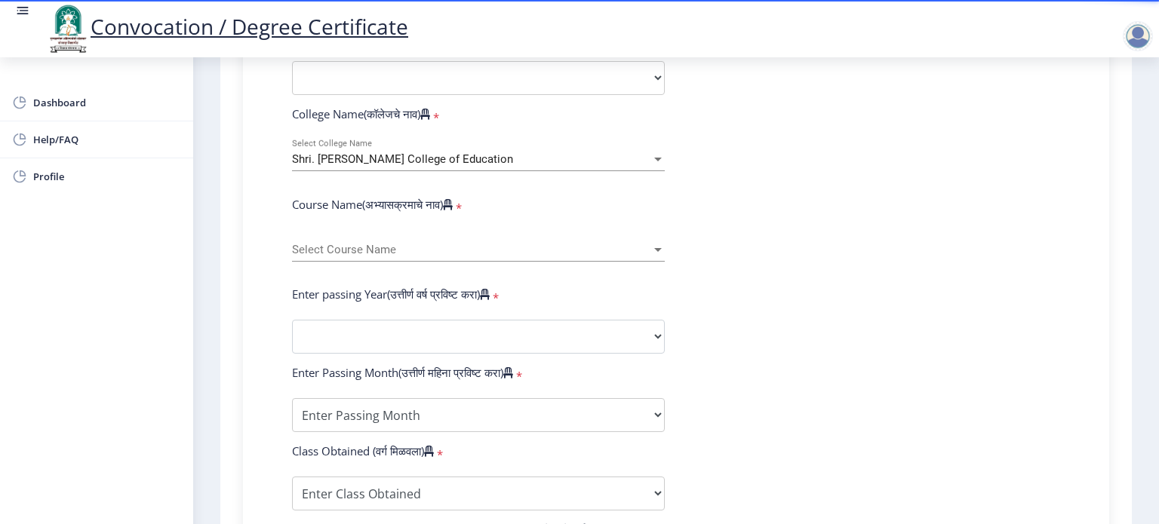
click at [811, 238] on form "Enter Your PRN Number (तुमचा पीआरएन (कायम नोंदणी क्रमांक) एंटर करा) * Student T…" at bounding box center [676, 349] width 791 height 800
click at [654, 248] on div at bounding box center [658, 250] width 8 height 4
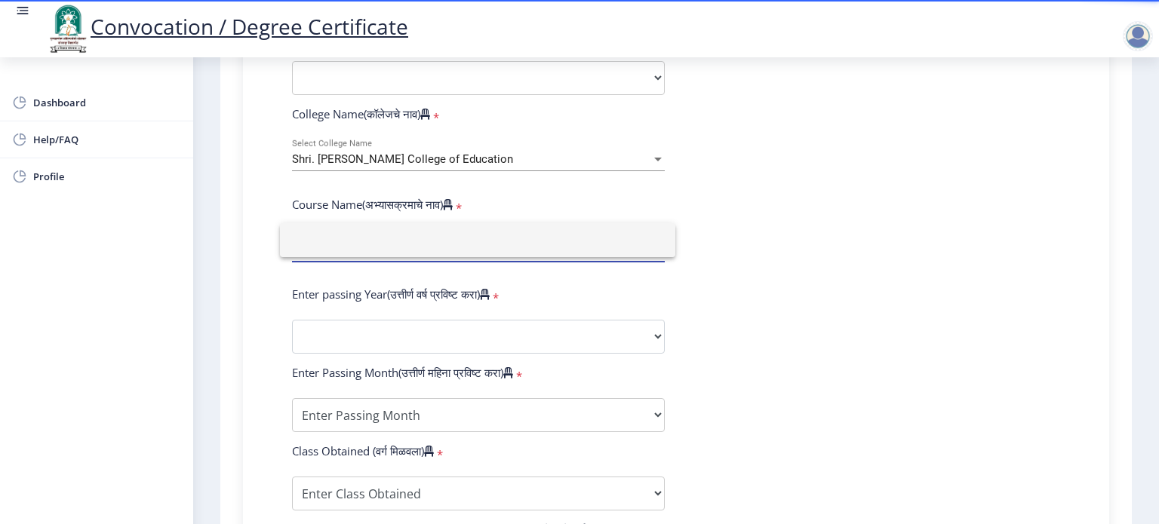
click at [712, 238] on div at bounding box center [579, 262] width 1159 height 524
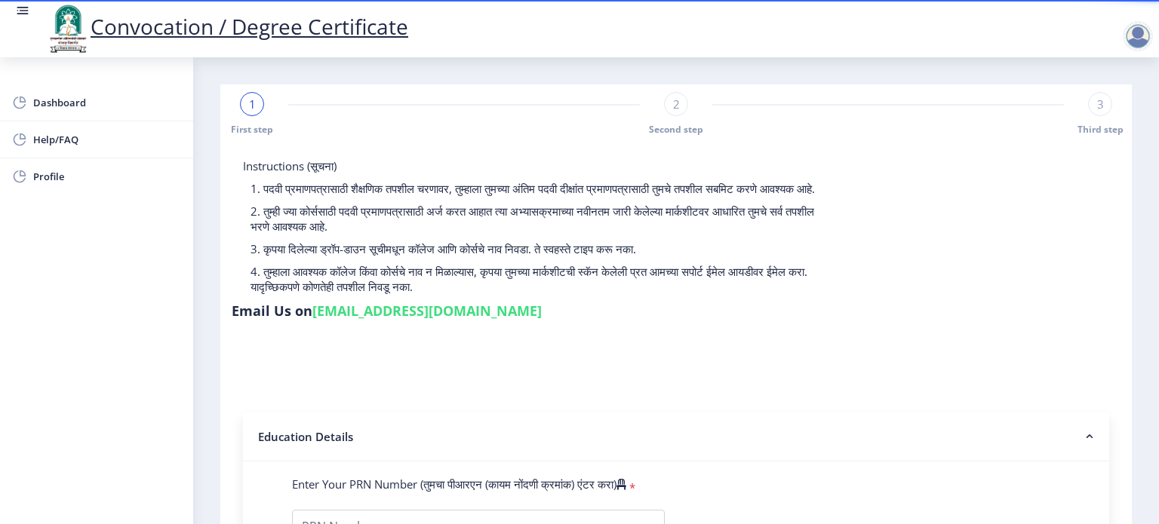
click at [744, 286] on p "4. तुम्हाला आवश्यक कॉलेज किंवा कोर्सचे नाव न मिळाल्यास, कृपया तुमच्या मार्कशीटच…" at bounding box center [535, 279] width 570 height 30
drag, startPoint x: 537, startPoint y: 301, endPoint x: 235, endPoint y: 165, distance: 330.9
click at [235, 165] on div "Instructions (सूचना) 1. पदवी प्रमाणपत्रासाठी शैक्षणिक तपशील चरणावर, तुम्हाला तु…" at bounding box center [528, 229] width 592 height 143
click at [444, 234] on p "2. तुम्ही ज्या कोर्ससाठी पदवी प्रमाणपत्रासाठी अर्ज करत आहात त्या अभ्यासक्रमाच्य…" at bounding box center [535, 219] width 570 height 30
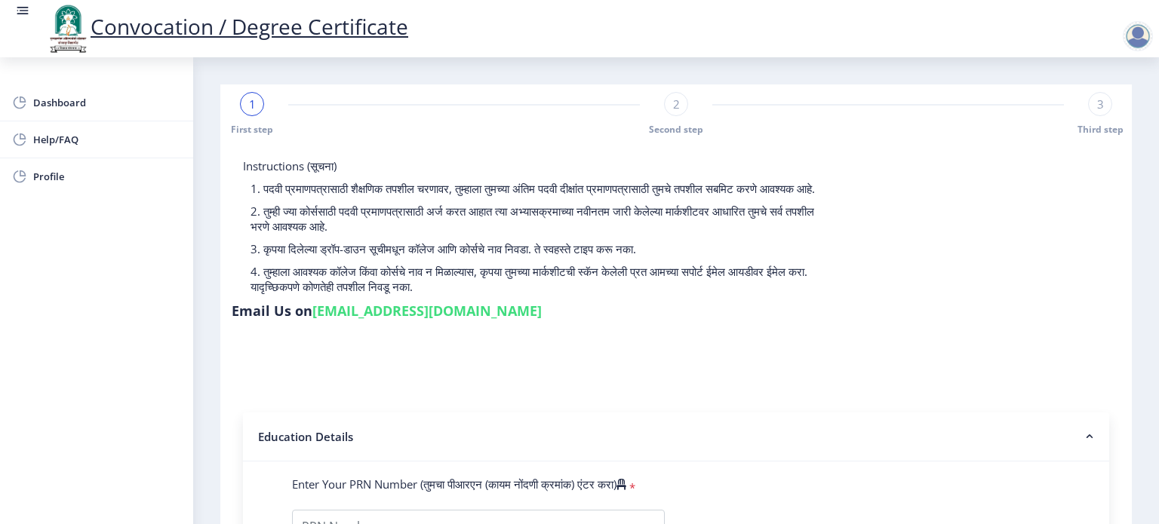
drag, startPoint x: 908, startPoint y: 170, endPoint x: 1058, endPoint y: 167, distance: 150.9
click at [542, 302] on link "[EMAIL_ADDRESS][DOMAIN_NAME]" at bounding box center [426, 311] width 229 height 18
click at [542, 302] on div "Email Us on [EMAIL_ADDRESS][DOMAIN_NAME]" at bounding box center [387, 314] width 310 height 24
drag, startPoint x: 905, startPoint y: 167, endPoint x: 1072, endPoint y: 168, distance: 167.5
click at [542, 302] on link "[EMAIL_ADDRESS][DOMAIN_NAME]" at bounding box center [426, 311] width 229 height 18
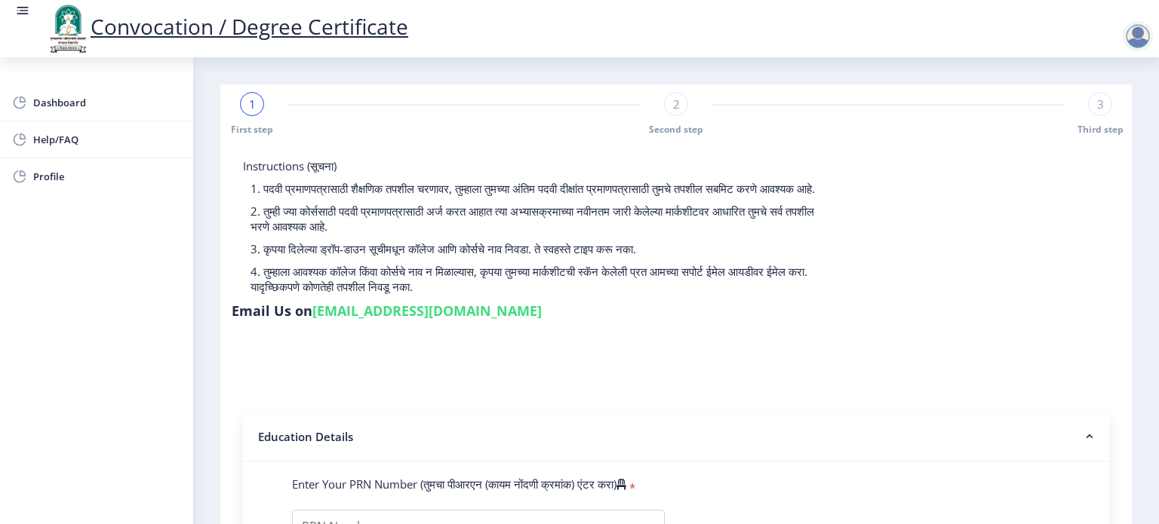
copy link "[EMAIL_ADDRESS][DOMAIN_NAME]"
drag, startPoint x: 579, startPoint y: 284, endPoint x: 788, endPoint y: 298, distance: 208.7
click at [788, 294] on p "4. तुम्हाला आवश्यक कॉलेज किंवा कोर्सचे नाव न मिळाल्यास, कृपया तुमच्या मार्कशीटच…" at bounding box center [535, 279] width 570 height 30
drag, startPoint x: 542, startPoint y: 302, endPoint x: 227, endPoint y: 284, distance: 315.1
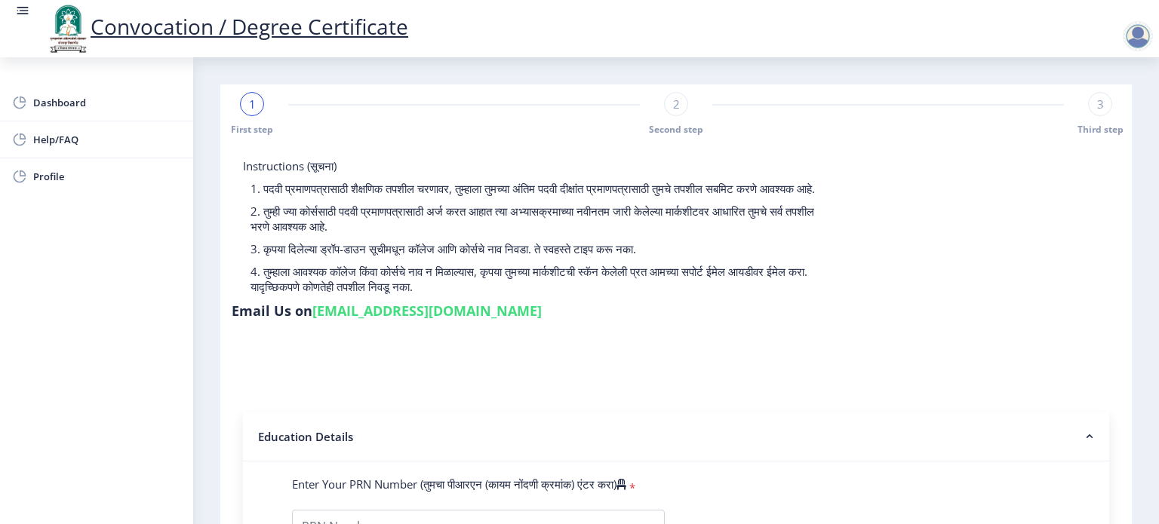
drag, startPoint x: 249, startPoint y: 288, endPoint x: 569, endPoint y: 314, distance: 320.9
click at [569, 302] on div "Instructions (सूचना) 1. पदवी प्रमाणपत्रासाठी शैक्षणिक तपशील चरणावर, तुम्हाला तु…" at bounding box center [528, 229] width 592 height 143
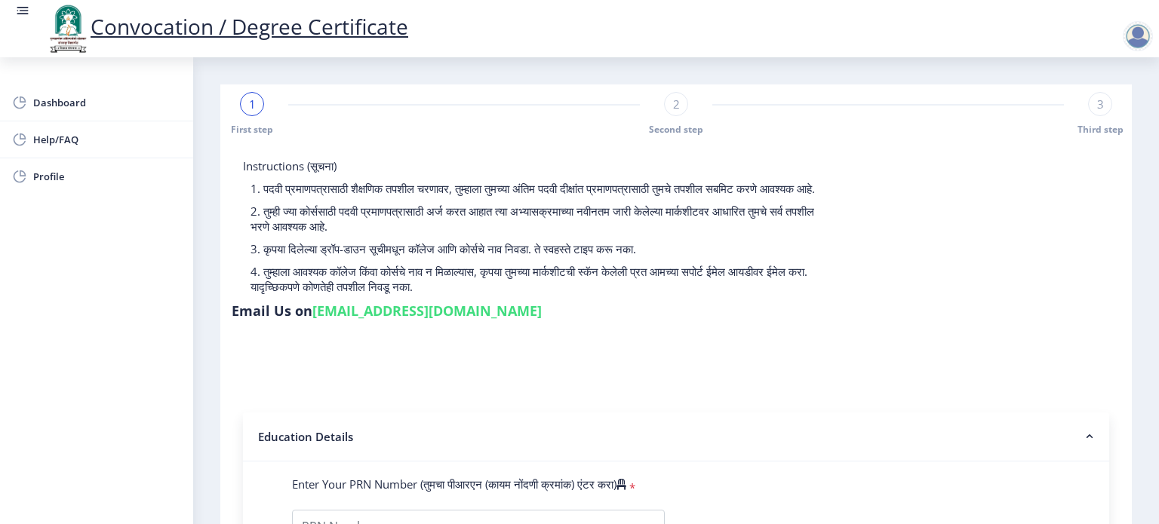
drag, startPoint x: 533, startPoint y: 306, endPoint x: 236, endPoint y: 292, distance: 297.5
click at [236, 292] on div "Instructions (सूचना) 1. पदवी प्रमाणपत्रासाठी शैक्षणिक तपशील चरणावर, तुम्हाला तु…" at bounding box center [528, 229] width 592 height 143
drag, startPoint x: 905, startPoint y: 169, endPoint x: 1076, endPoint y: 180, distance: 171.6
click at [1076, 180] on div "Instructions (सूचना) 1. पदवी प्रमाणपत्रासाठी शैक्षणिक तपशील चरणावर, तुम्हाला तु…" at bounding box center [676, 241] width 889 height 167
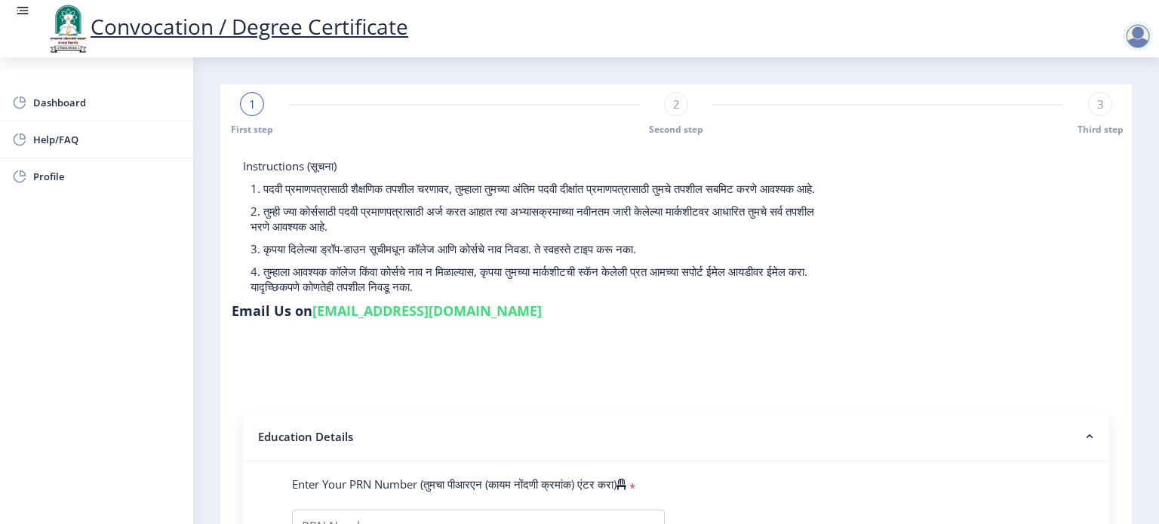
drag, startPoint x: 923, startPoint y: 211, endPoint x: 913, endPoint y: 212, distance: 10.6
click at [542, 302] on div "Email Us on [EMAIL_ADDRESS][DOMAIN_NAME]" at bounding box center [387, 314] width 310 height 24
click at [48, 103] on span "Dashboard" at bounding box center [107, 103] width 148 height 18
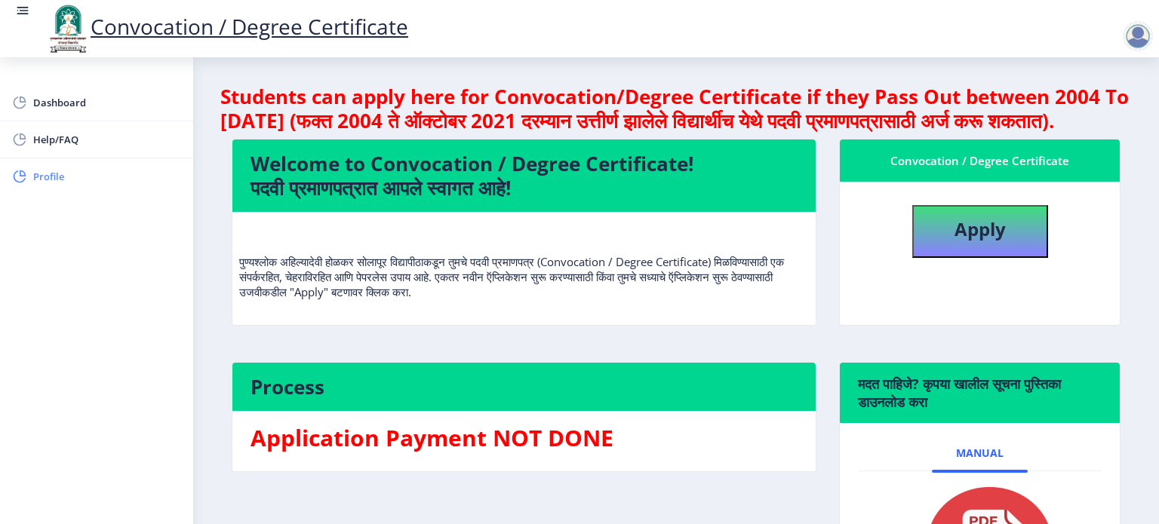
click at [51, 174] on span "Profile" at bounding box center [107, 176] width 148 height 18
select select
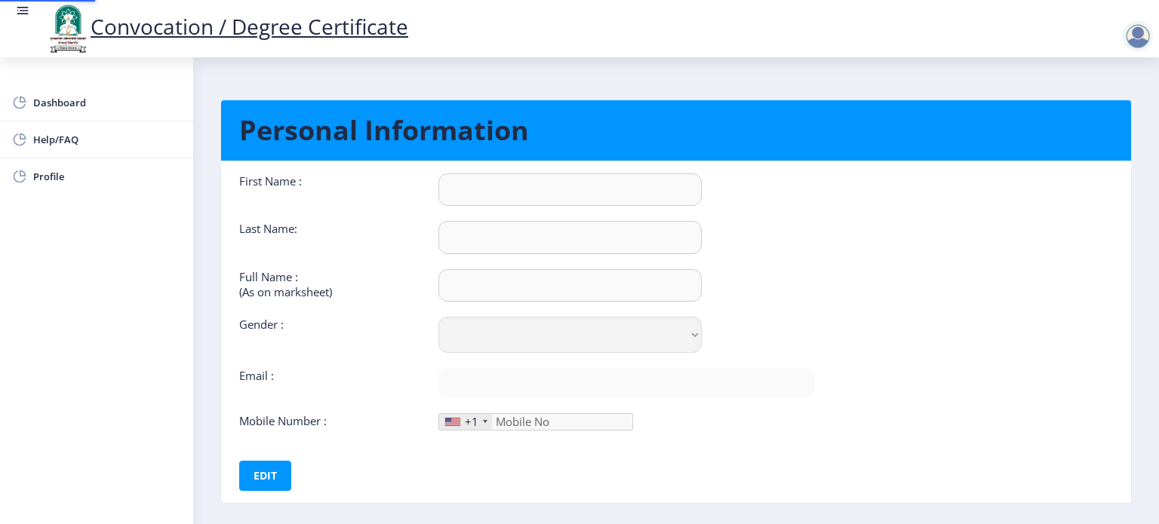
type input "[PERSON_NAME]"
type input "Jadhav"
type input "[PERSON_NAME]"
select select "[DEMOGRAPHIC_DATA]"
type input "[EMAIL_ADDRESS][DOMAIN_NAME]"
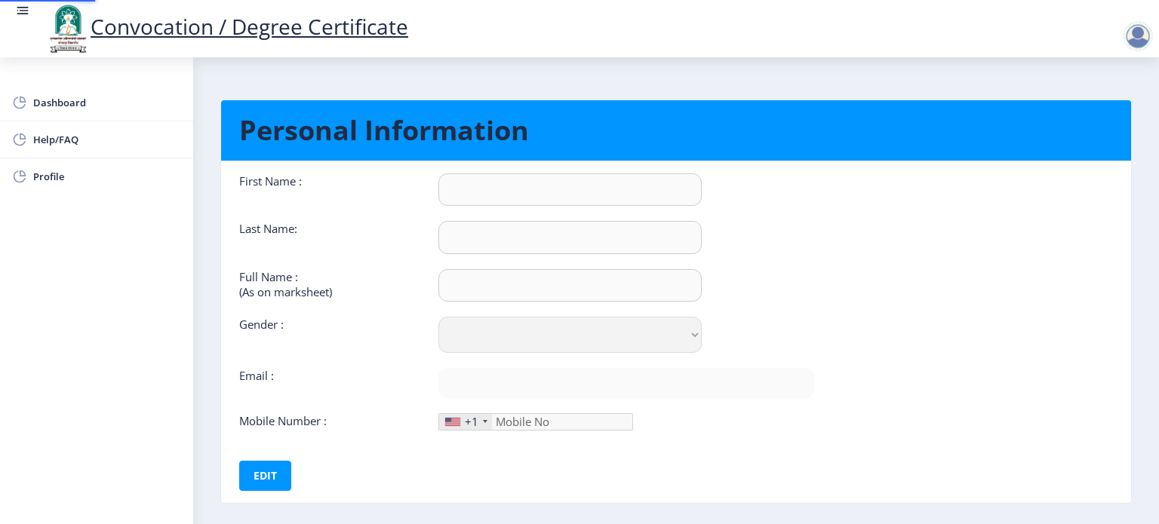
type input "9011052424"
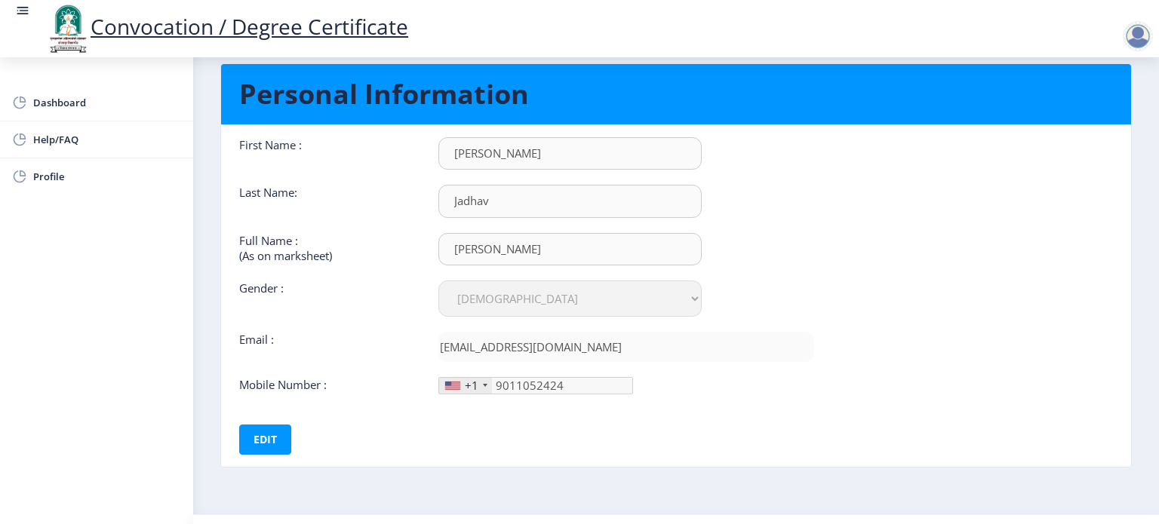
scroll to position [69, 0]
